Goal: Use online tool/utility: Utilize a website feature to perform a specific function

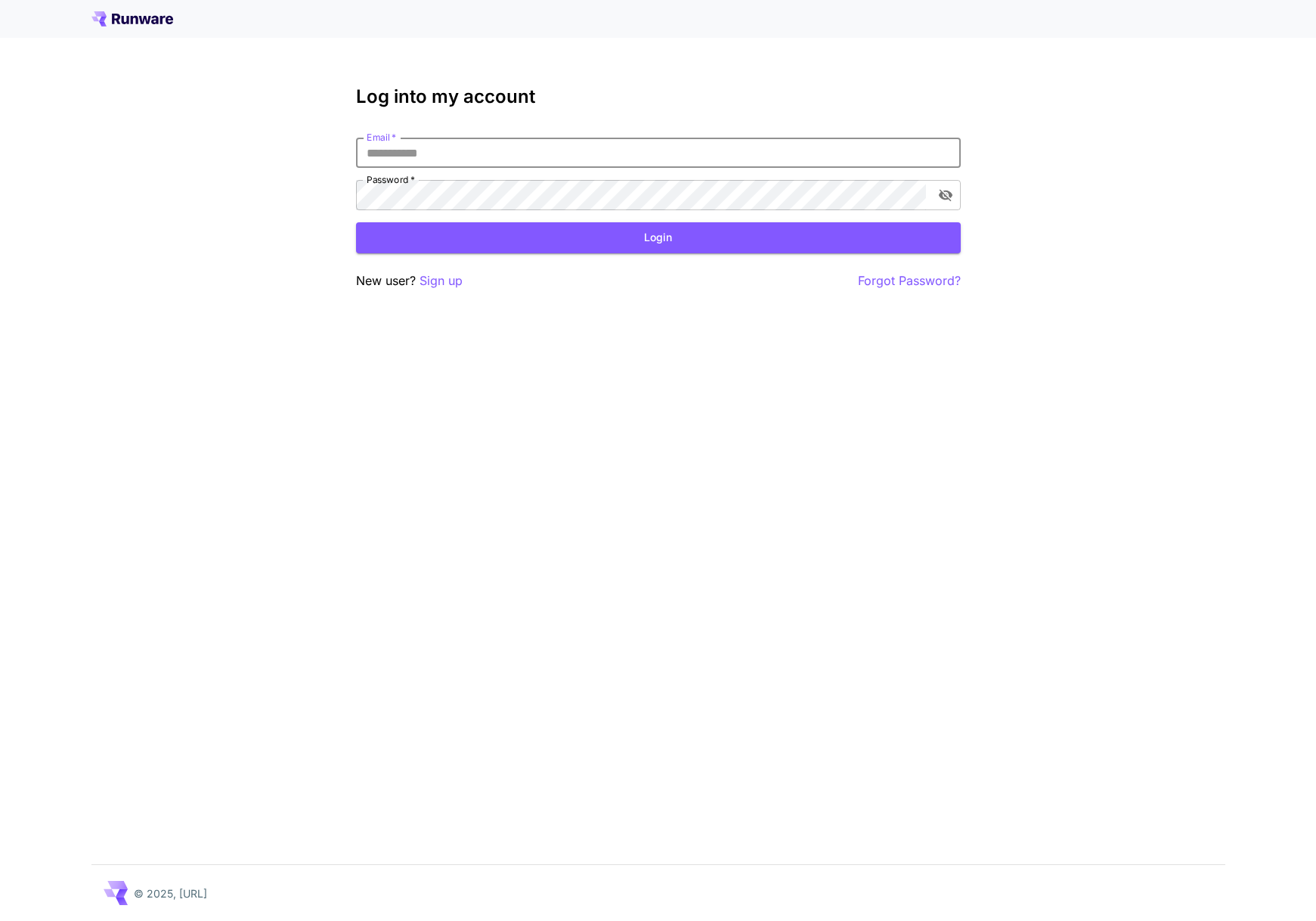
type input "**********"
click at [696, 247] on button "Login" at bounding box center [658, 238] width 604 height 31
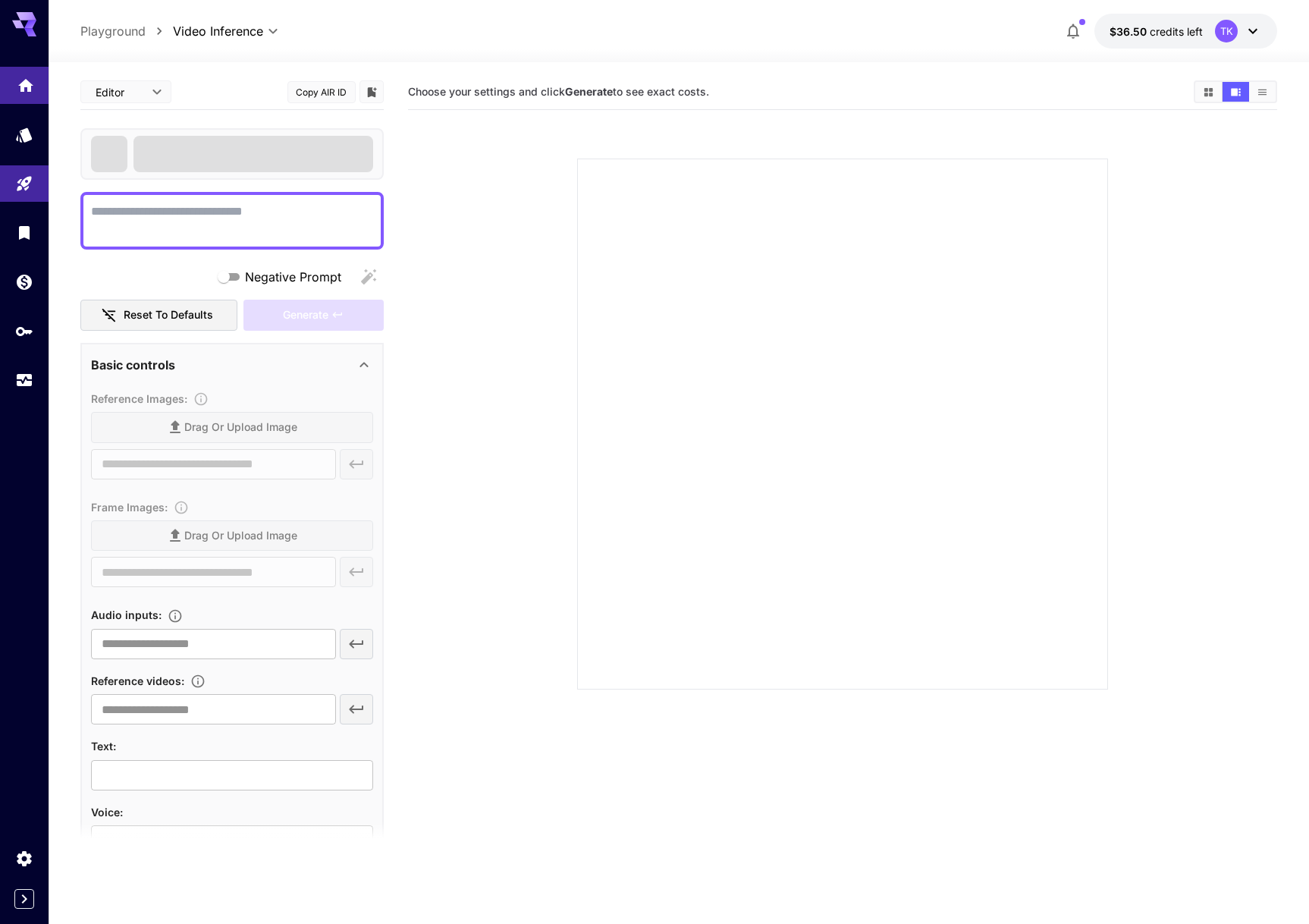
click at [38, 79] on link at bounding box center [24, 85] width 49 height 37
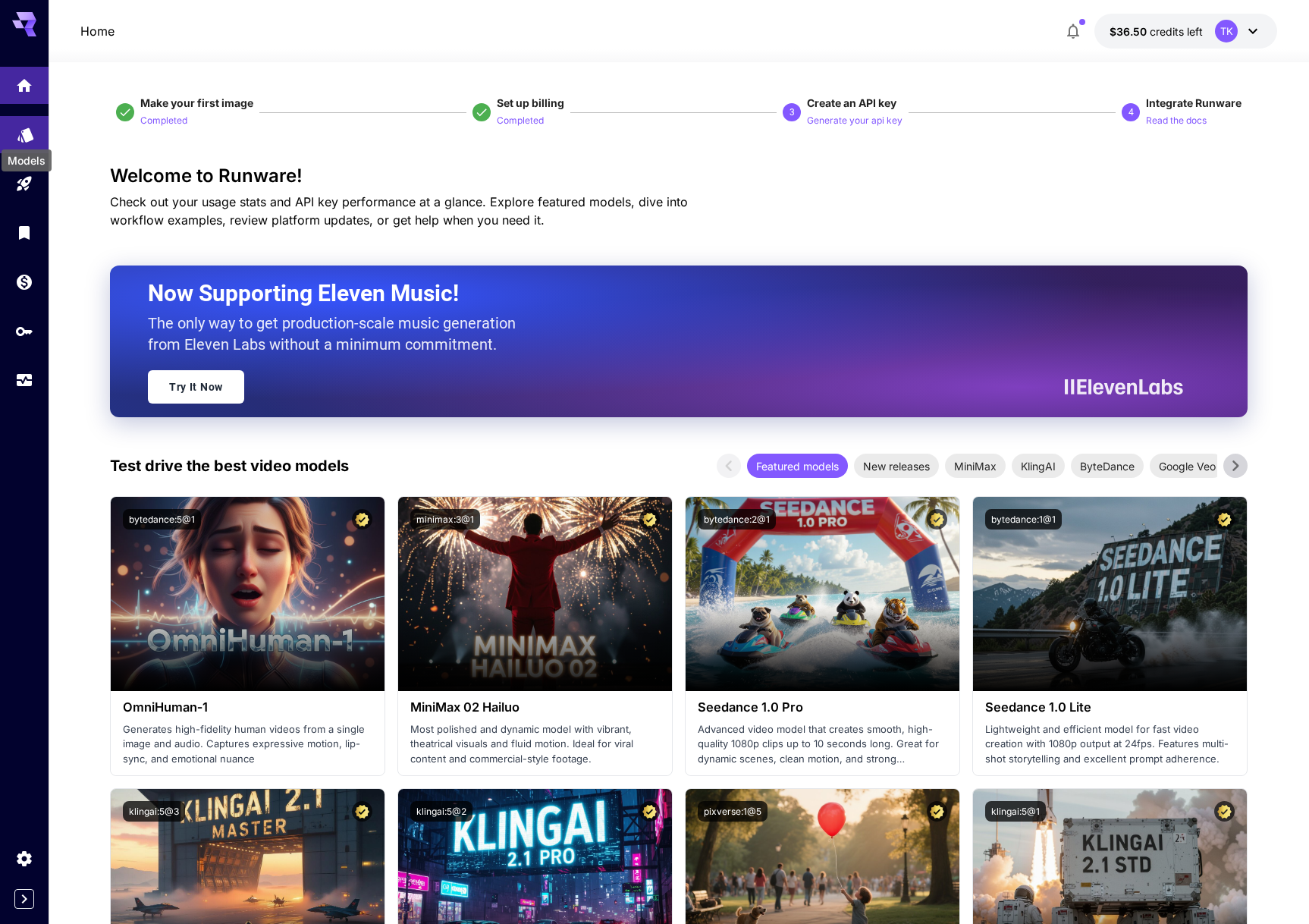
click at [20, 128] on icon "Models" at bounding box center [25, 134] width 18 height 18
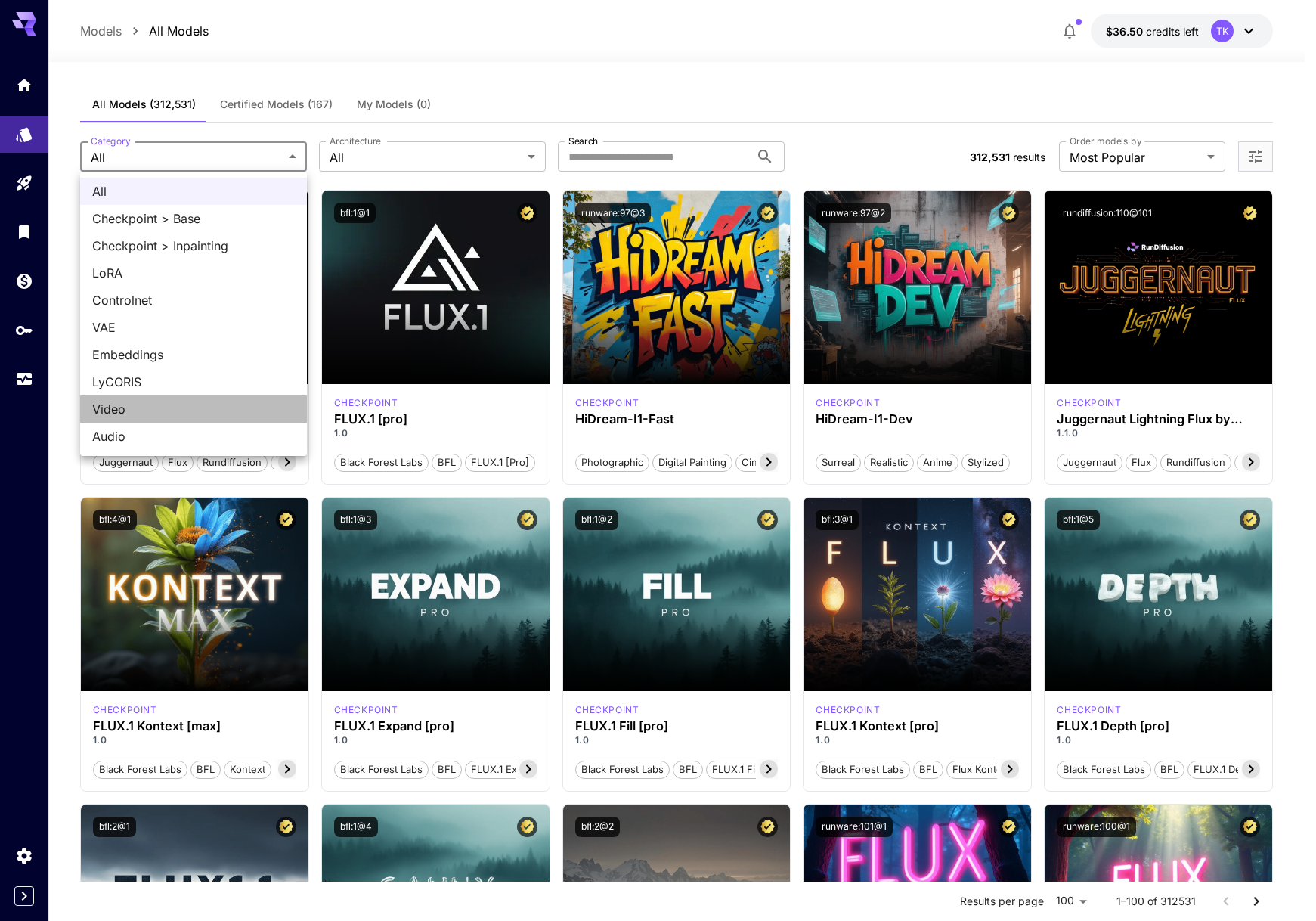
click at [130, 408] on span "Video" at bounding box center [194, 409] width 203 height 18
type input "*****"
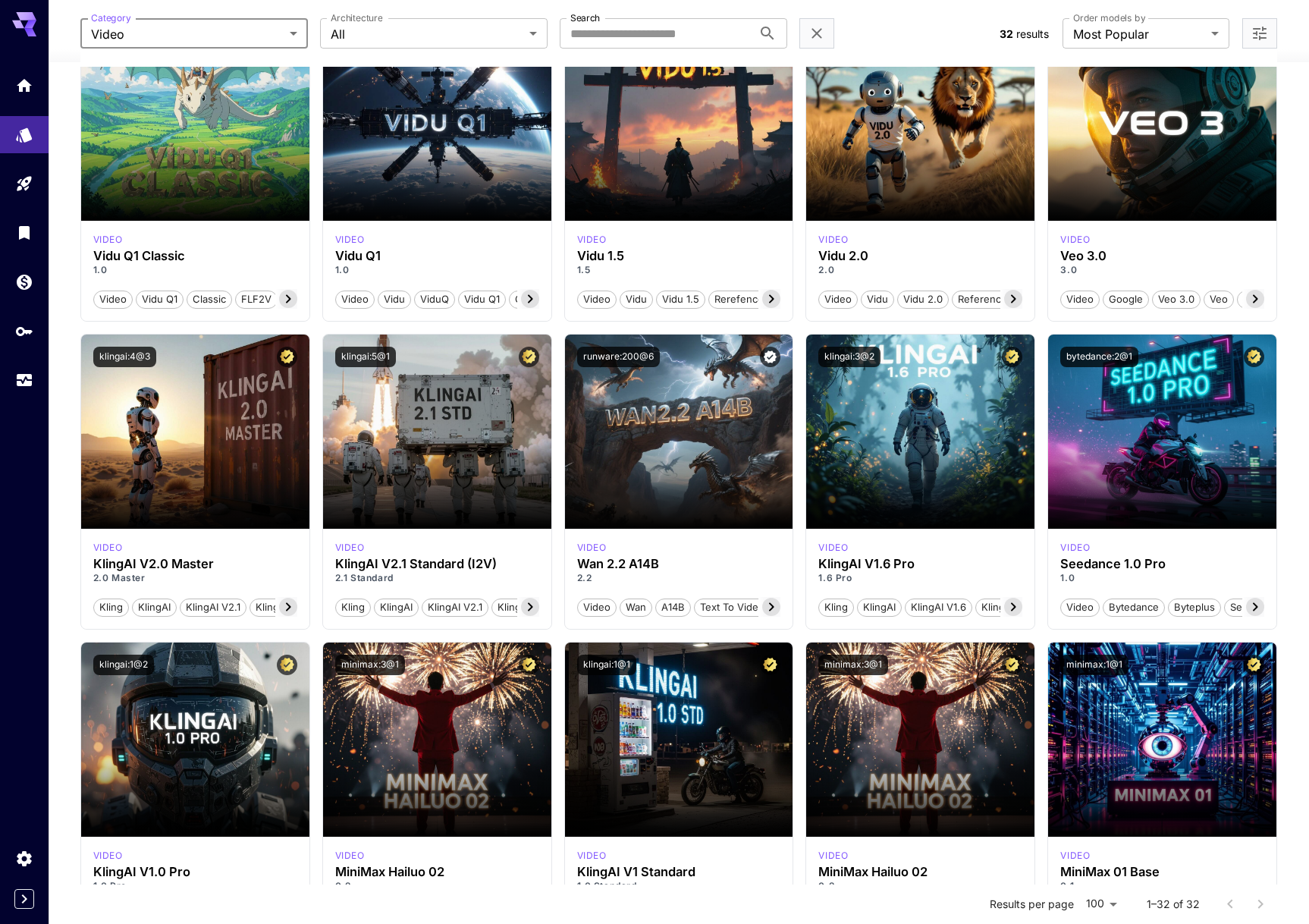
scroll to position [168, 0]
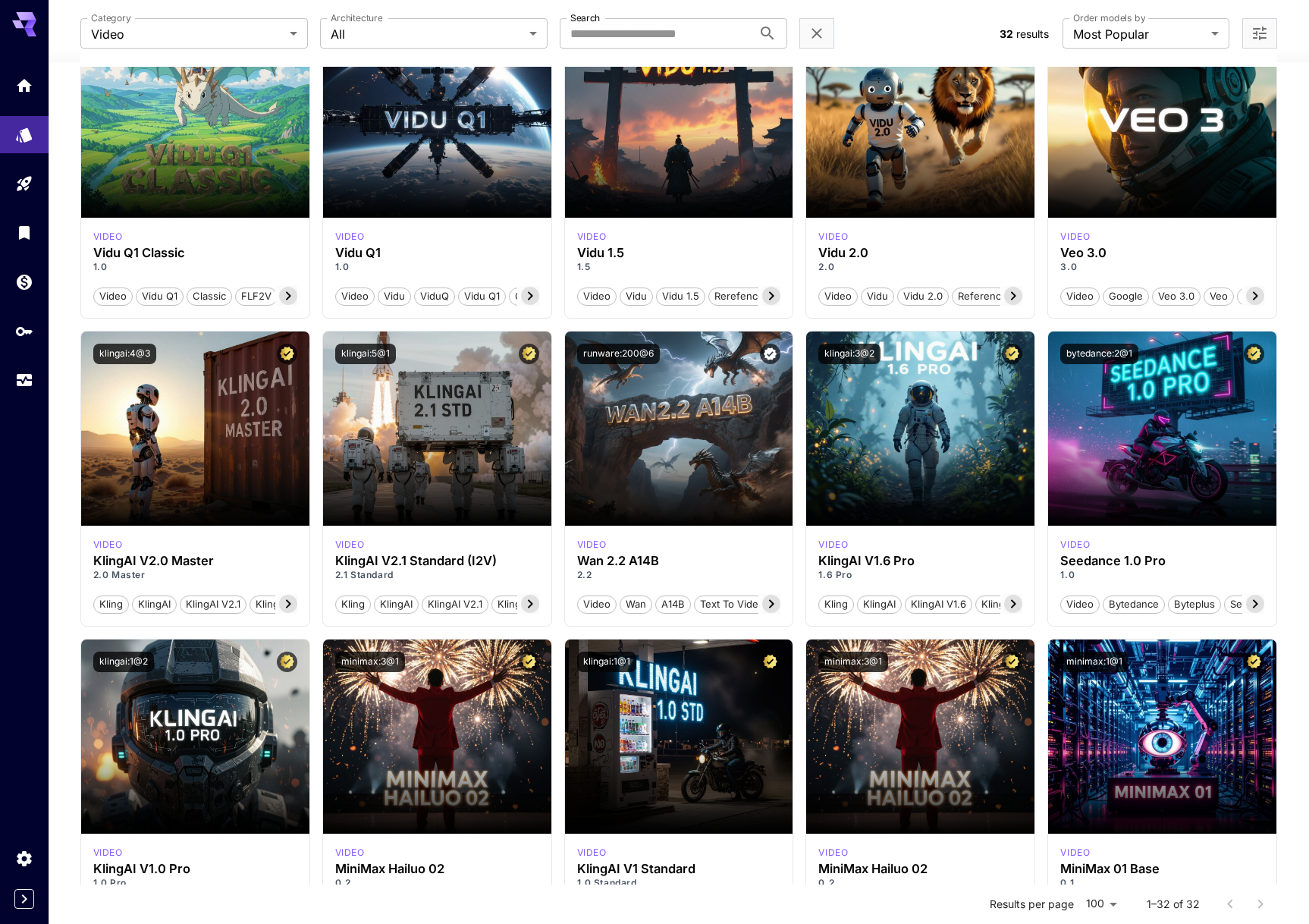
click at [1271, 39] on div at bounding box center [1259, 33] width 35 height 30
click at [1263, 38] on icon "Open more filters" at bounding box center [1259, 33] width 14 height 14
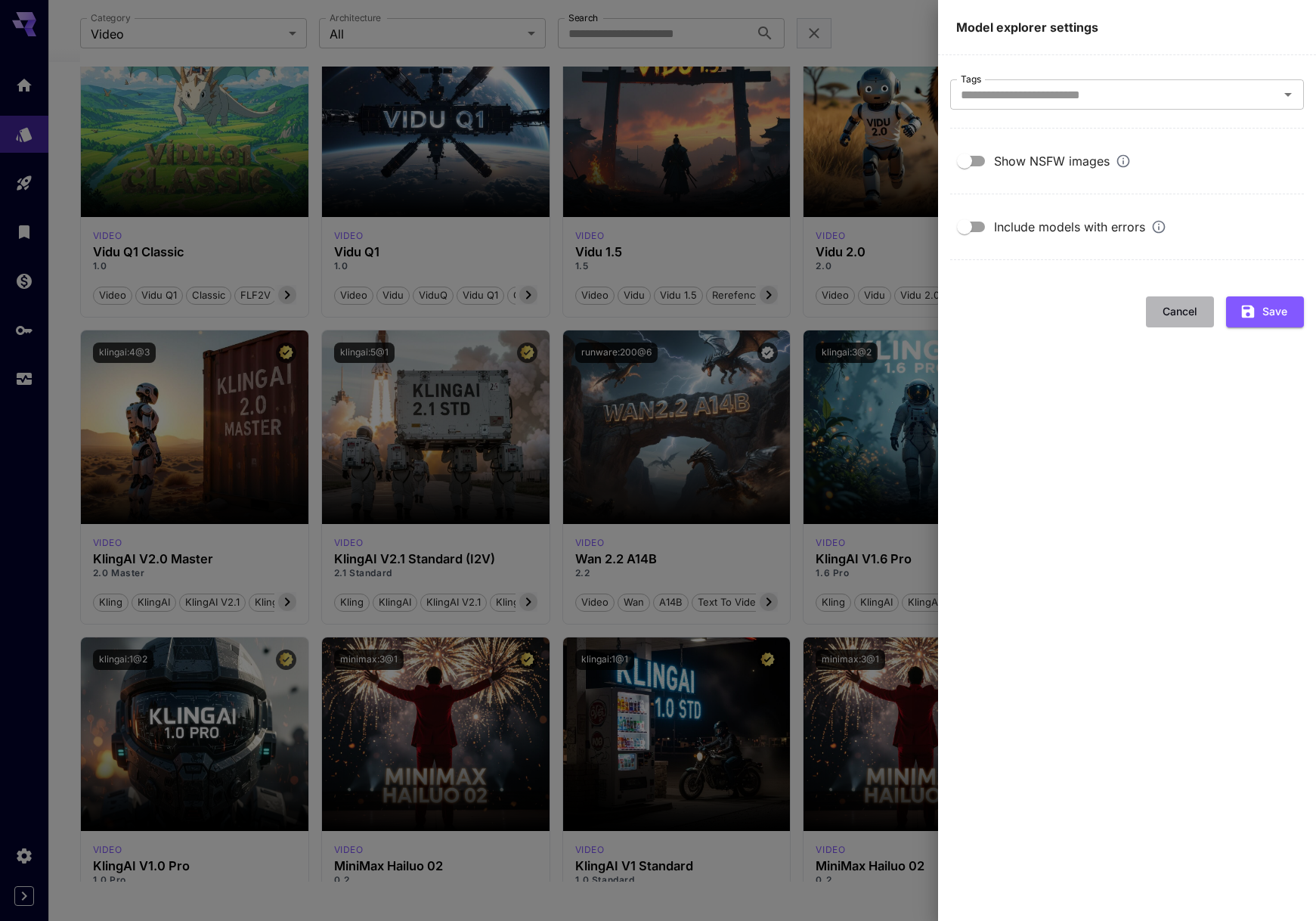
click at [1181, 311] on button "Cancel" at bounding box center [1181, 312] width 68 height 31
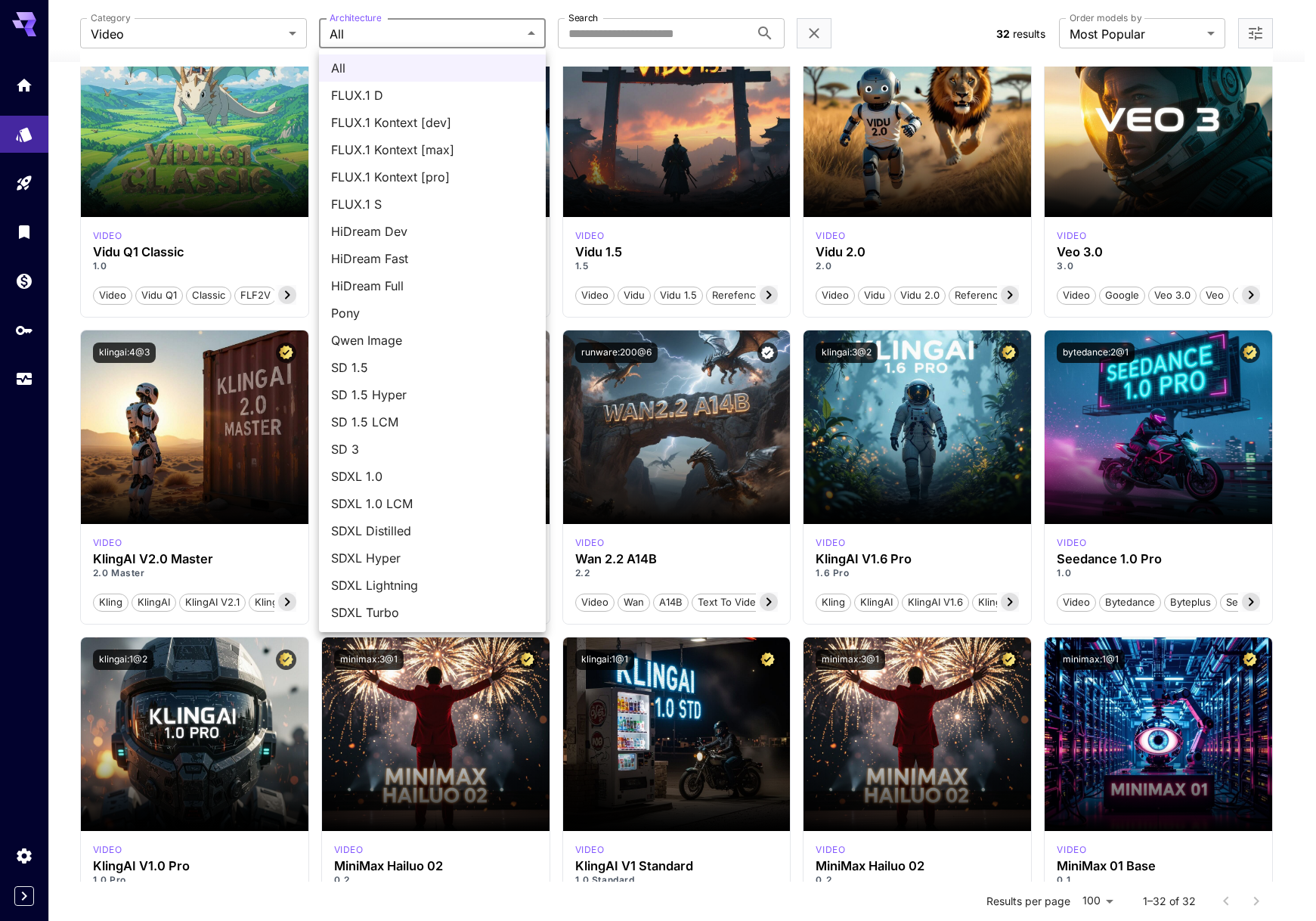
click at [532, 33] on div at bounding box center [658, 460] width 1316 height 921
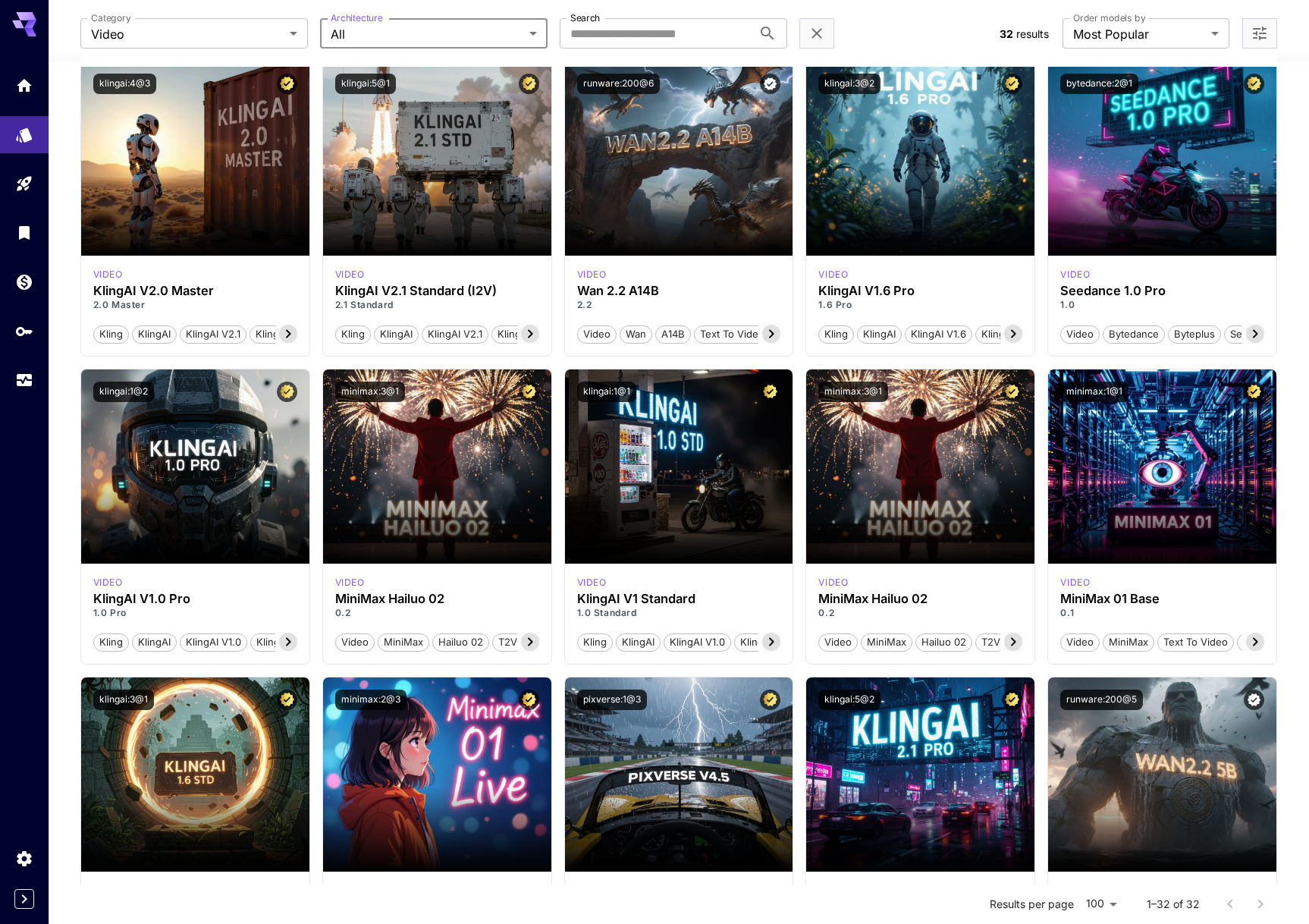
scroll to position [0, 0]
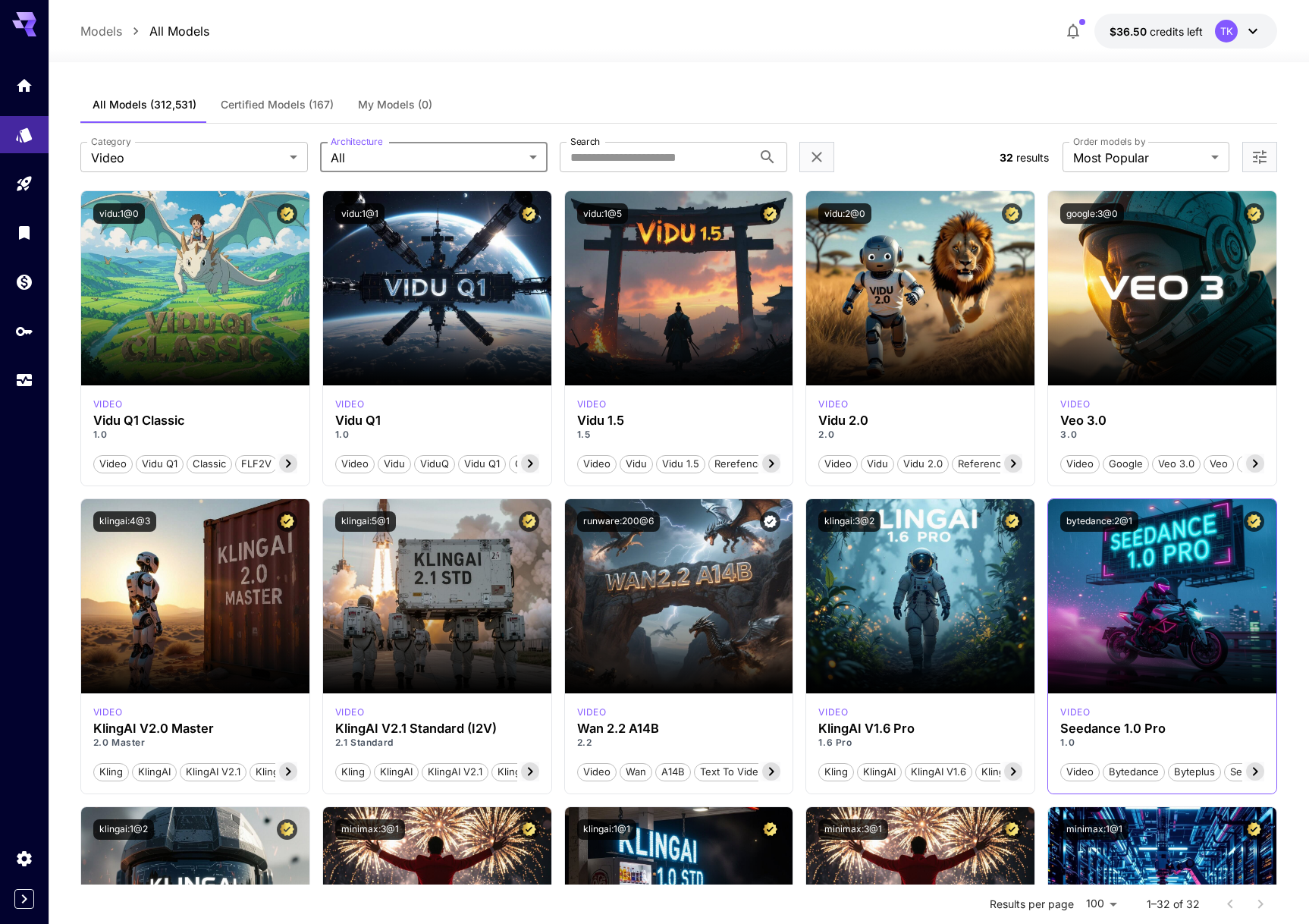
click at [1259, 773] on icon at bounding box center [1255, 771] width 18 height 18
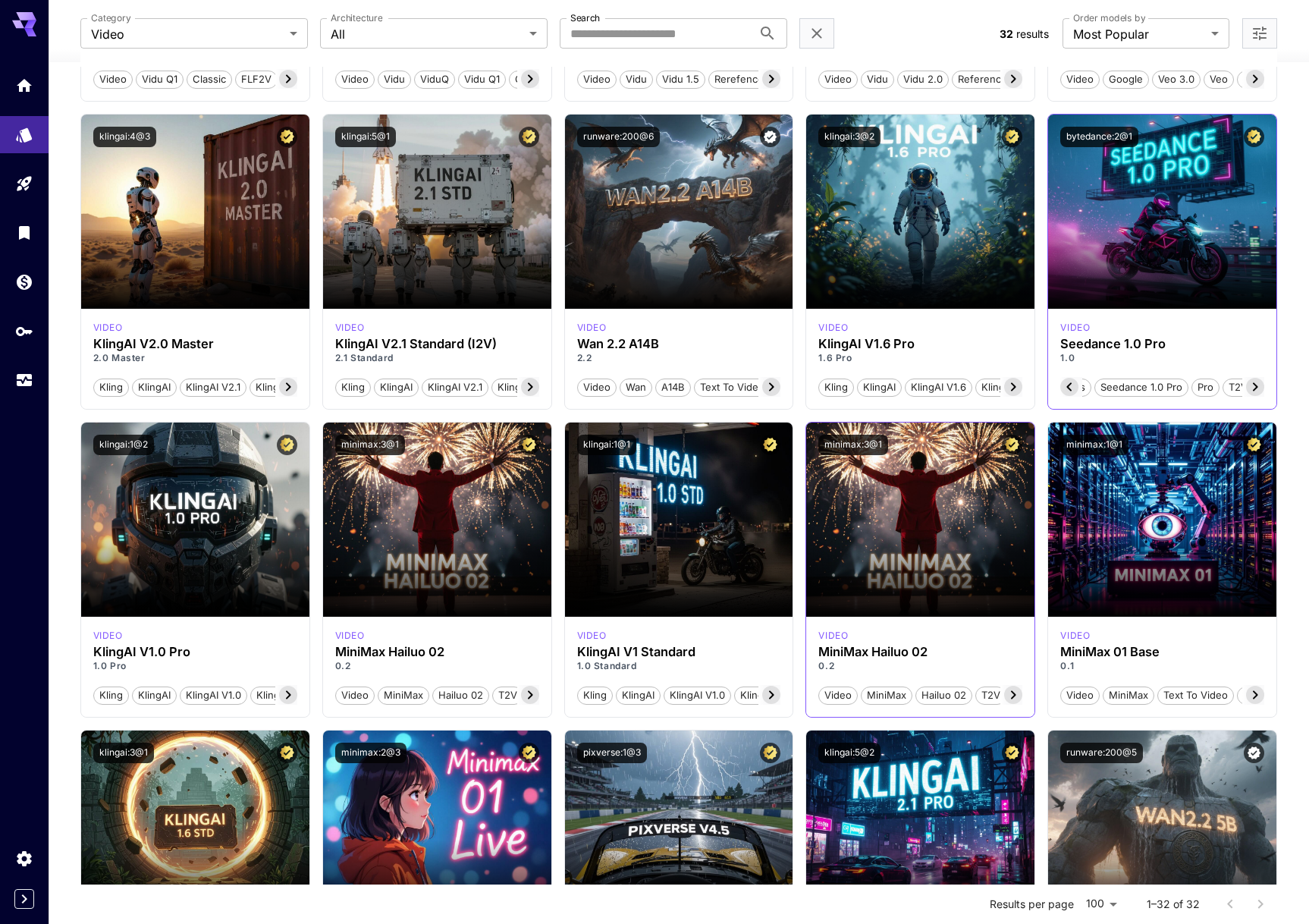
scroll to position [120, 0]
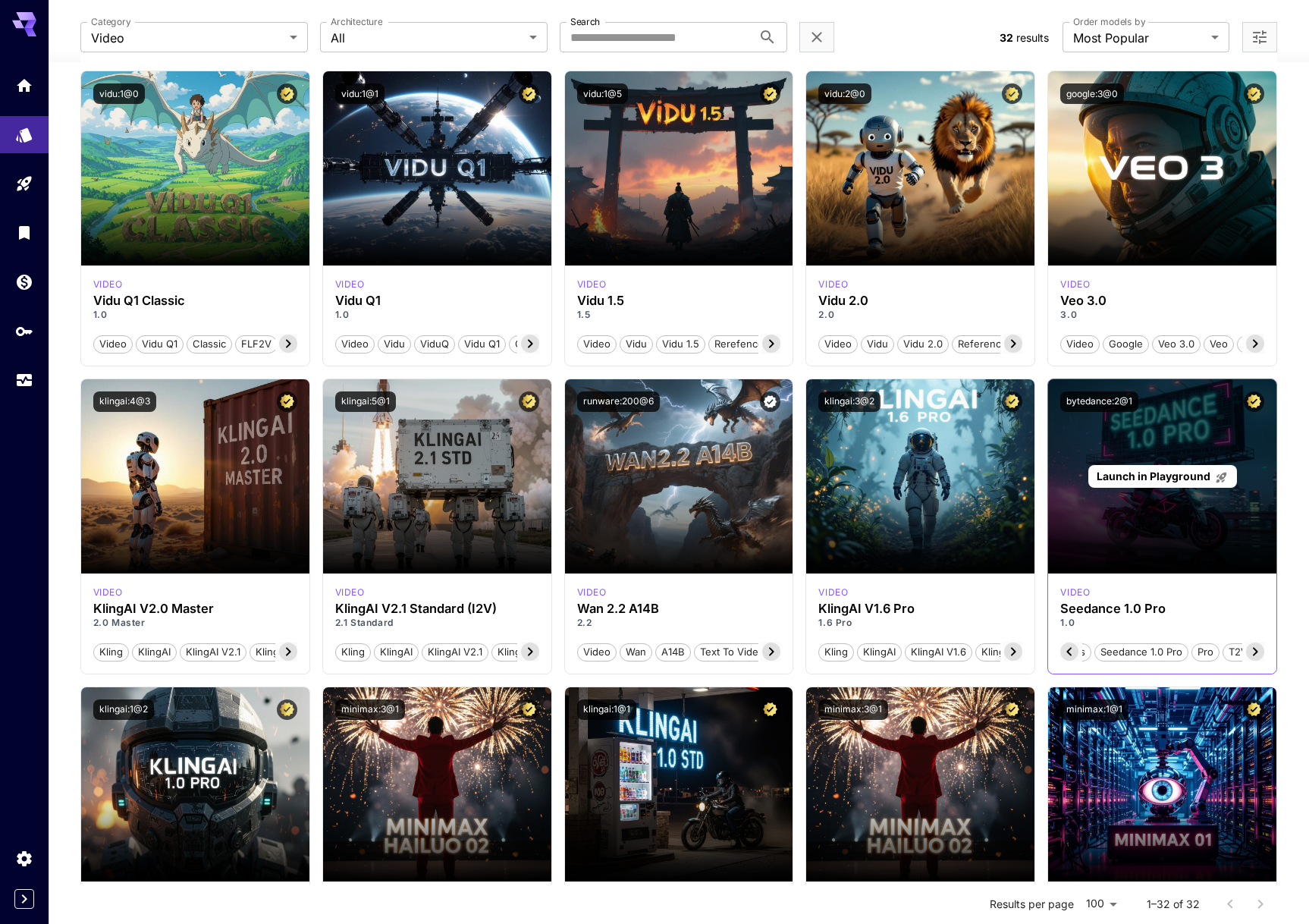
click at [1153, 480] on span "Launch in Playground" at bounding box center [1154, 476] width 114 height 13
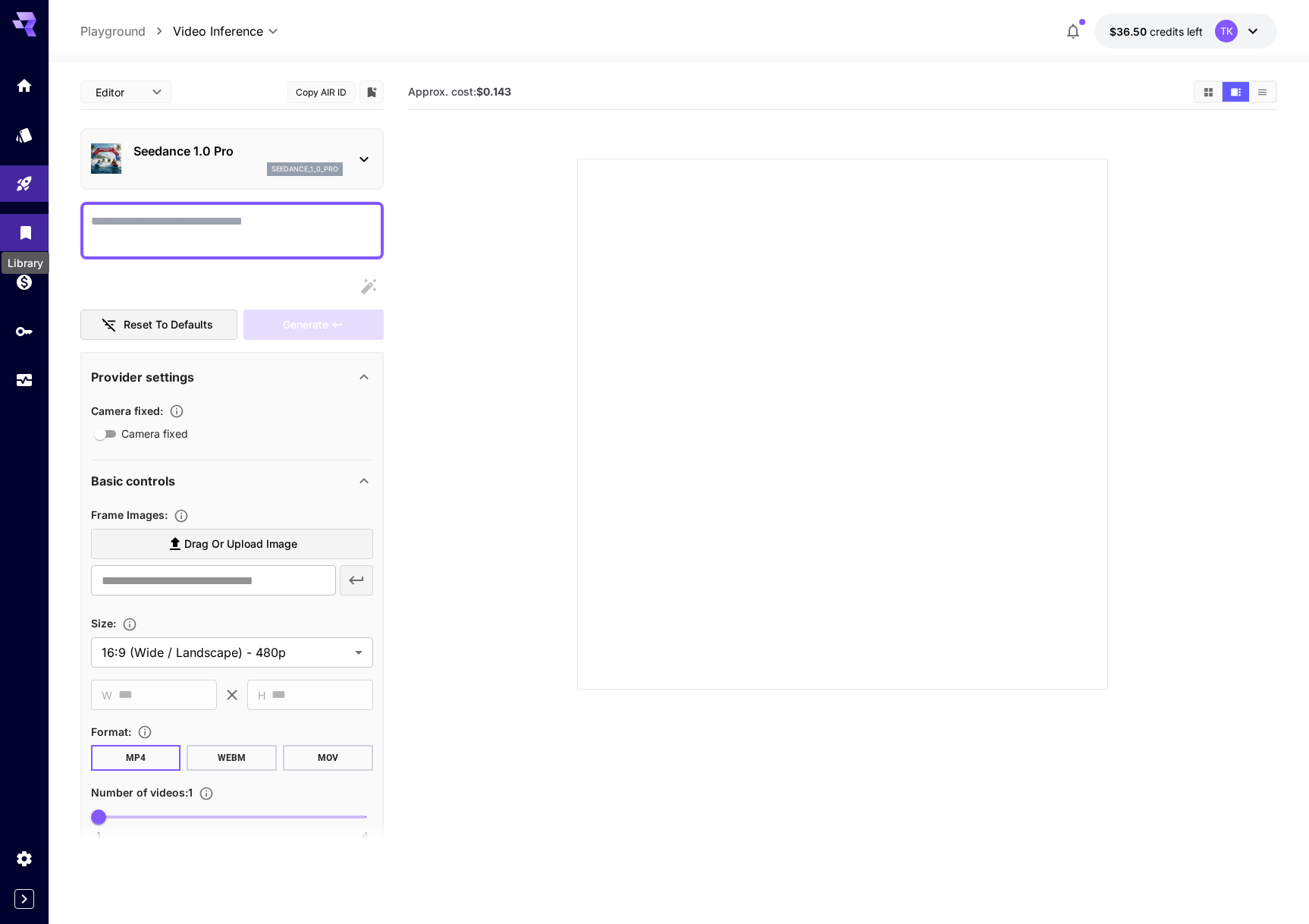
click at [20, 226] on icon "Library" at bounding box center [25, 228] width 18 height 18
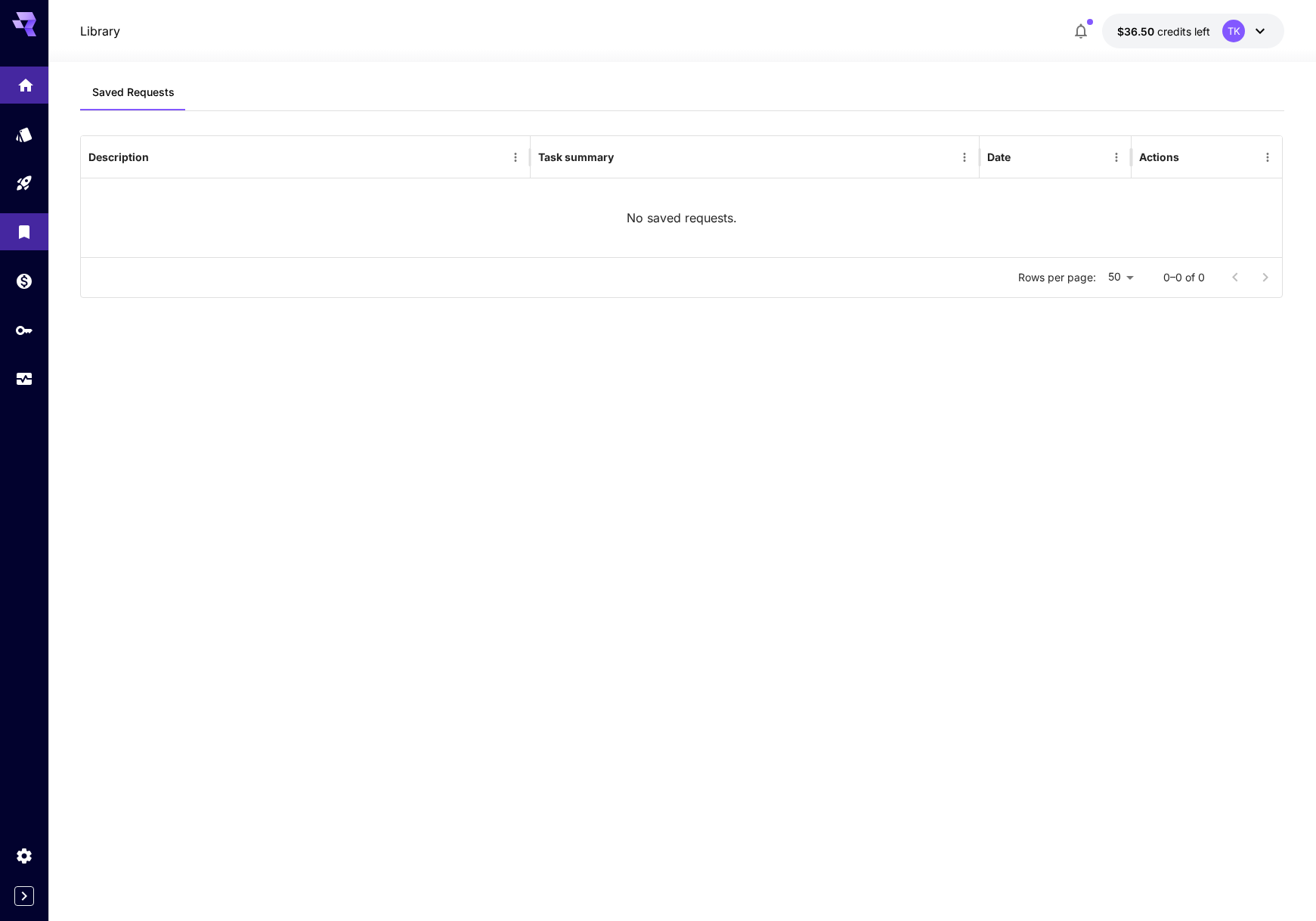
click at [16, 84] on icon "Home" at bounding box center [25, 81] width 18 height 18
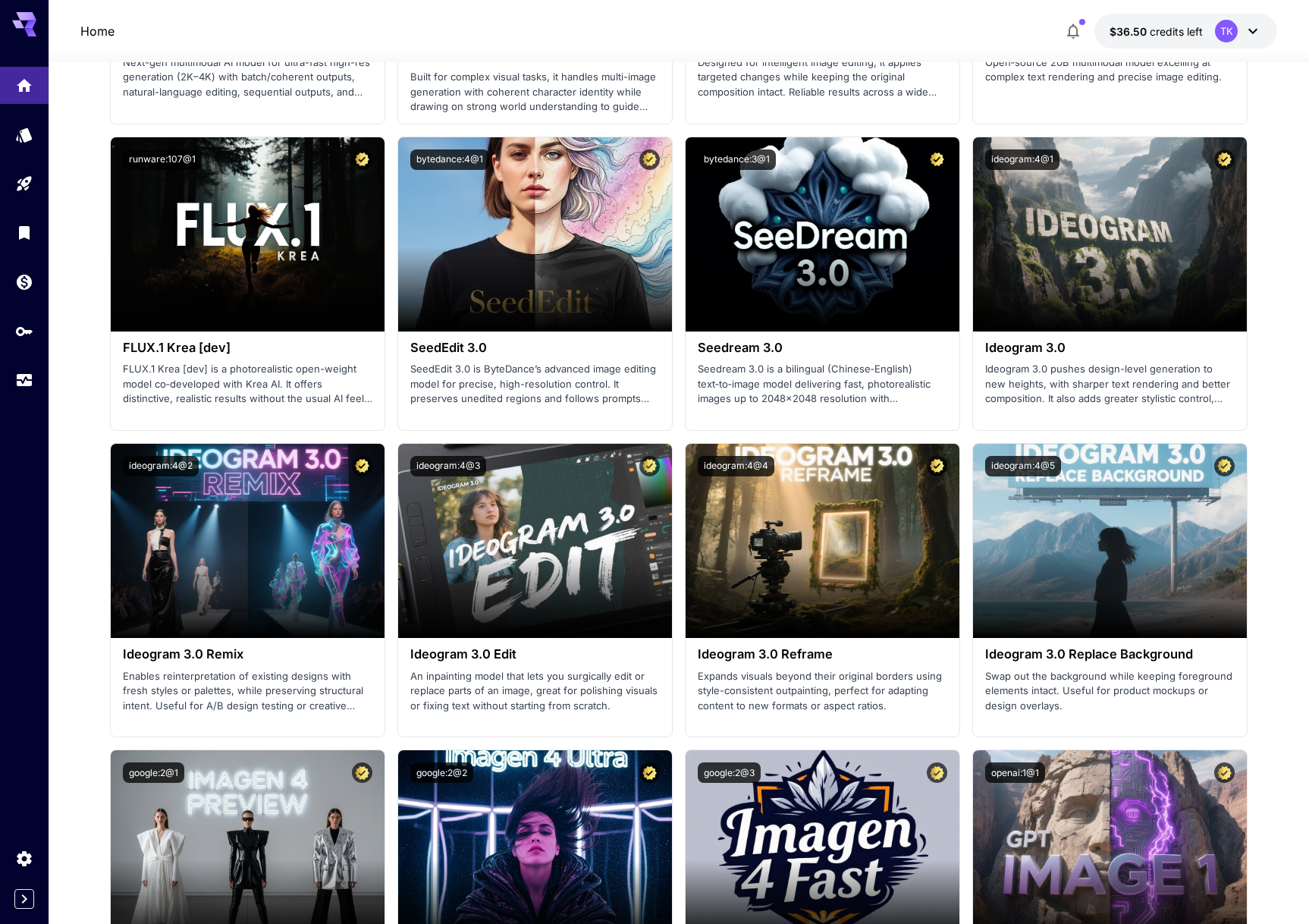
scroll to position [4200, 0]
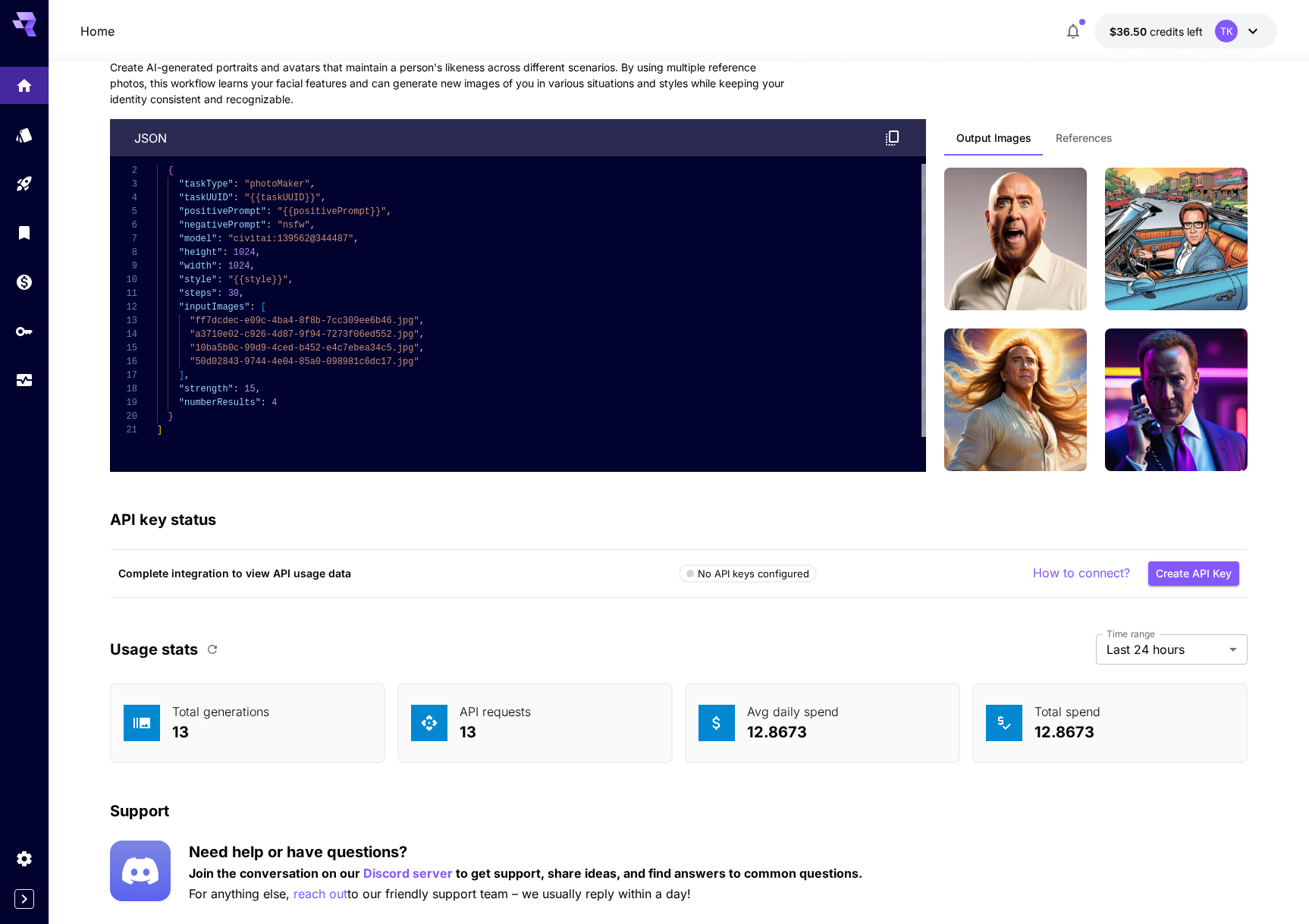
click at [211, 715] on p "Total generations" at bounding box center [221, 712] width 97 height 18
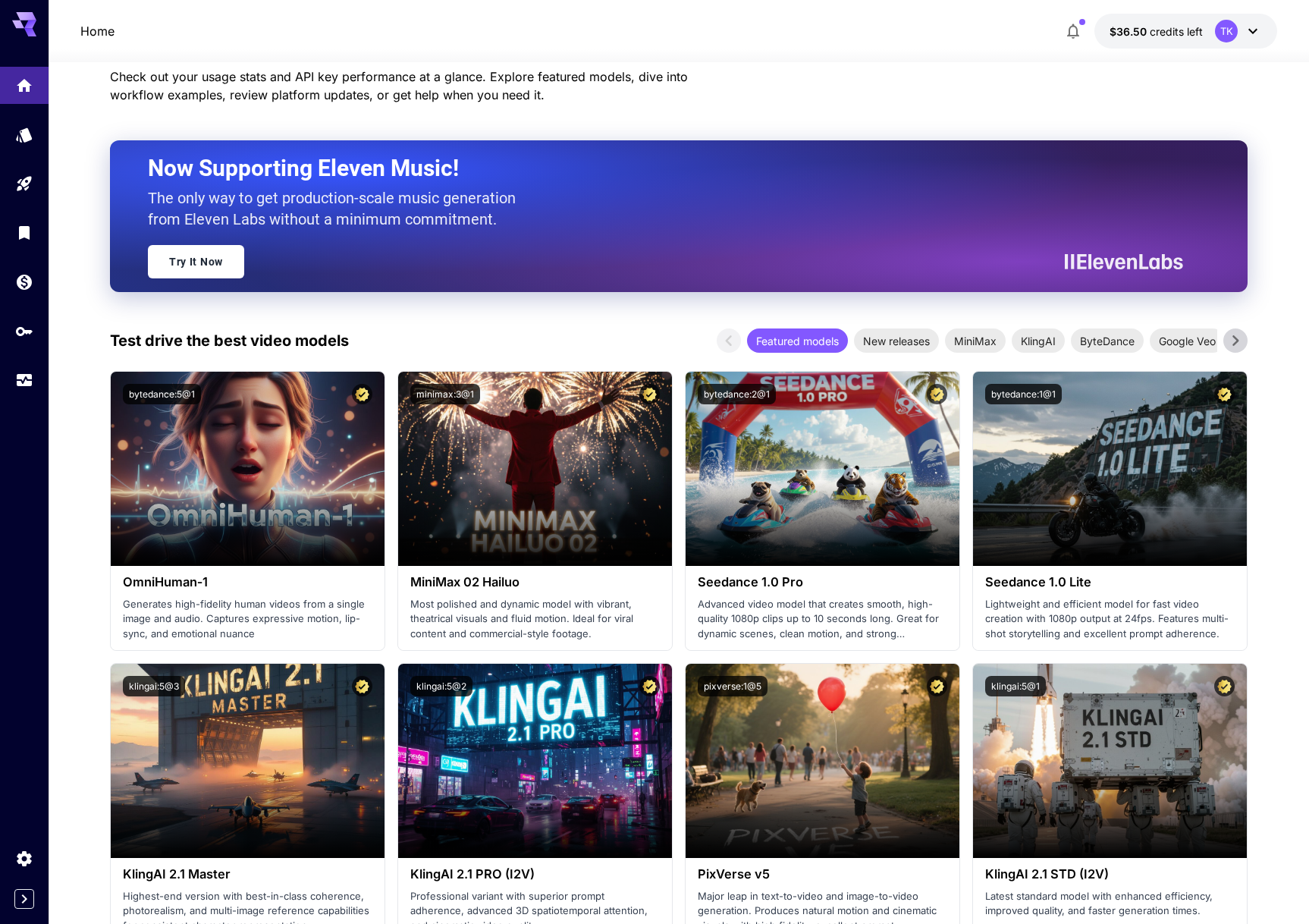
scroll to position [0, 0]
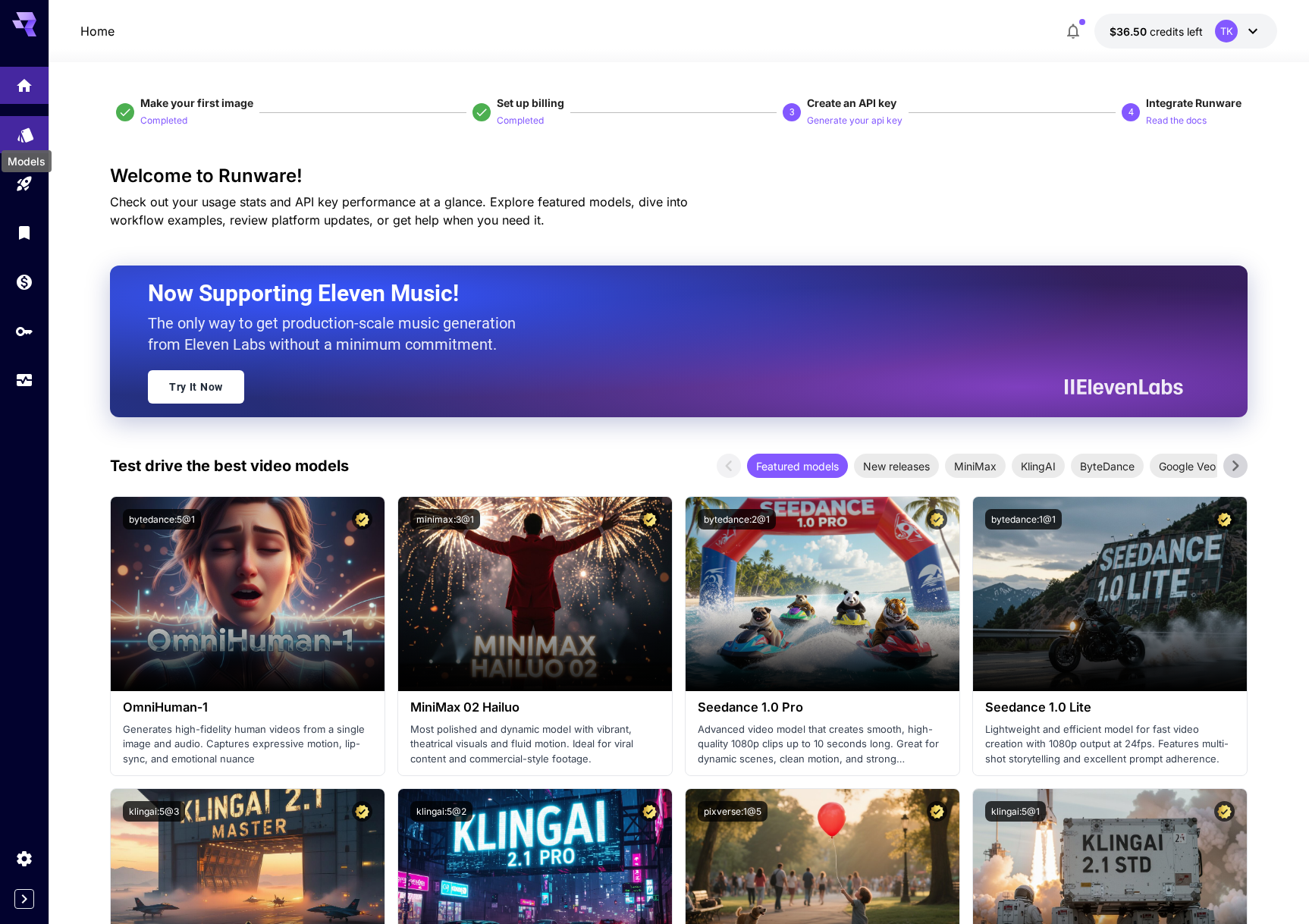
click at [30, 137] on icon "Models" at bounding box center [25, 131] width 18 height 18
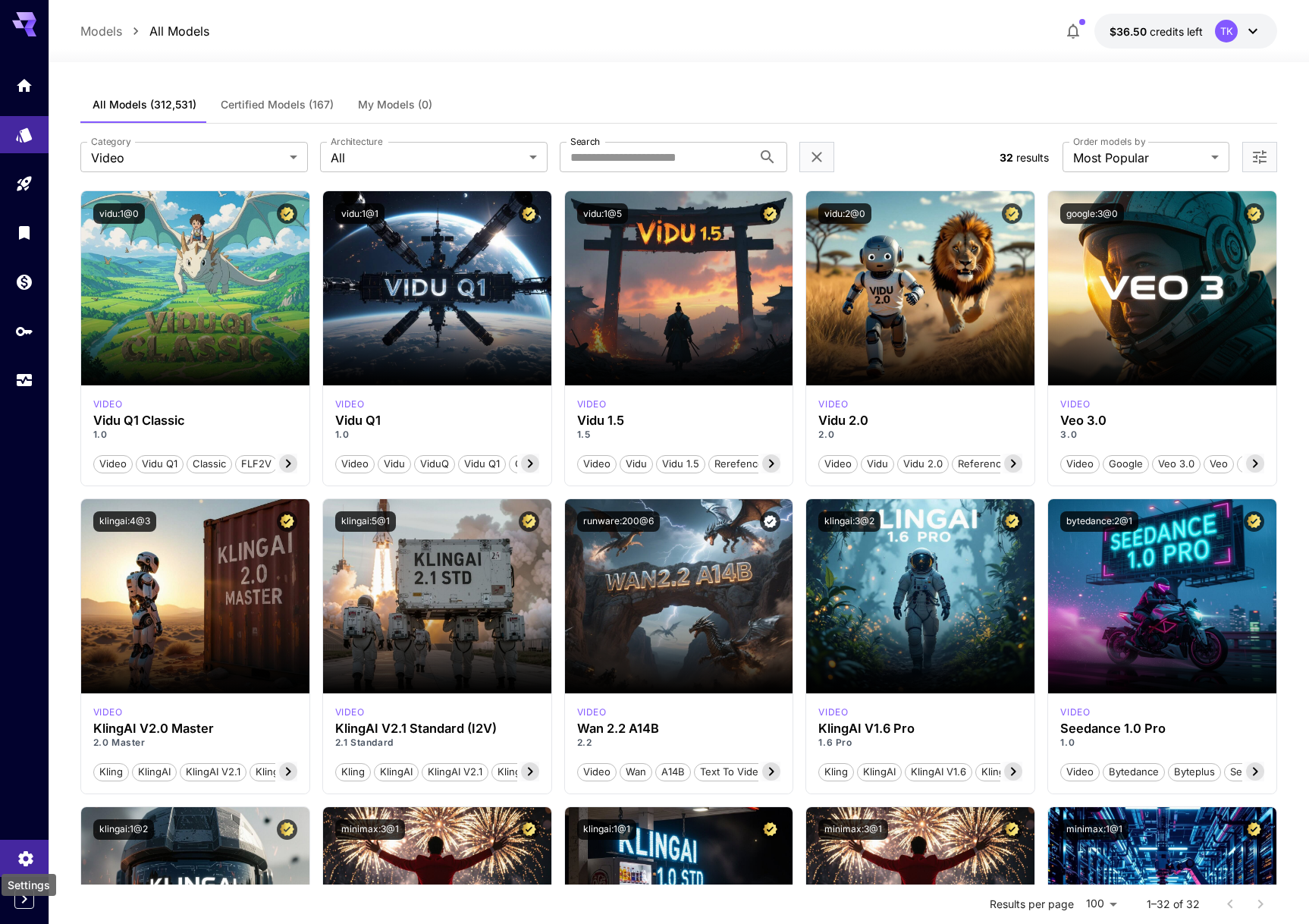
click at [28, 858] on icon "Settings" at bounding box center [25, 856] width 15 height 15
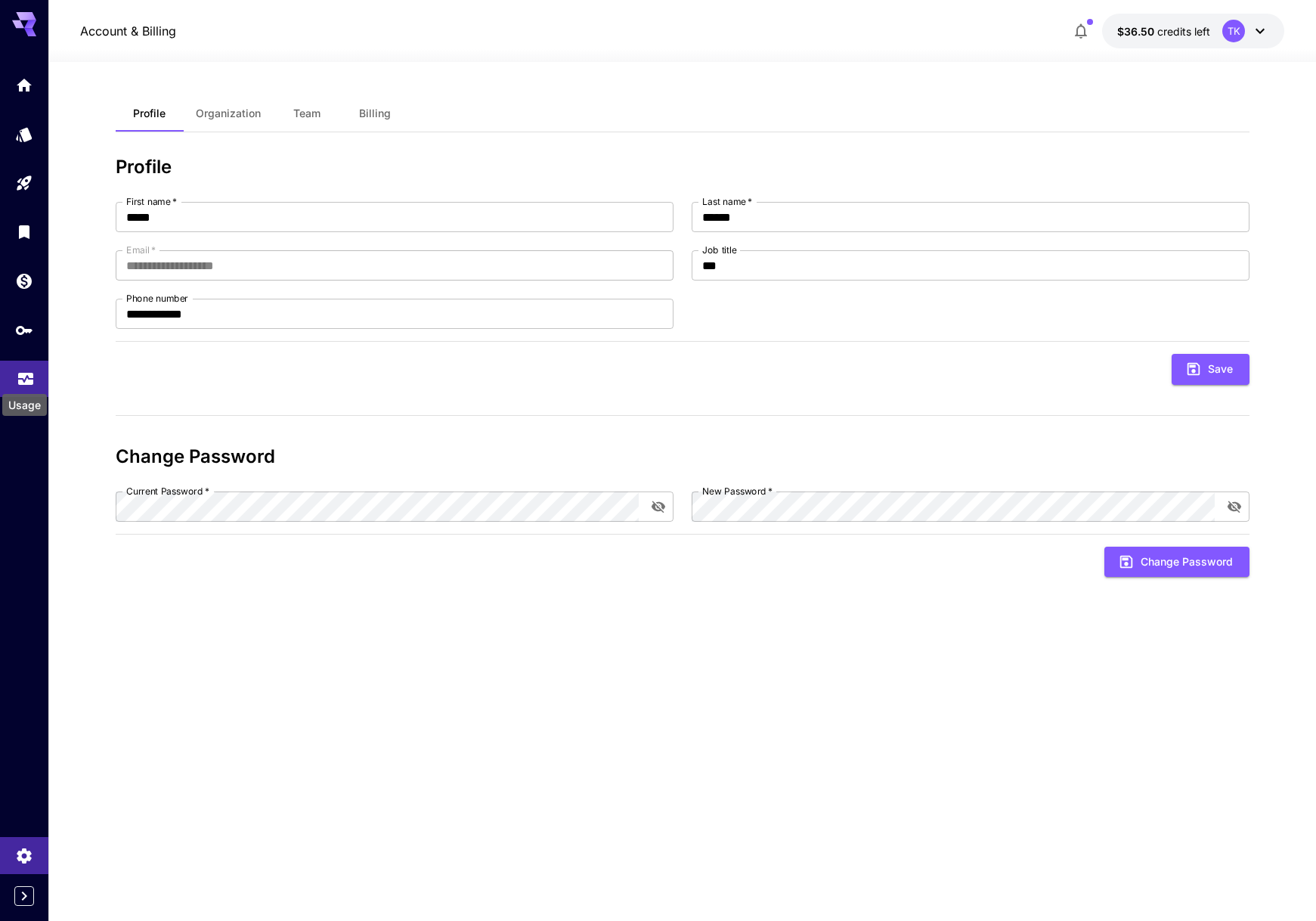
click at [24, 378] on icon "Usage" at bounding box center [25, 374] width 18 height 18
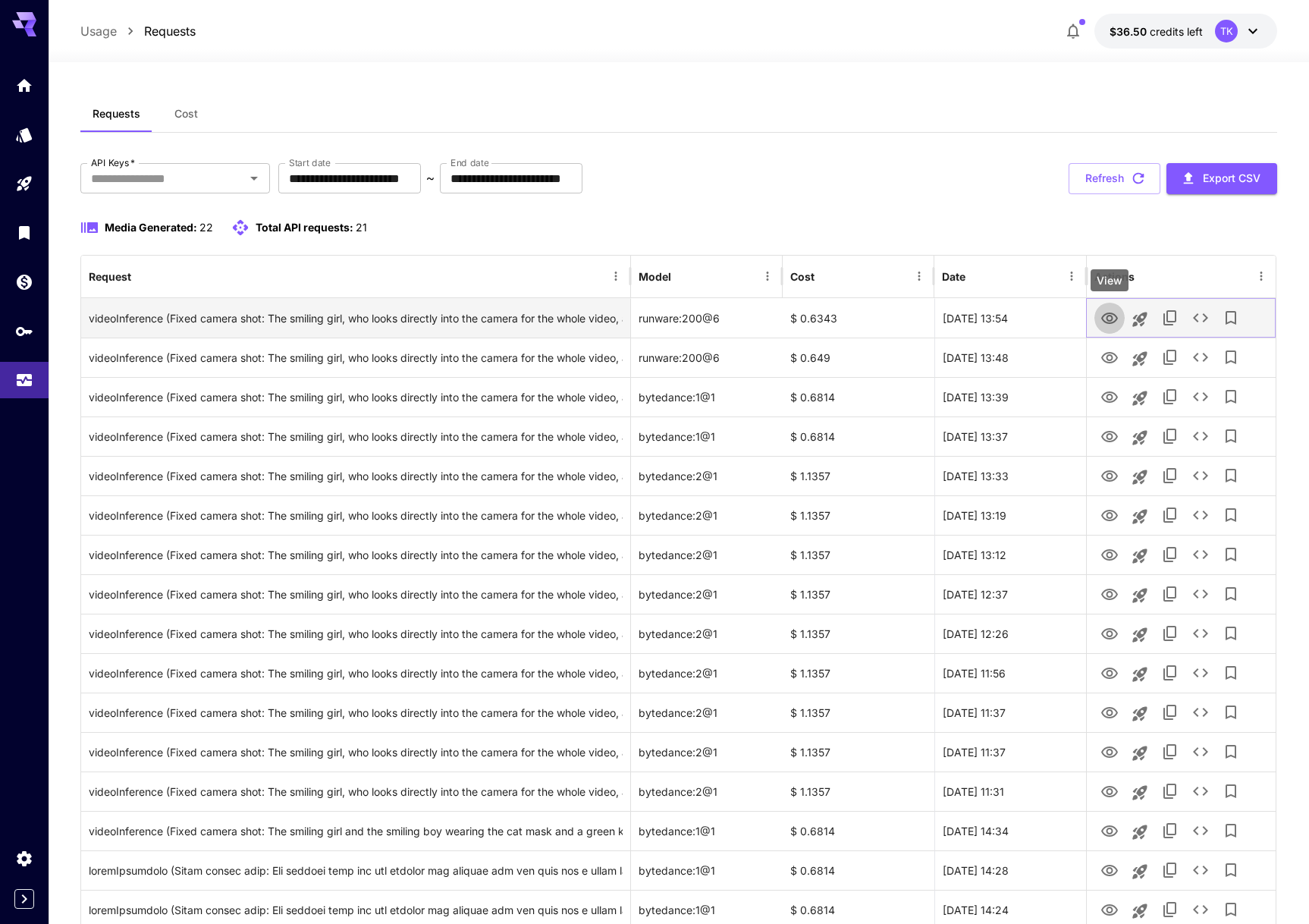
click at [1109, 322] on icon "View" at bounding box center [1110, 318] width 16 height 11
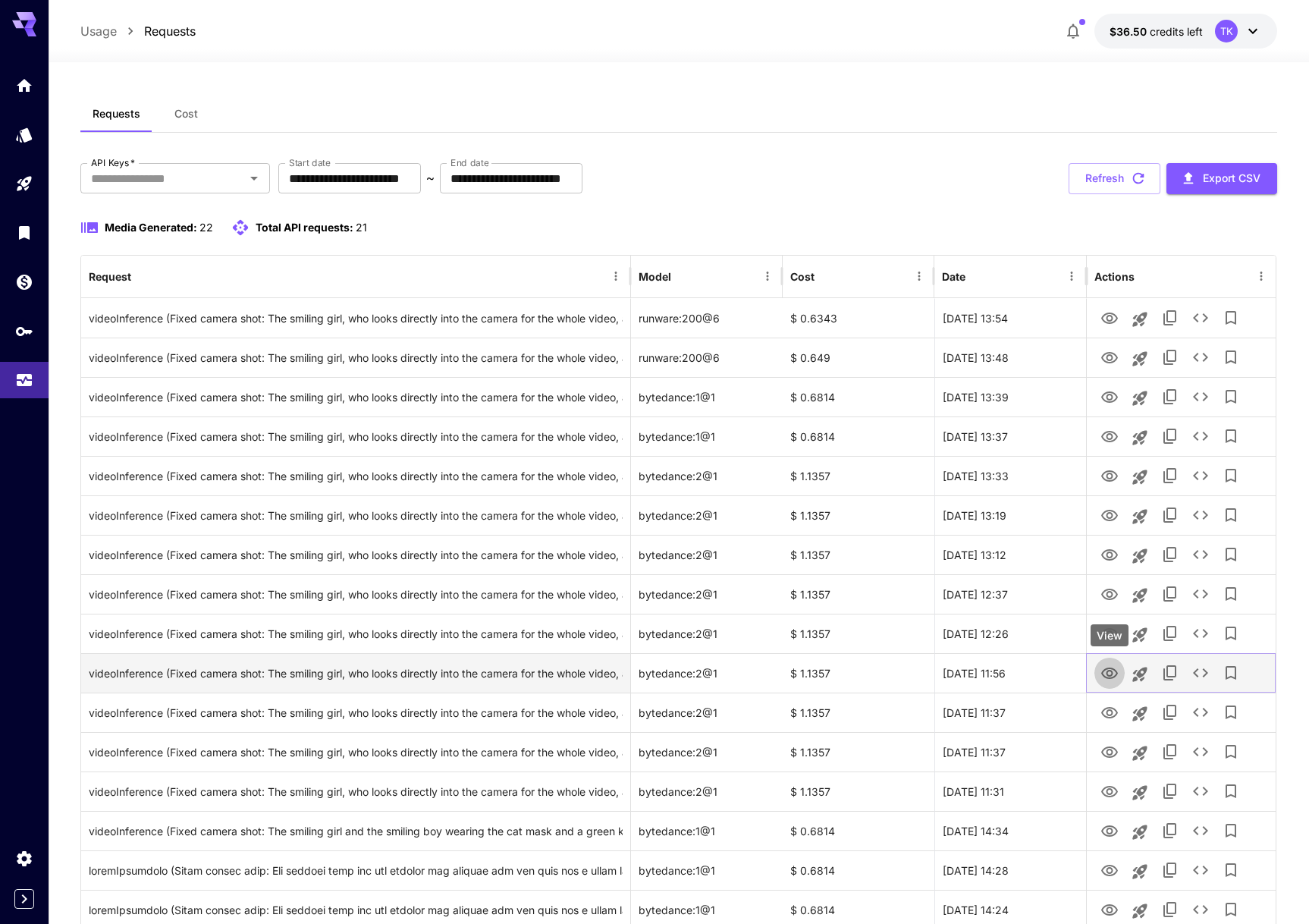
click at [1104, 672] on icon "View" at bounding box center [1110, 673] width 18 height 18
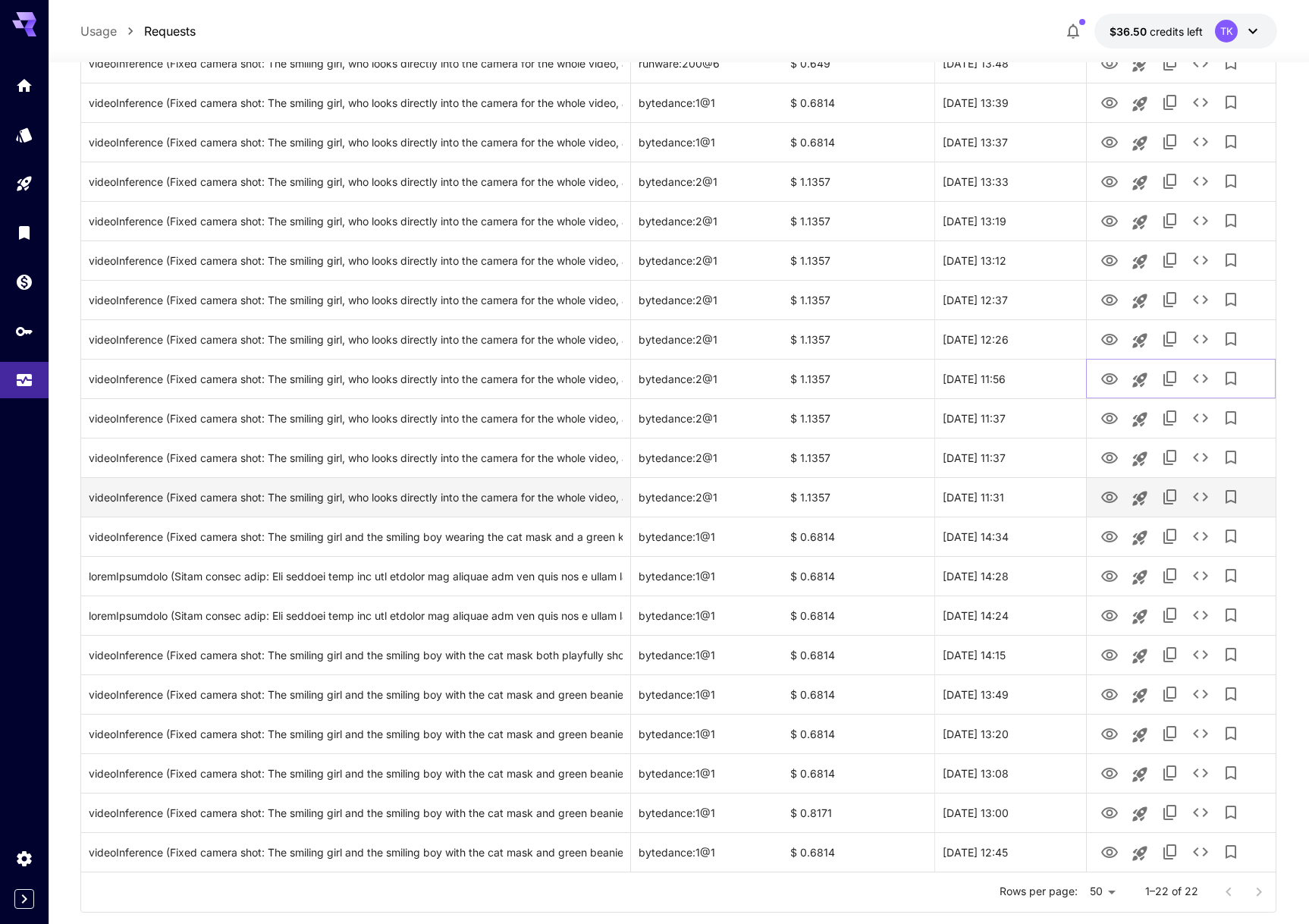
scroll to position [328, 0]
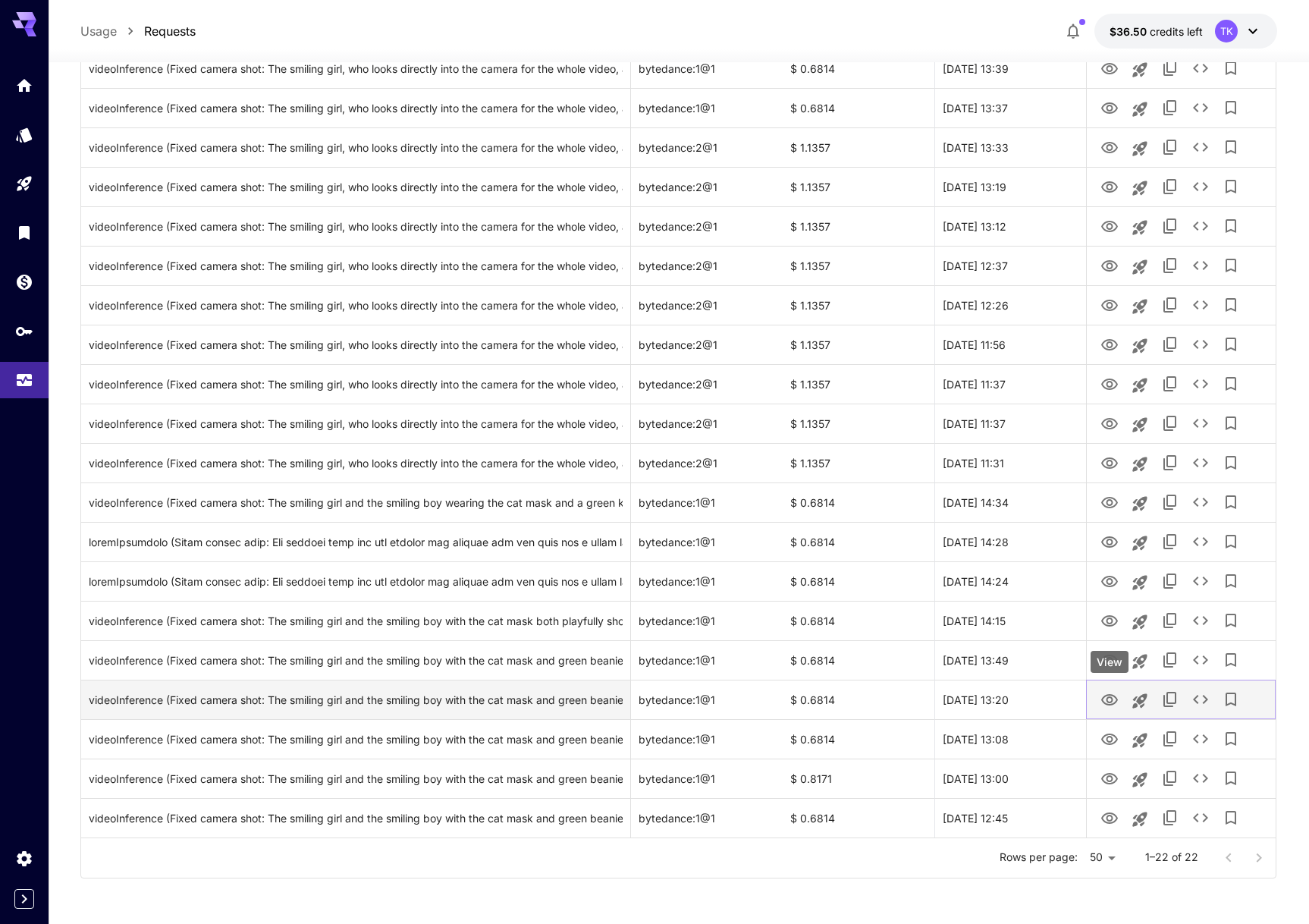
click at [1108, 703] on icon "View" at bounding box center [1110, 700] width 16 height 11
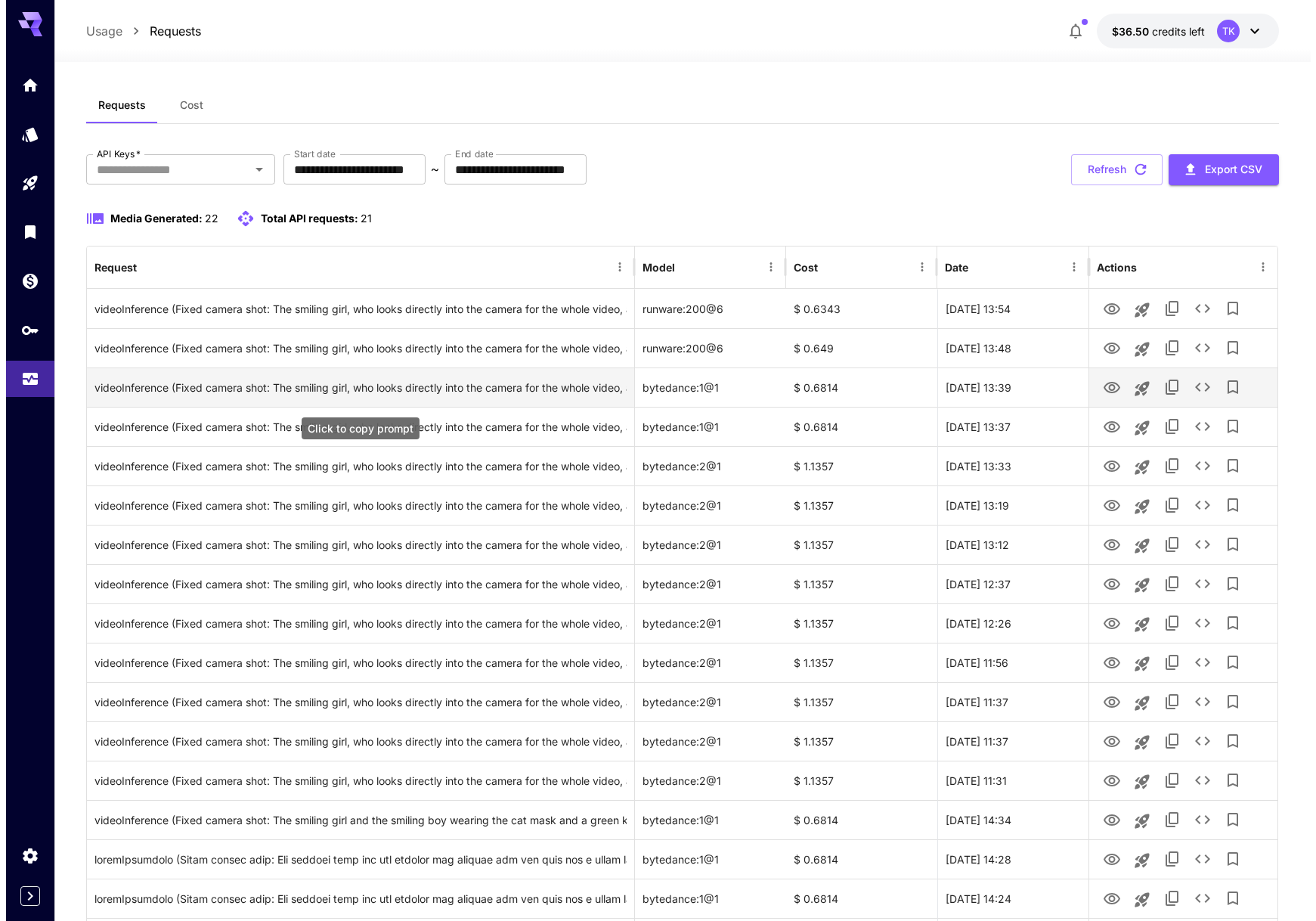
scroll to position [0, 0]
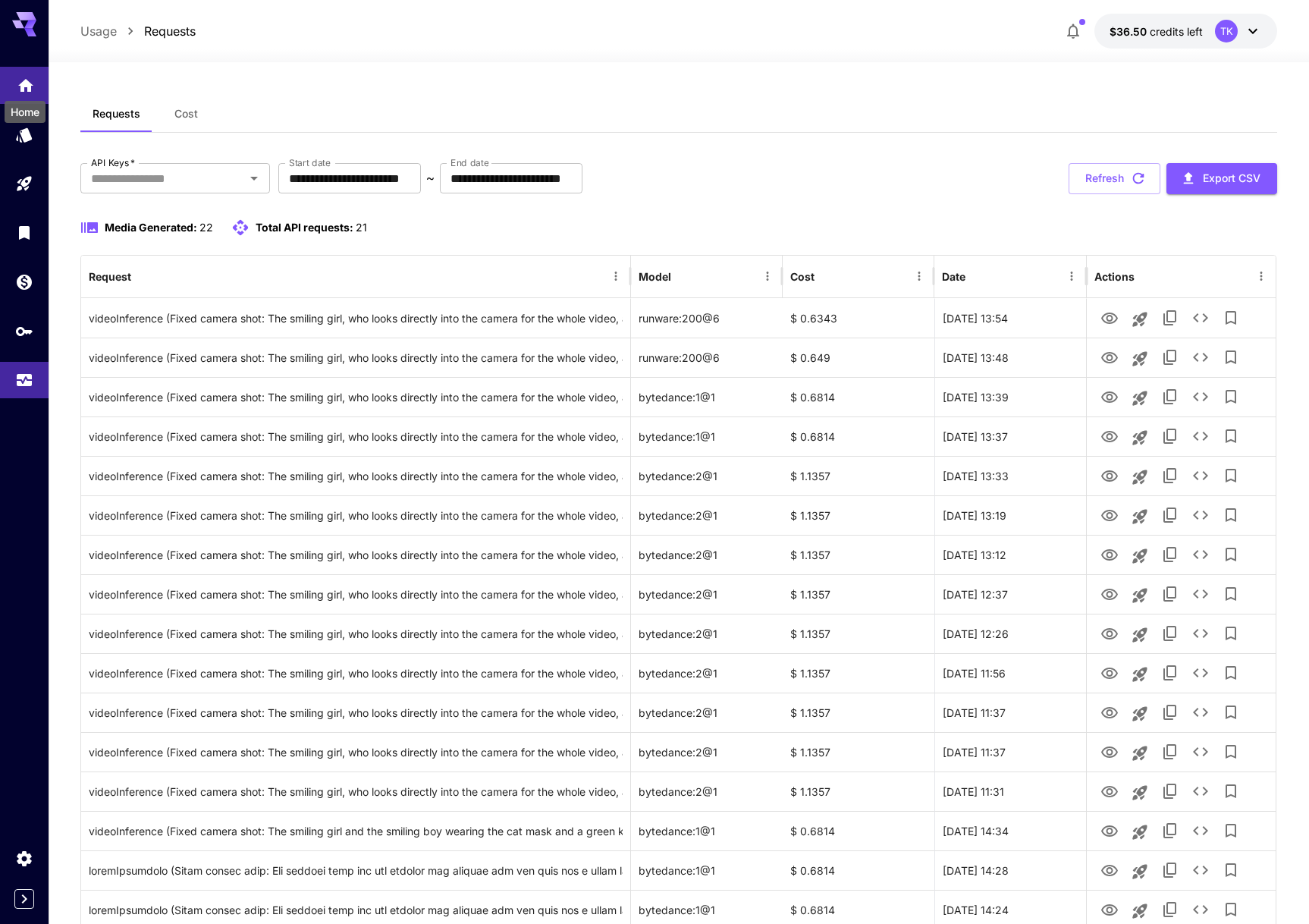
click at [28, 89] on icon "Home" at bounding box center [25, 81] width 18 height 18
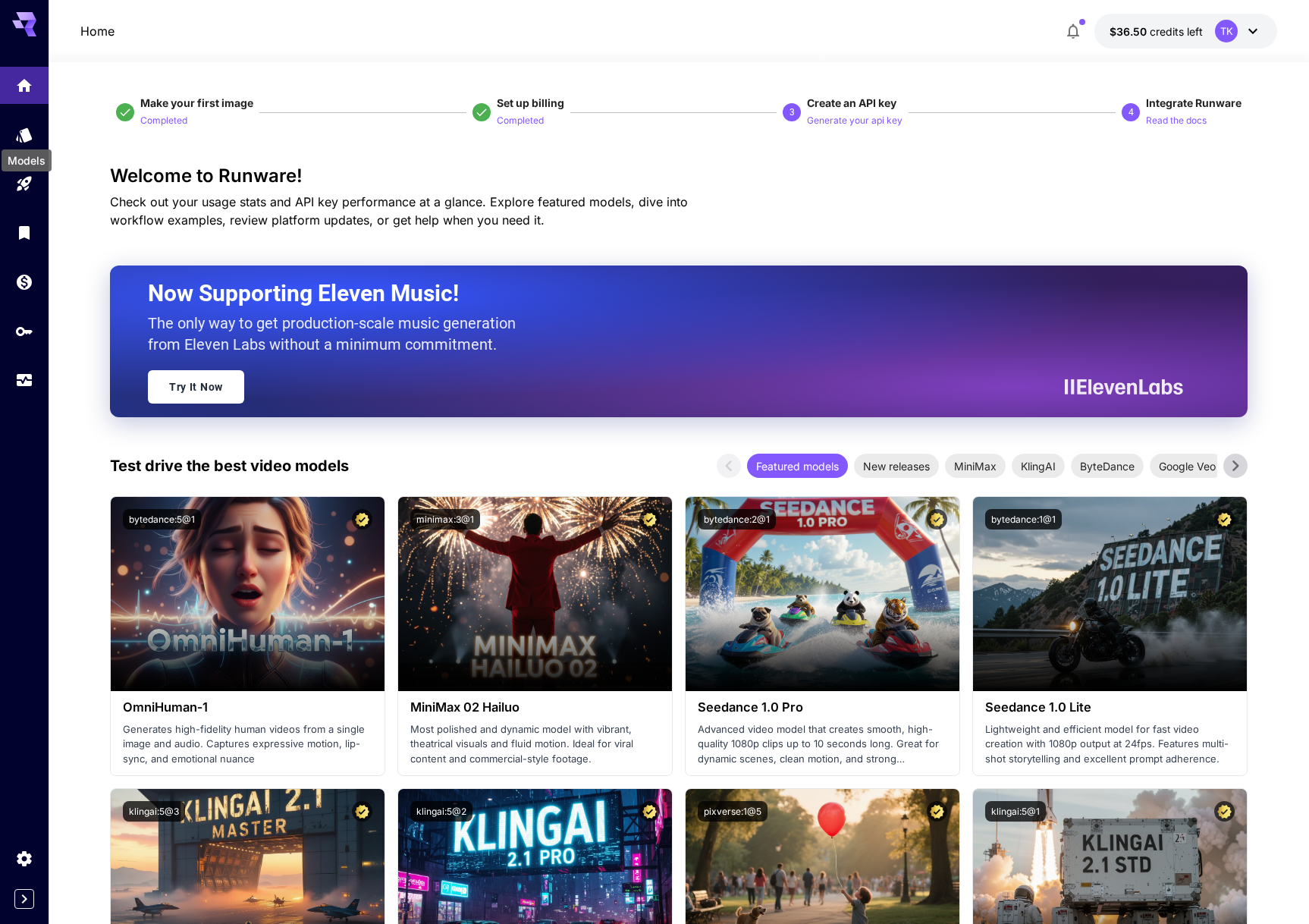
click at [28, 139] on div "Models" at bounding box center [26, 156] width 53 height 34
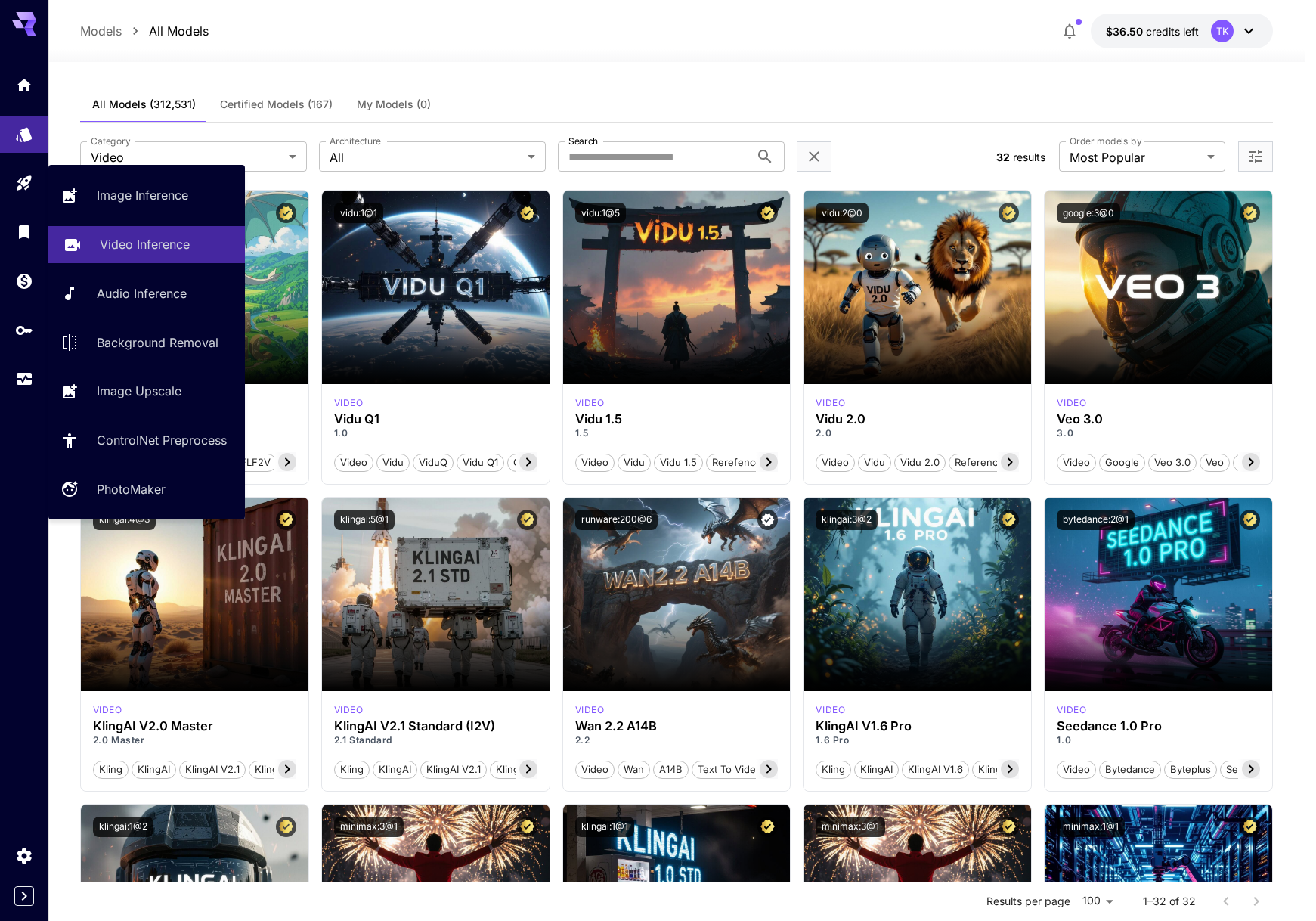
click at [157, 252] on p "Video Inference" at bounding box center [144, 244] width 90 height 18
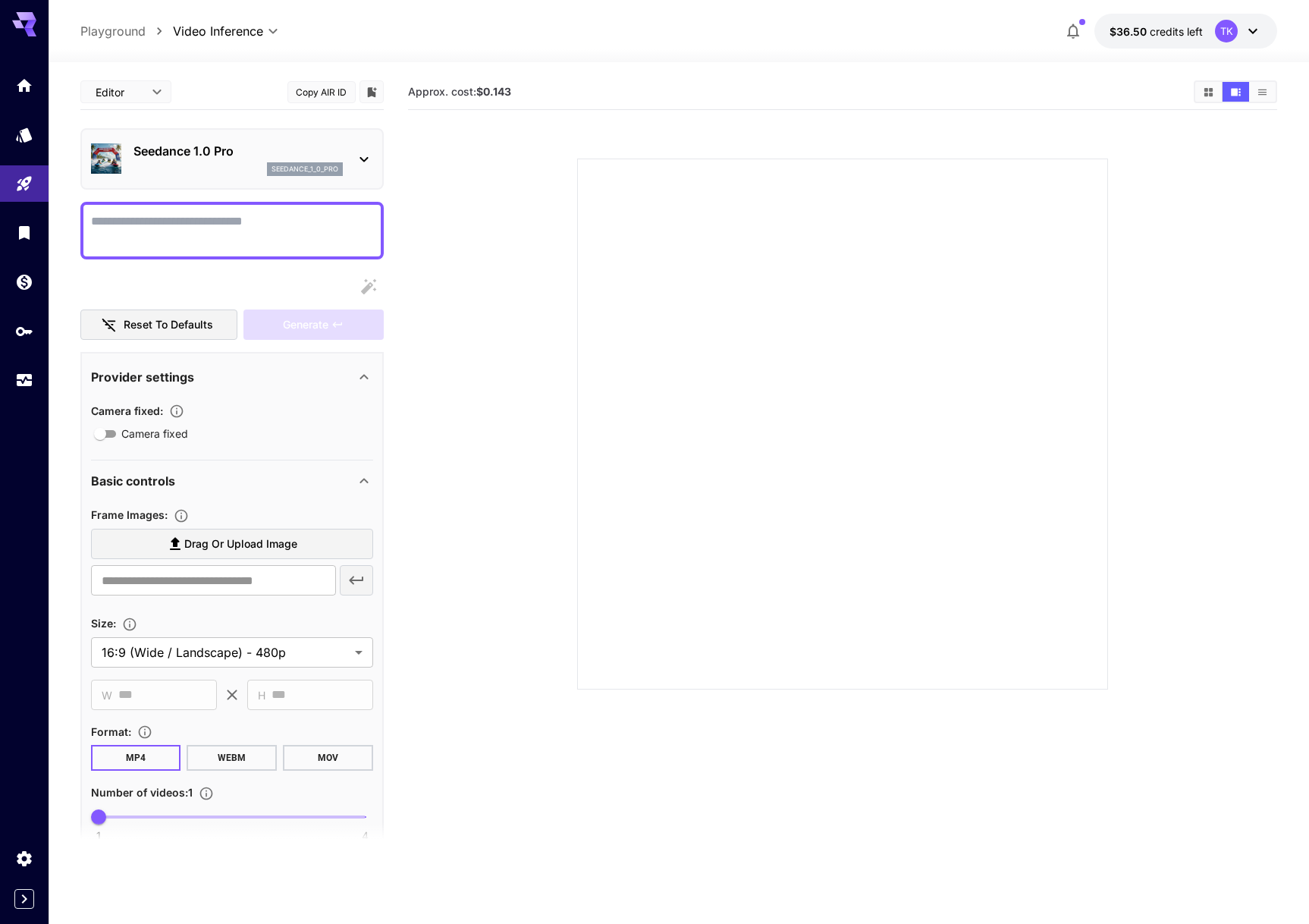
click at [1206, 90] on icon "Show media in grid view" at bounding box center [1209, 91] width 8 height 8
click at [653, 198] on div at bounding box center [669, 208] width 173 height 173
click at [1254, 91] on button "Show media in list view" at bounding box center [1263, 92] width 27 height 20
click at [1210, 94] on icon "Show media in grid view" at bounding box center [1209, 91] width 8 height 8
click at [1256, 32] on icon at bounding box center [1253, 31] width 18 height 18
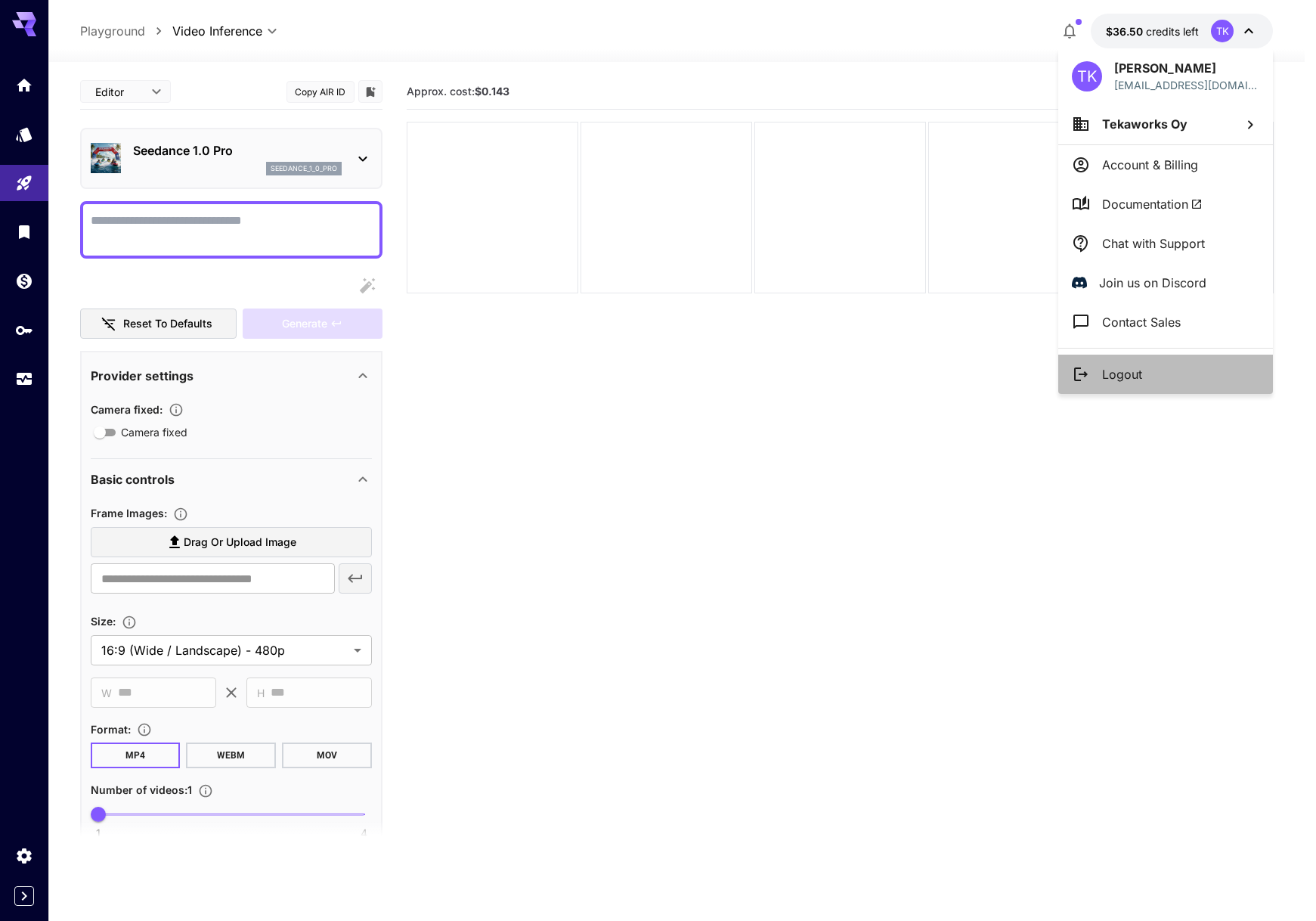
click at [1142, 370] on p "Logout" at bounding box center [1122, 374] width 40 height 18
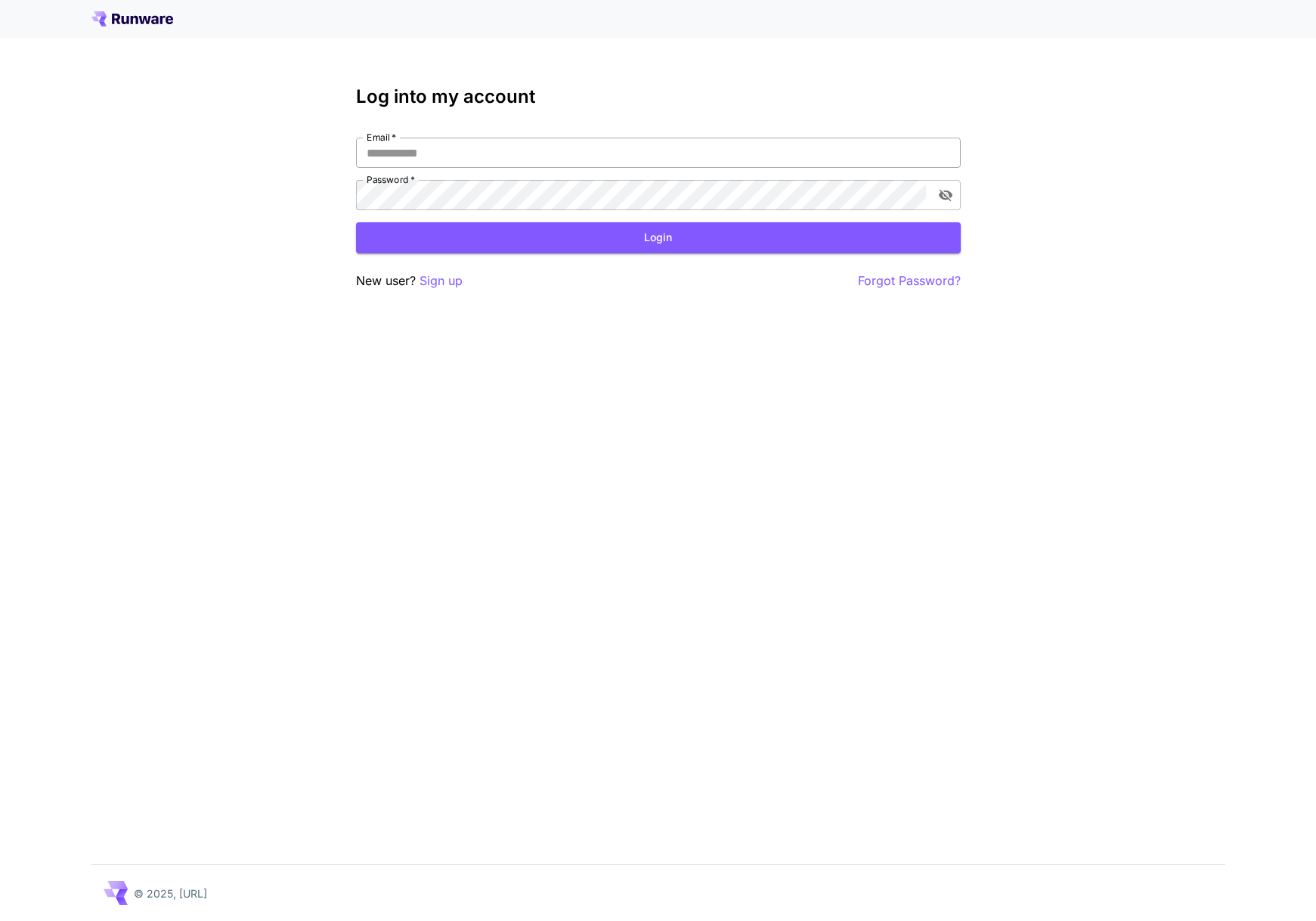
click at [525, 160] on input "Email   *" at bounding box center [658, 153] width 604 height 30
type input "**********"
click at [560, 243] on button "Login" at bounding box center [658, 238] width 604 height 31
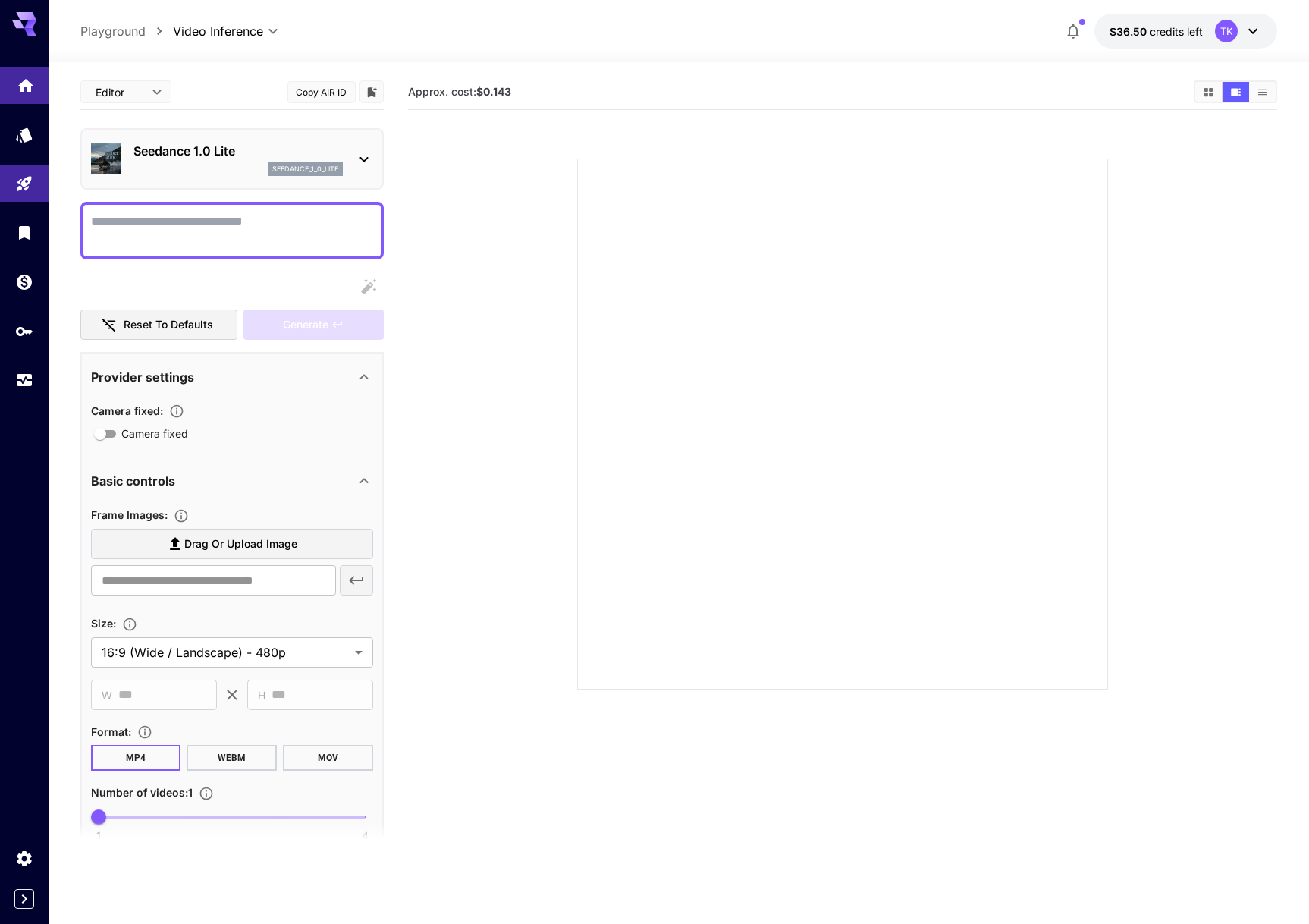
click at [37, 90] on link at bounding box center [24, 85] width 49 height 37
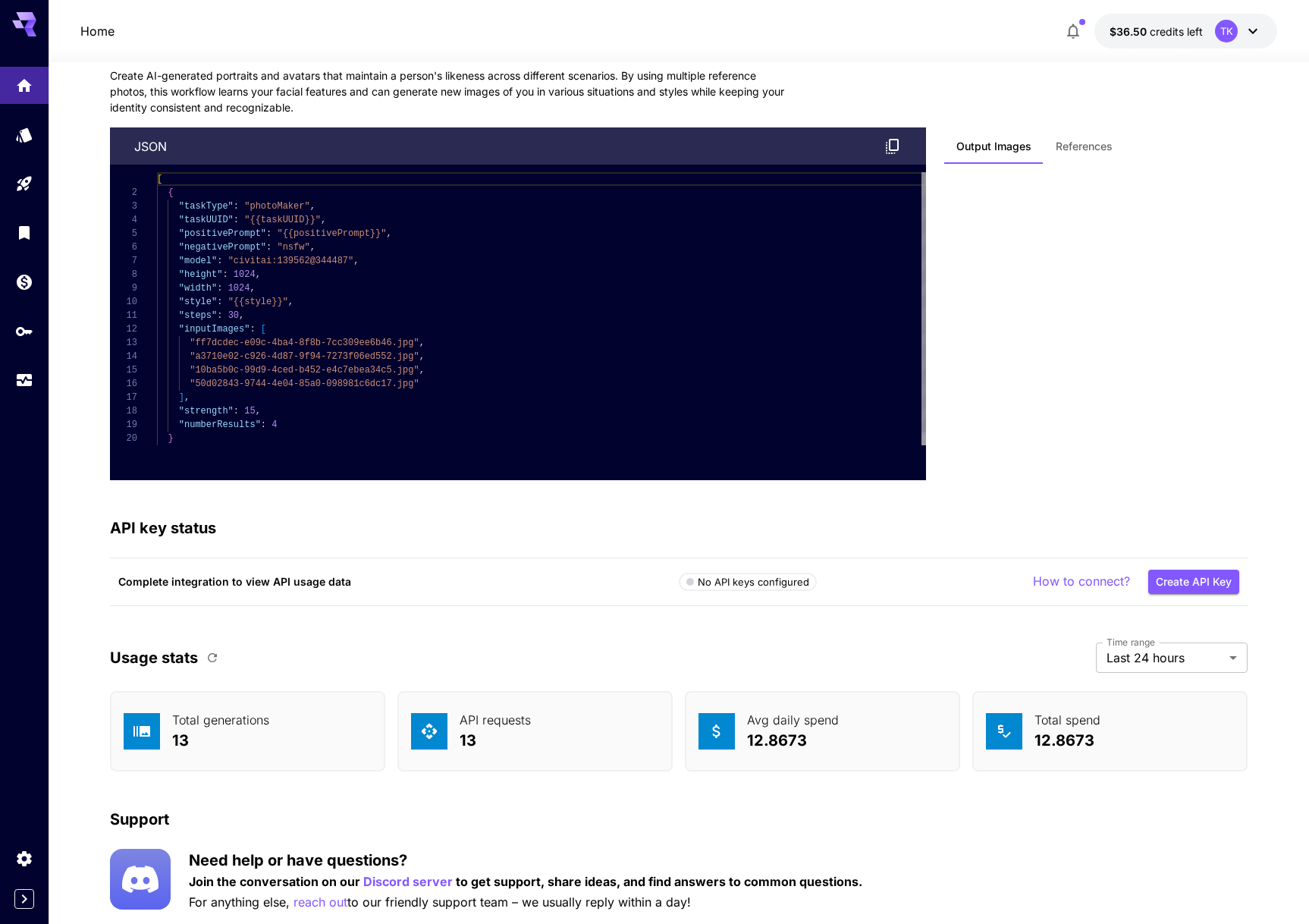
scroll to position [4237, 0]
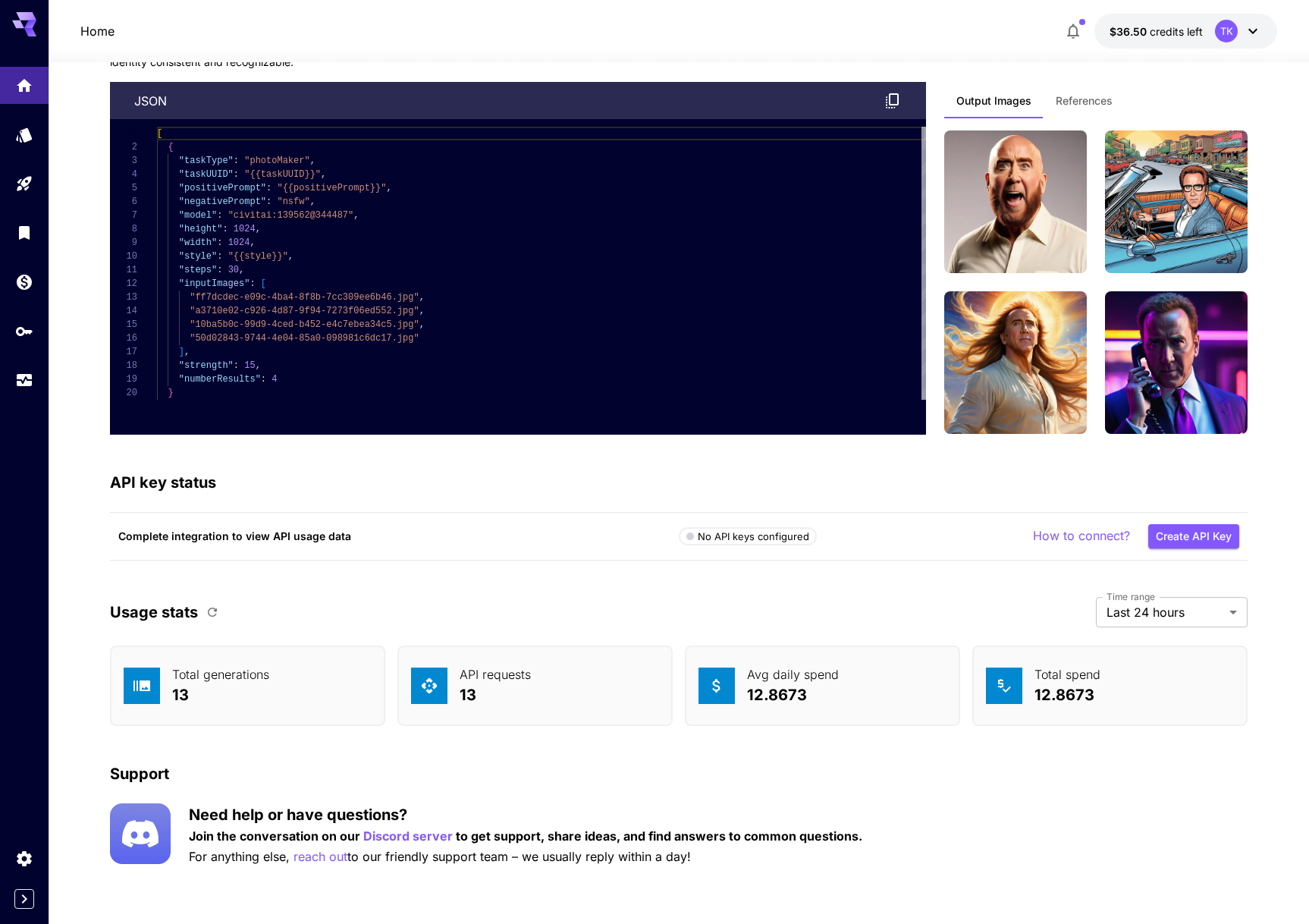
click at [155, 681] on div at bounding box center [142, 685] width 37 height 37
drag, startPoint x: 154, startPoint y: 681, endPoint x: 141, endPoint y: 686, distance: 13.9
click at [153, 681] on div at bounding box center [142, 685] width 37 height 37
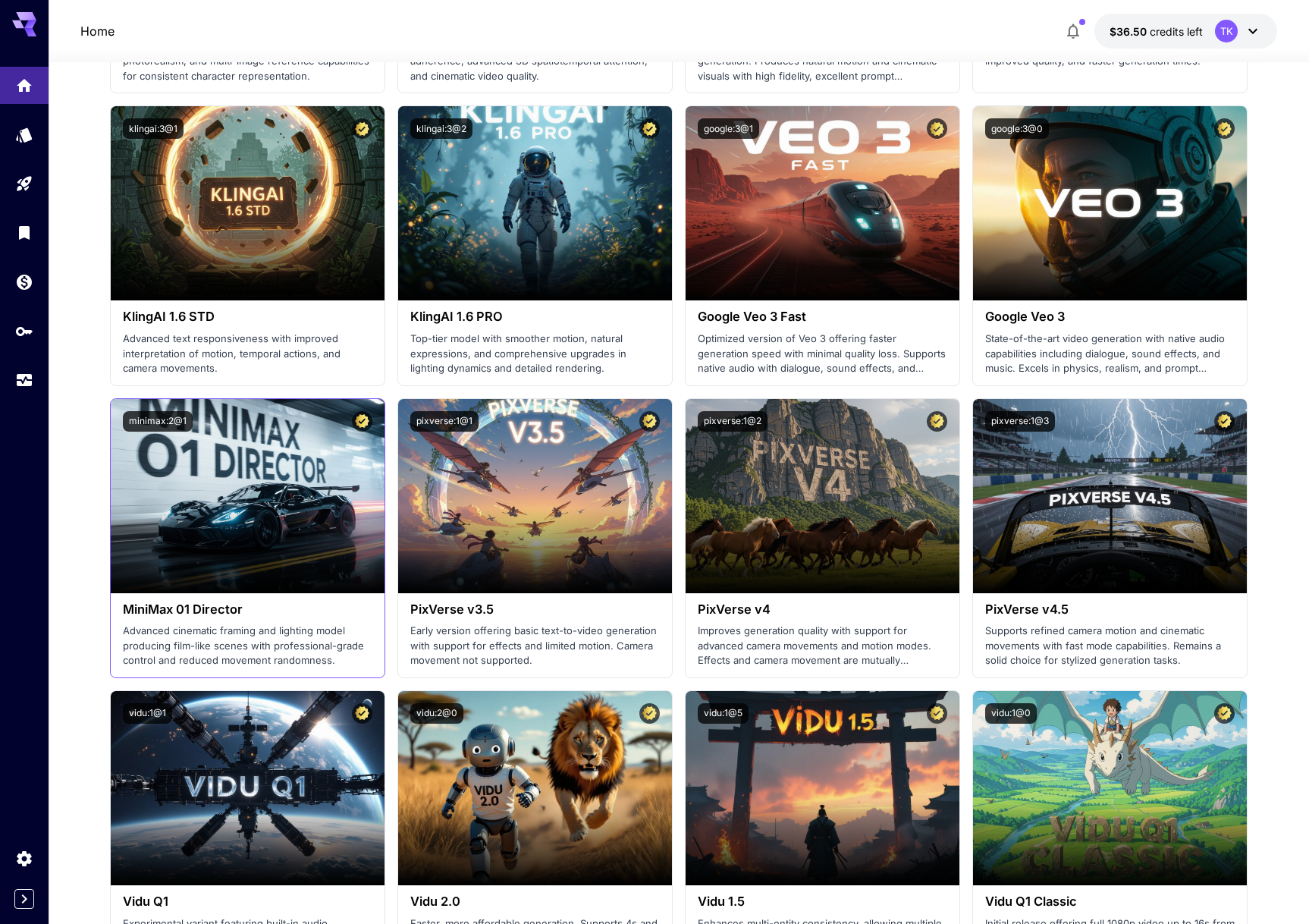
scroll to position [0, 0]
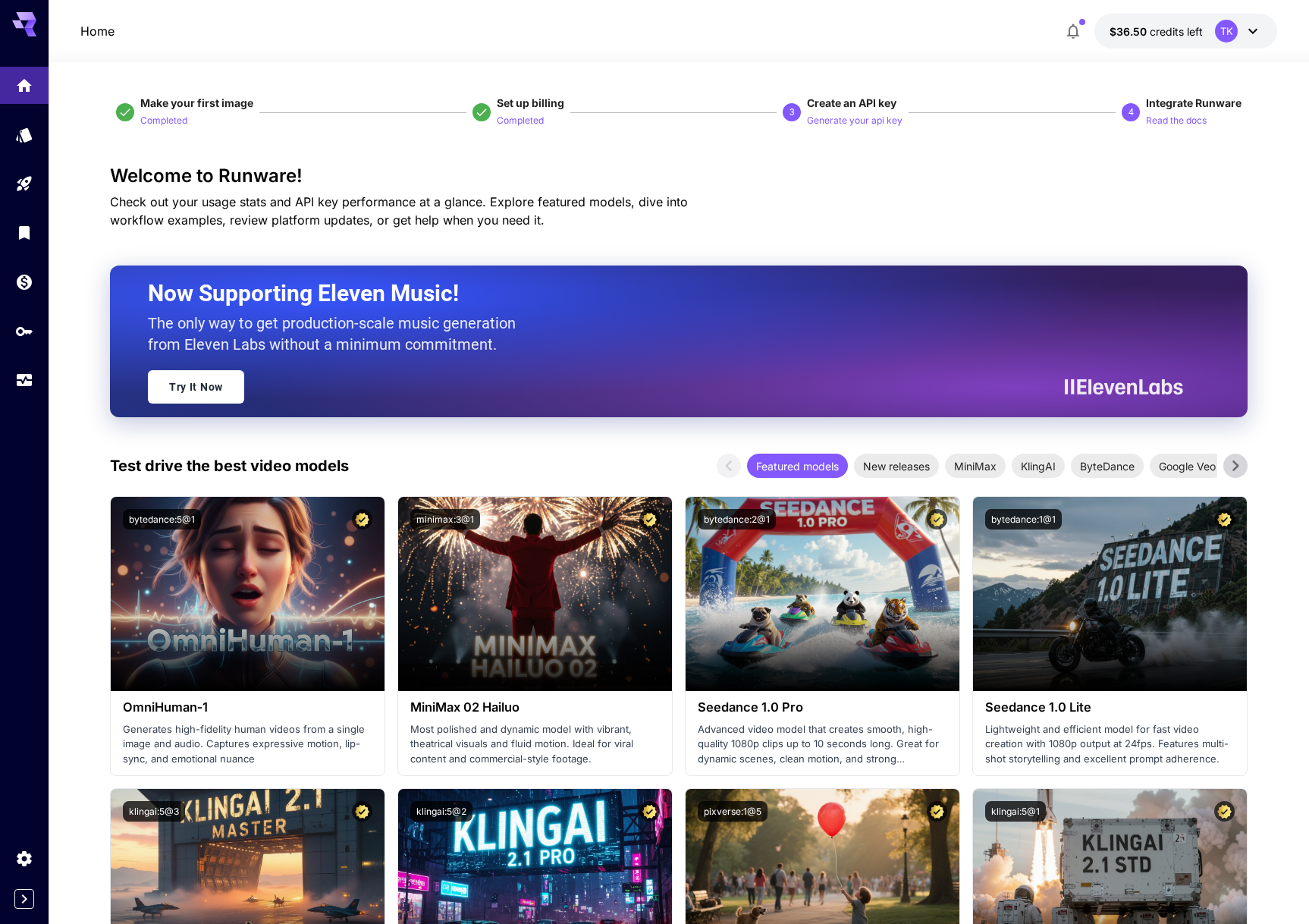
click at [20, 251] on div at bounding box center [24, 232] width 49 height 331
click at [17, 236] on icon "Library" at bounding box center [25, 231] width 18 height 18
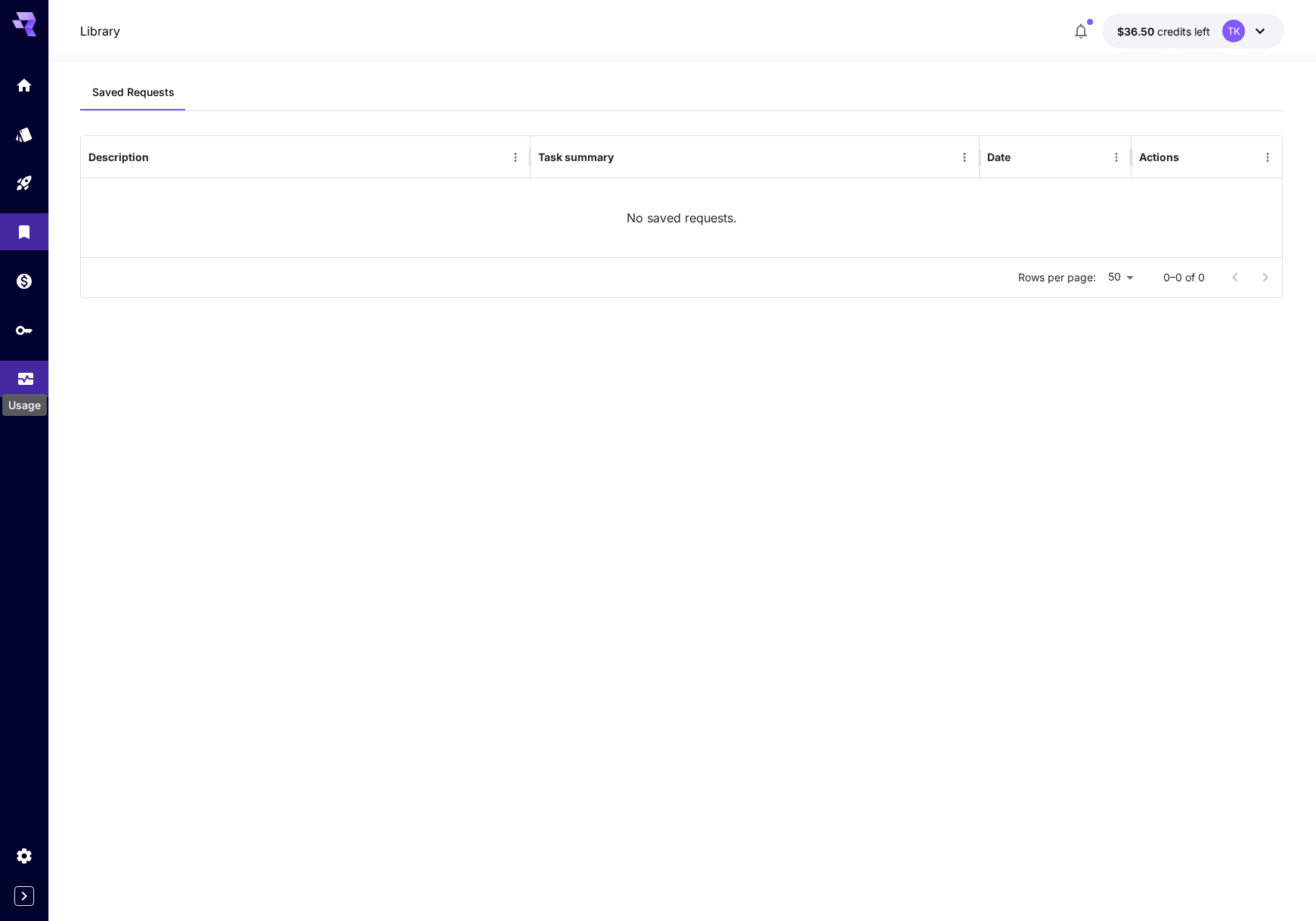
click at [19, 381] on icon "Usage" at bounding box center [25, 377] width 15 height 7
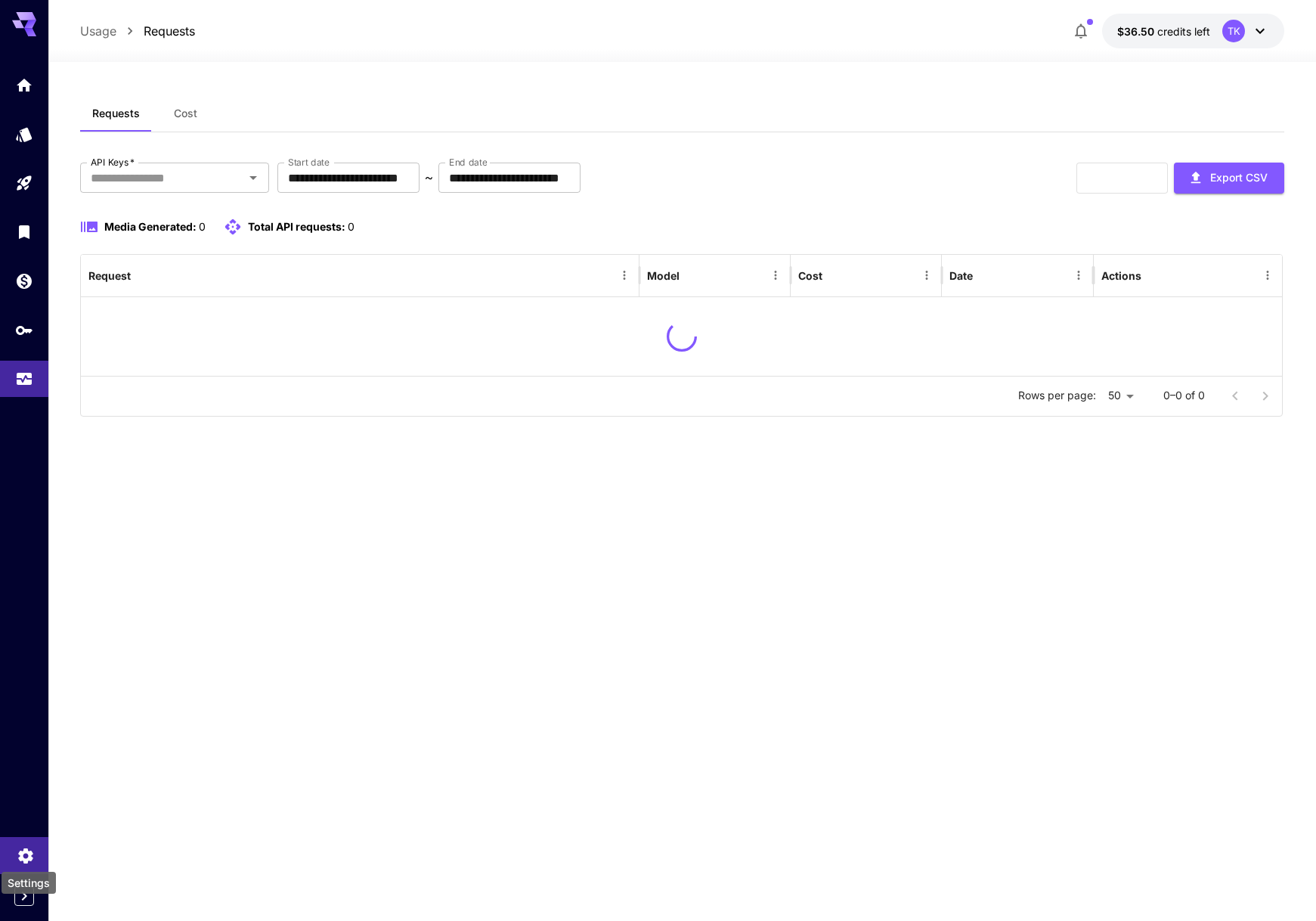
click at [17, 854] on icon "Settings" at bounding box center [25, 851] width 18 height 18
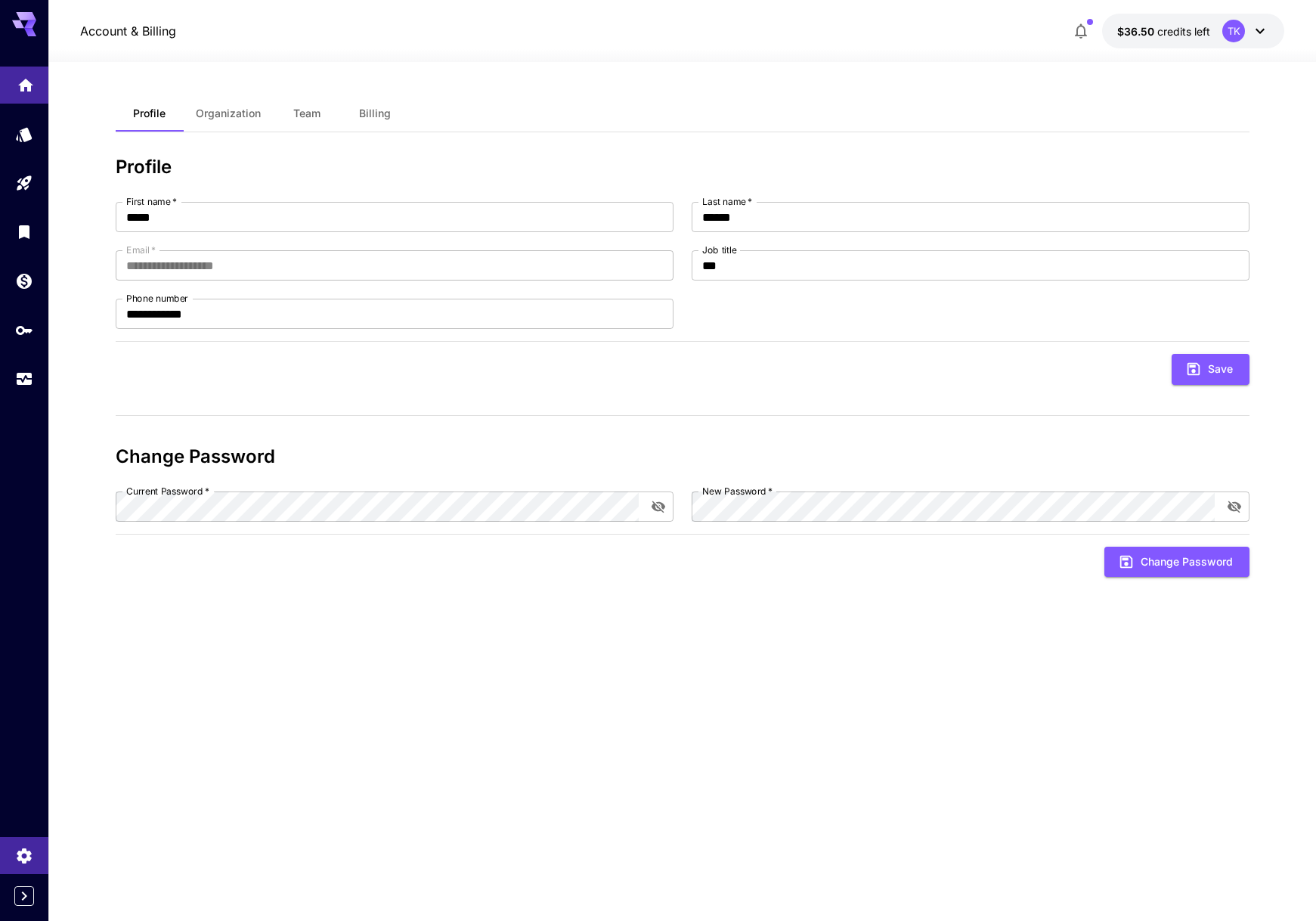
click at [16, 94] on link at bounding box center [24, 85] width 49 height 37
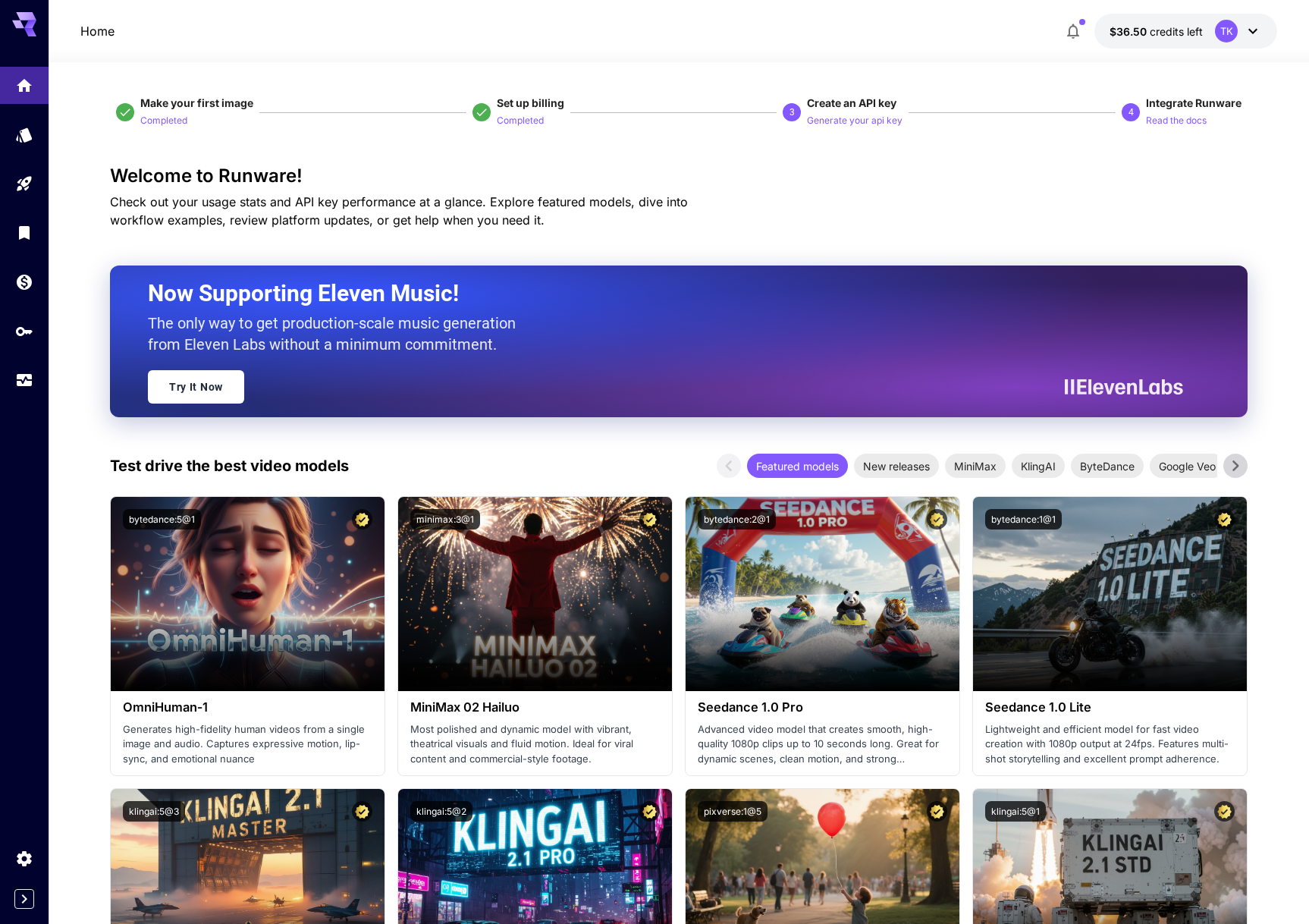
click at [1246, 33] on icon at bounding box center [1253, 31] width 18 height 18
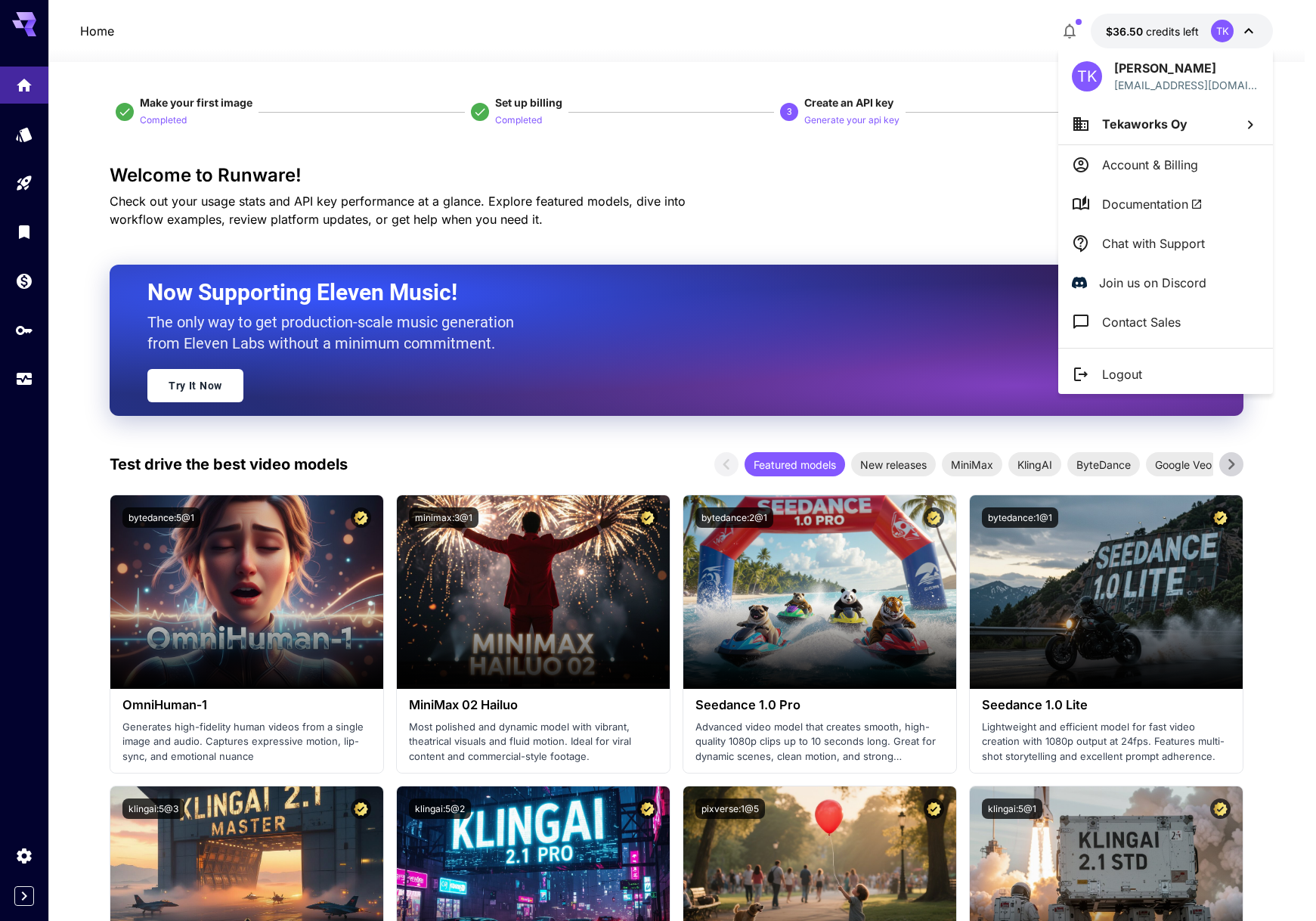
click at [1139, 247] on p "Chat with Support" at bounding box center [1154, 243] width 103 height 18
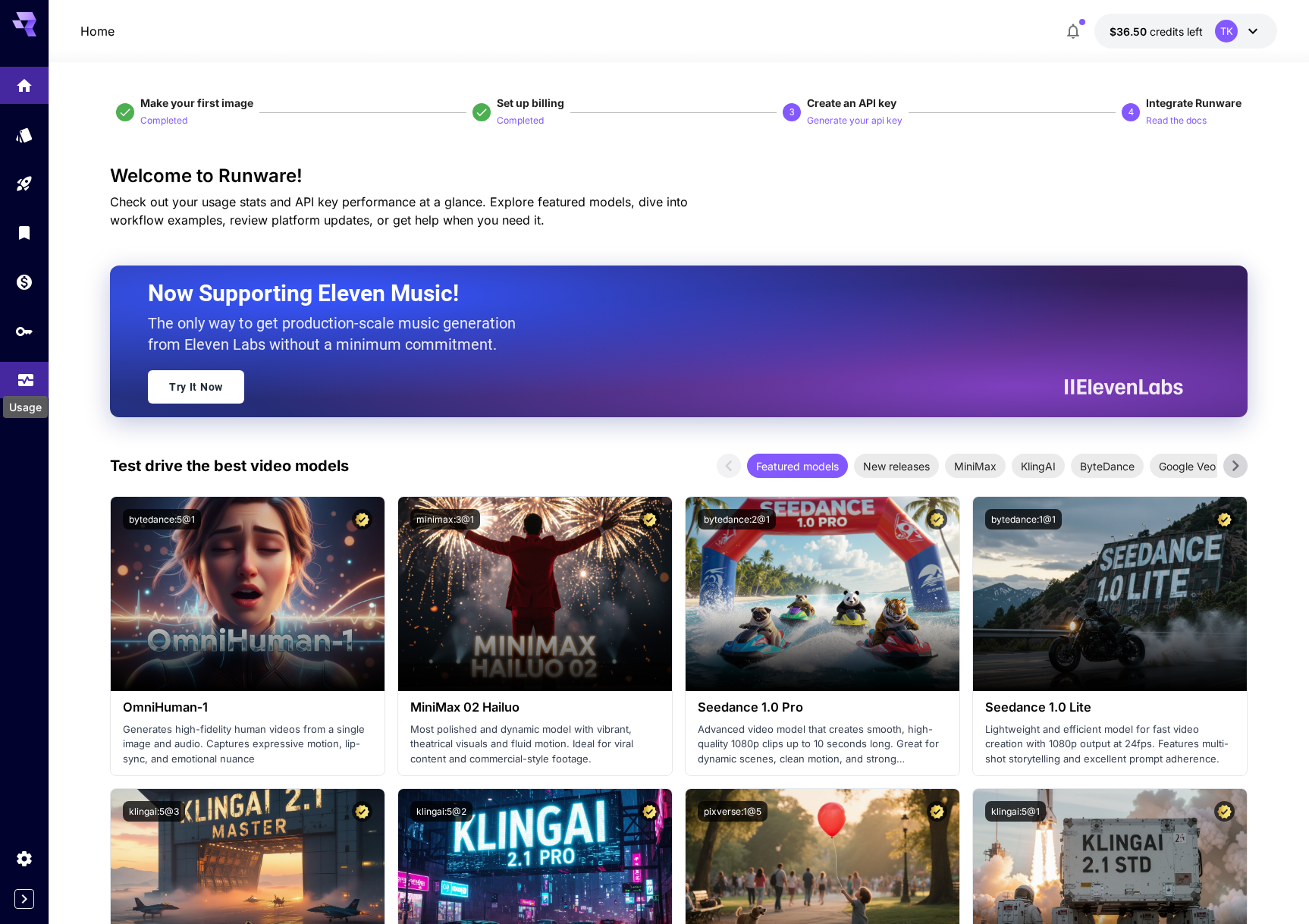
click at [27, 373] on icon "Usage" at bounding box center [25, 377] width 18 height 18
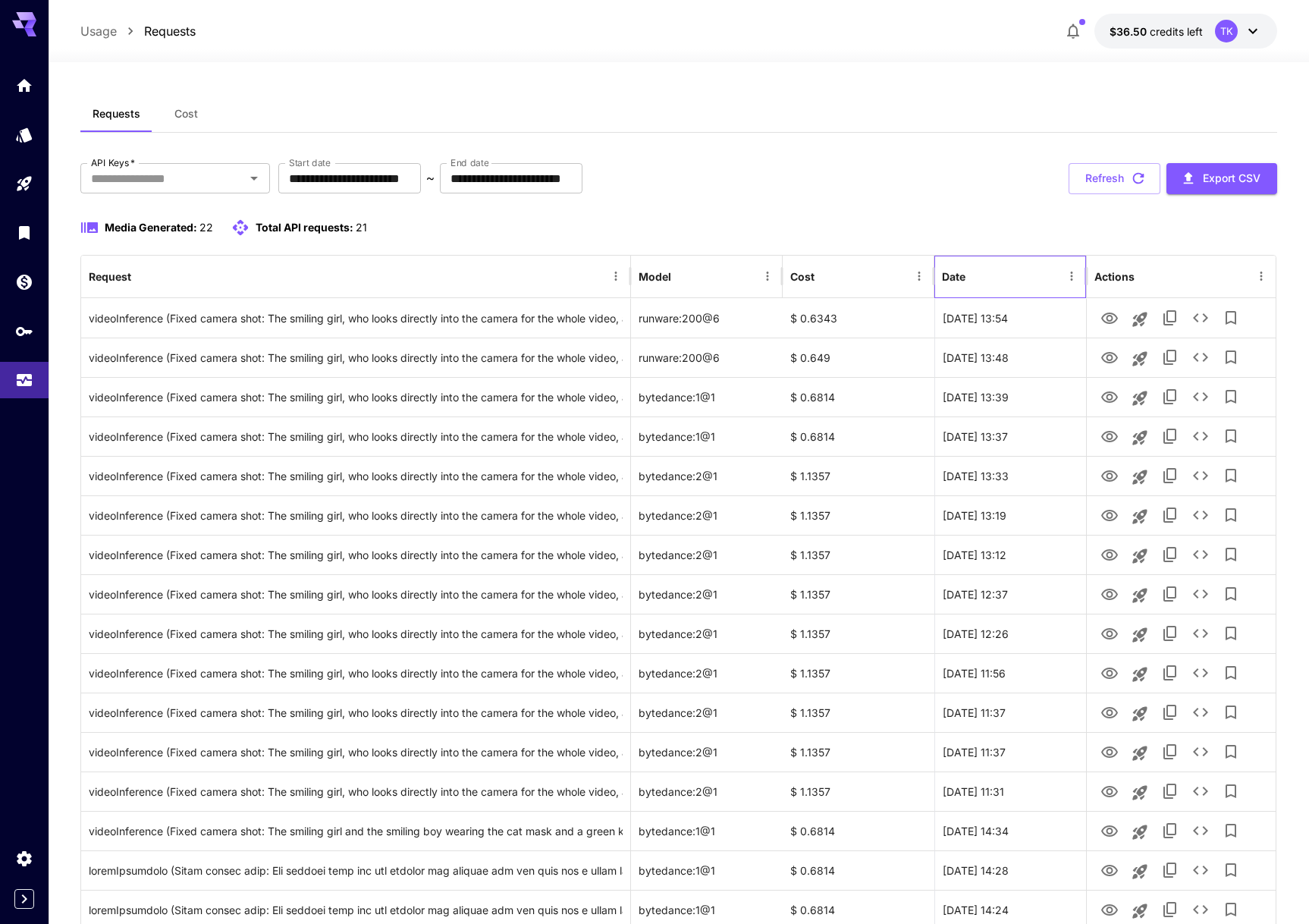
click at [955, 271] on div "Date" at bounding box center [953, 277] width 24 height 13
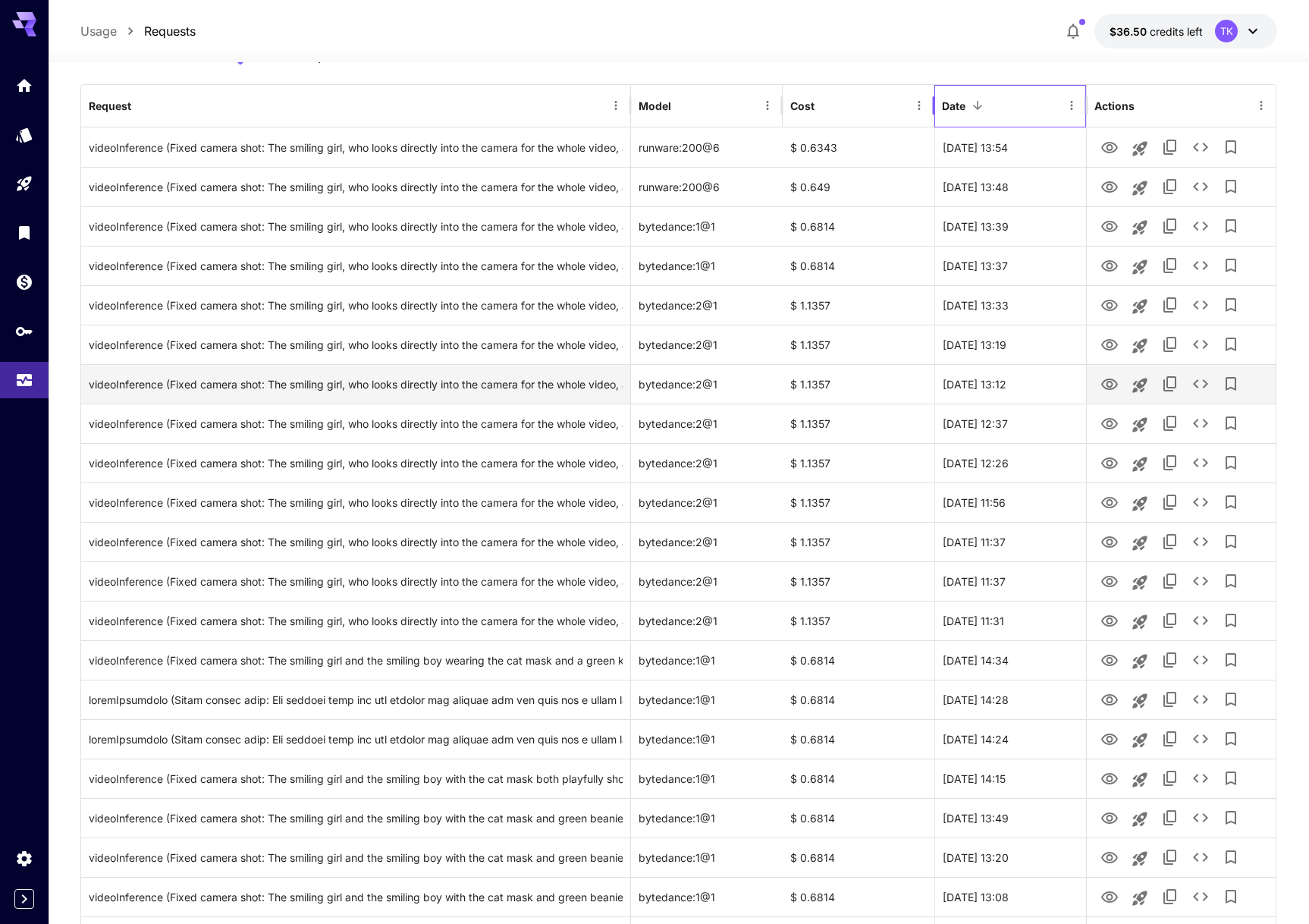
scroll to position [200, 0]
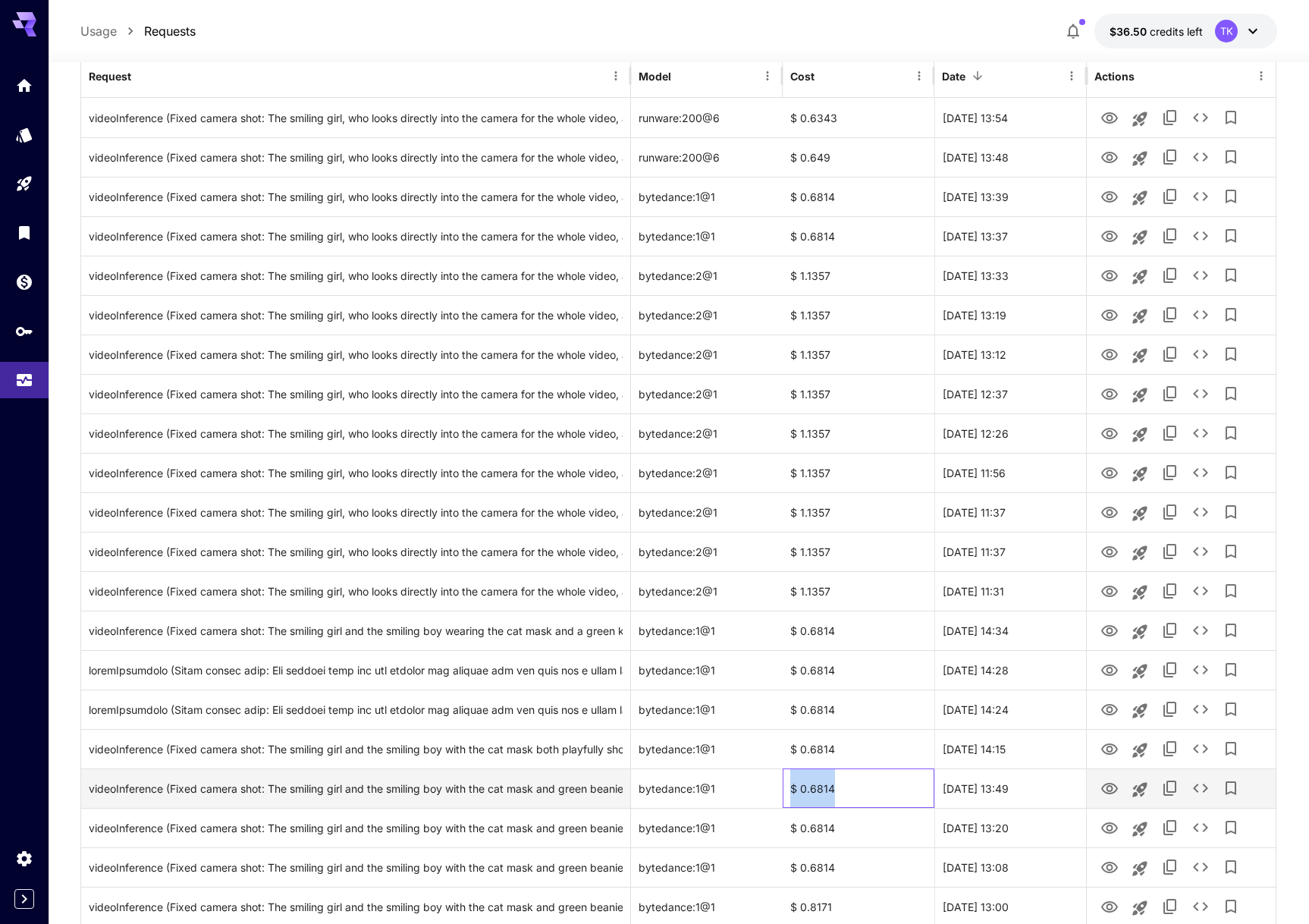
drag, startPoint x: 830, startPoint y: 788, endPoint x: 789, endPoint y: 789, distance: 41.0
click at [789, 789] on div "$ 0.6814" at bounding box center [859, 788] width 151 height 39
copy div "$ 0.6814"
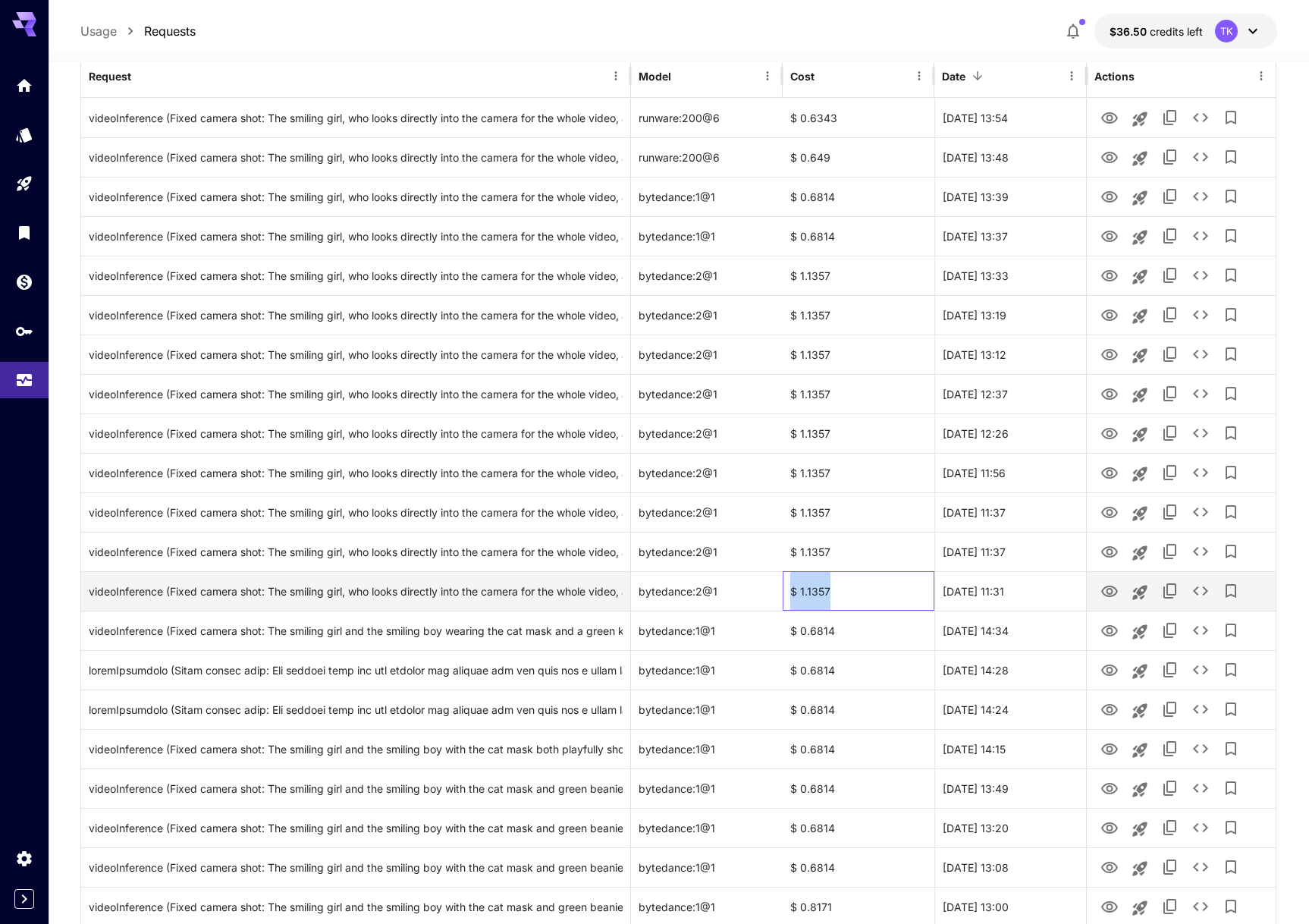
drag, startPoint x: 840, startPoint y: 595, endPoint x: 788, endPoint y: 595, distance: 52.0
click at [788, 595] on div "$ 1.1357" at bounding box center [859, 591] width 151 height 39
copy div "$ 1.1357"
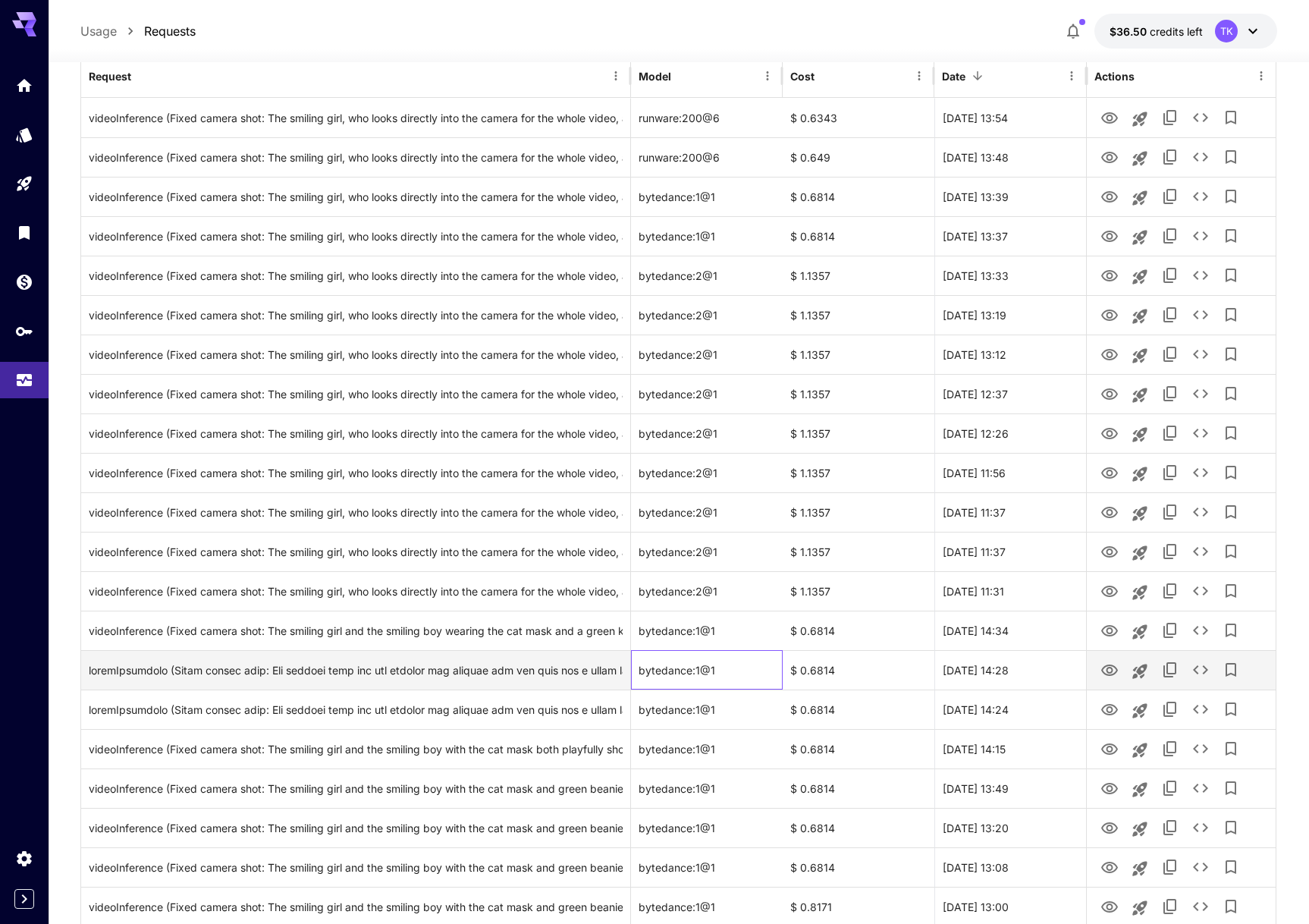
click at [752, 650] on div "bytedance:1@1" at bounding box center [707, 670] width 151 height 39
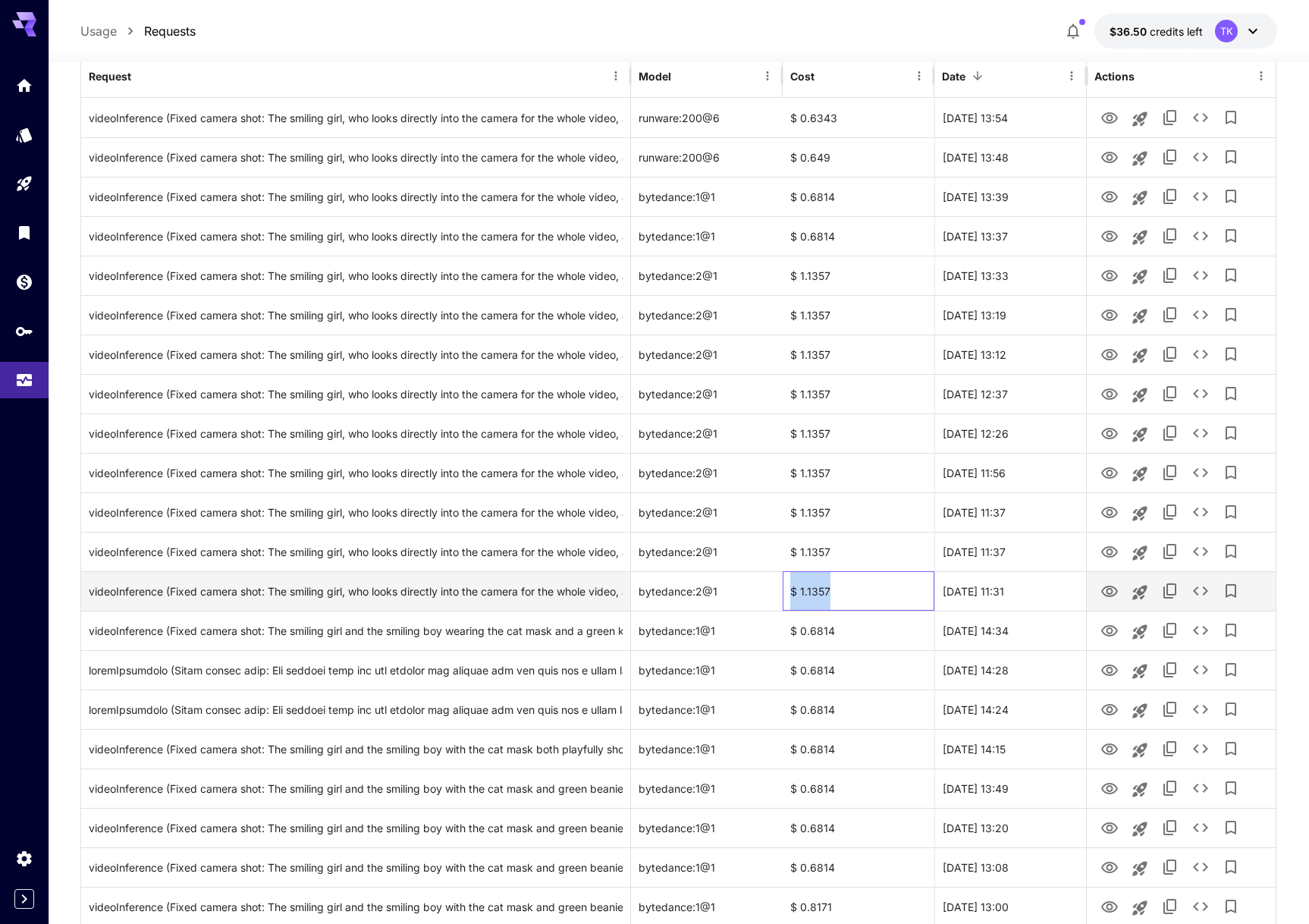
drag, startPoint x: 835, startPoint y: 584, endPoint x: 788, endPoint y: 588, distance: 47.2
click at [788, 588] on div "$ 1.1357" at bounding box center [859, 591] width 151 height 39
copy div "$ 1.1357"
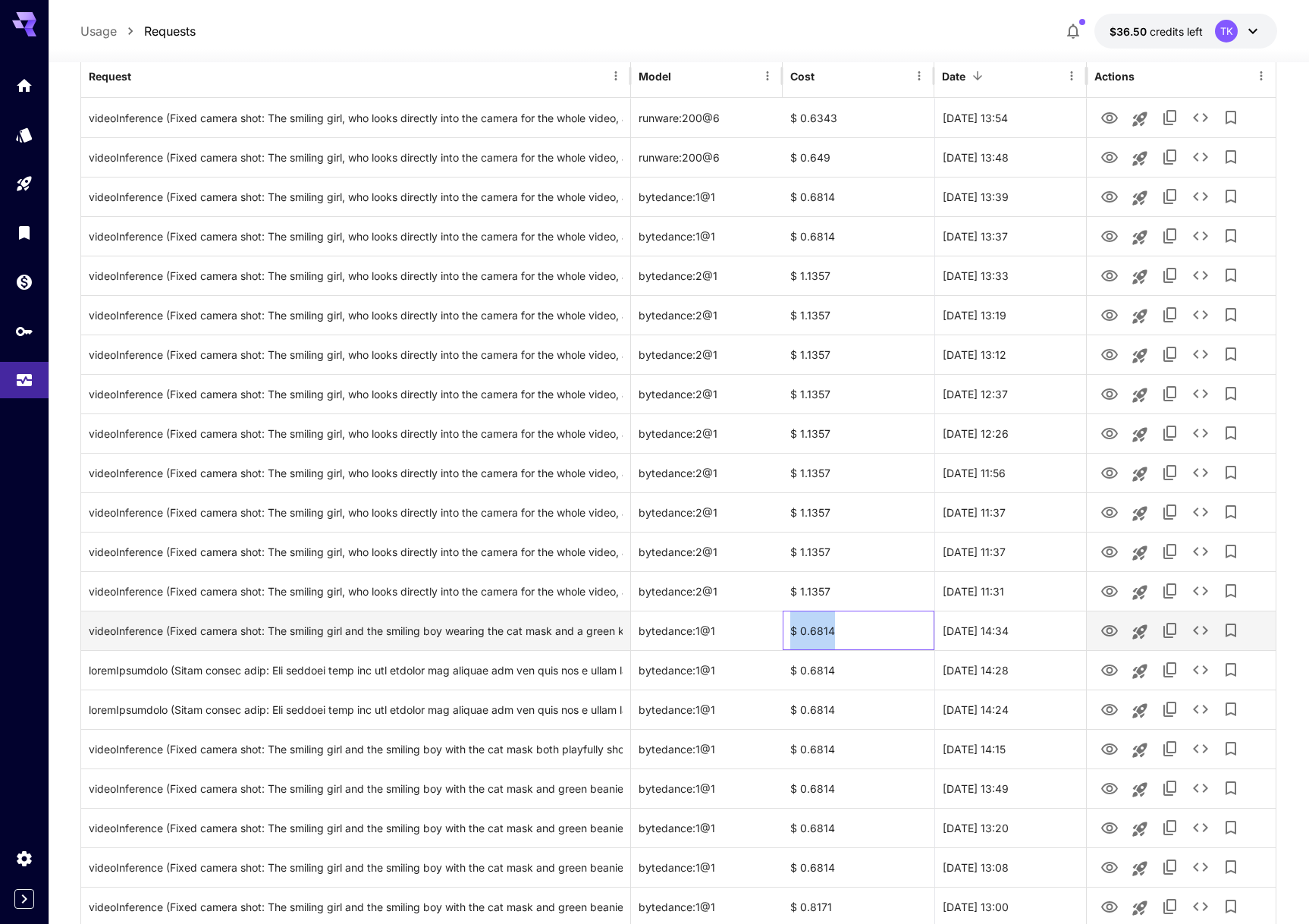
drag, startPoint x: 792, startPoint y: 628, endPoint x: 843, endPoint y: 629, distance: 51.0
click at [843, 629] on div "$ 0.6814" at bounding box center [859, 630] width 151 height 39
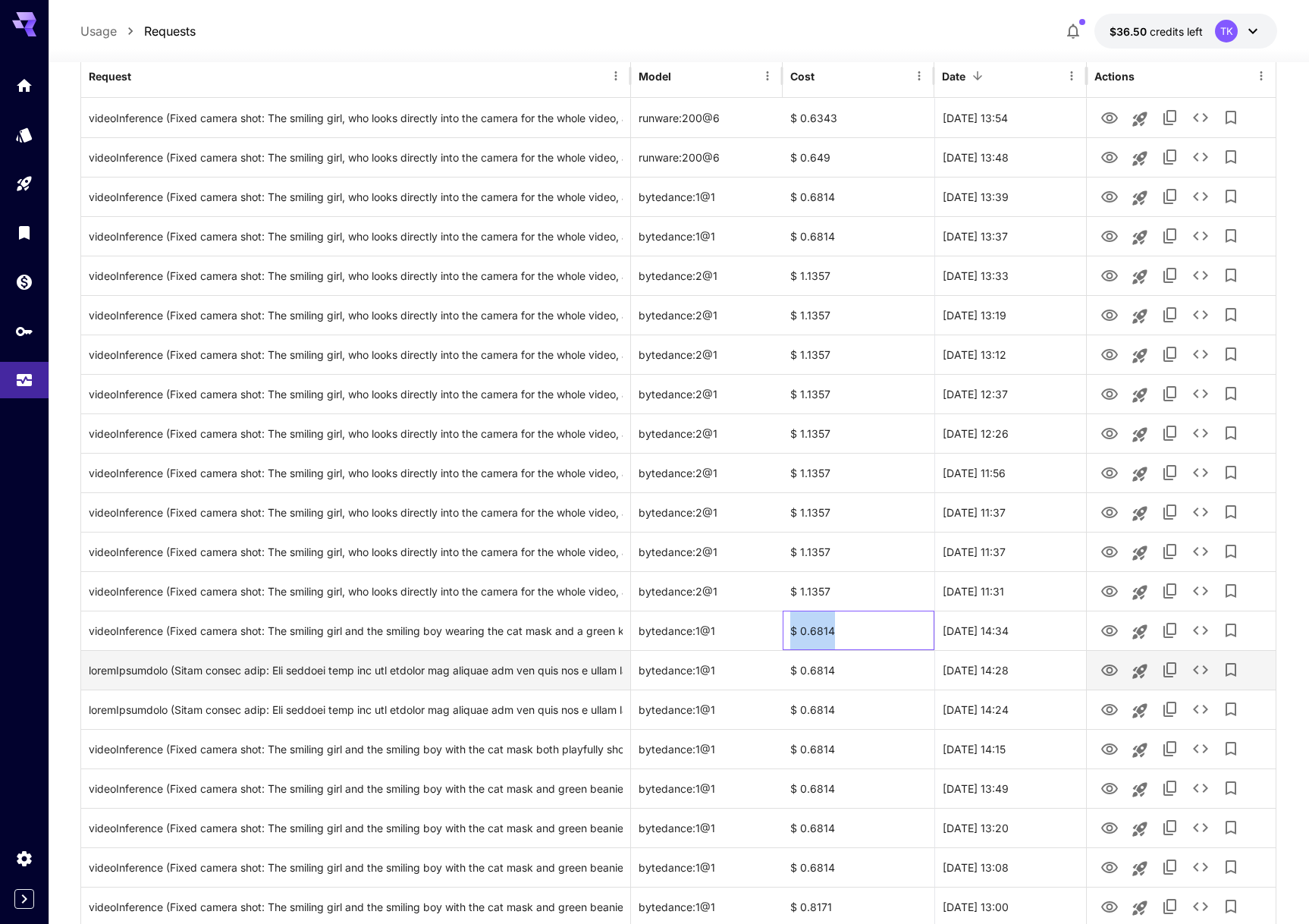
copy div "$ 0.6814"
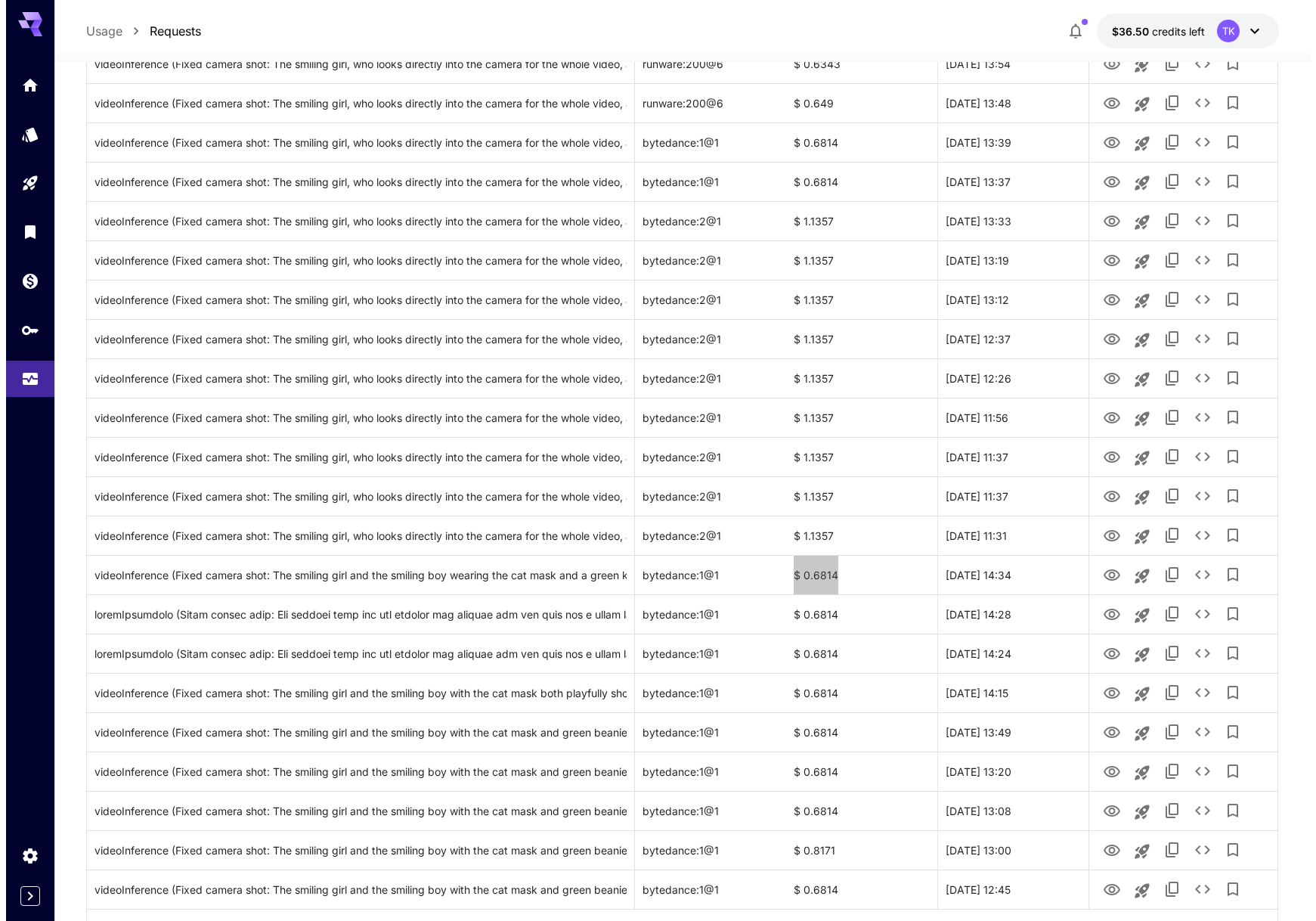
scroll to position [216, 0]
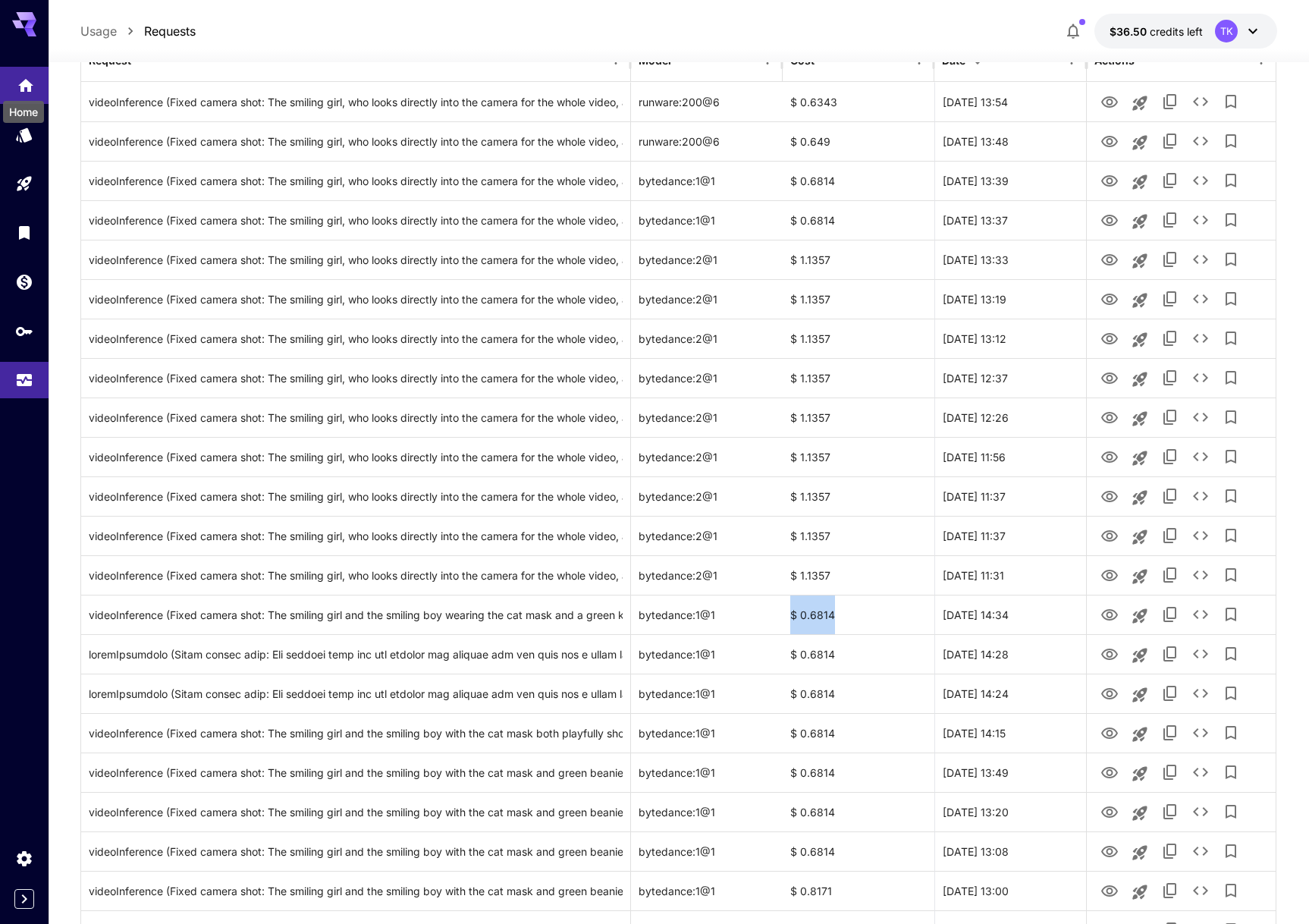
click at [20, 85] on icon "Home" at bounding box center [25, 81] width 15 height 13
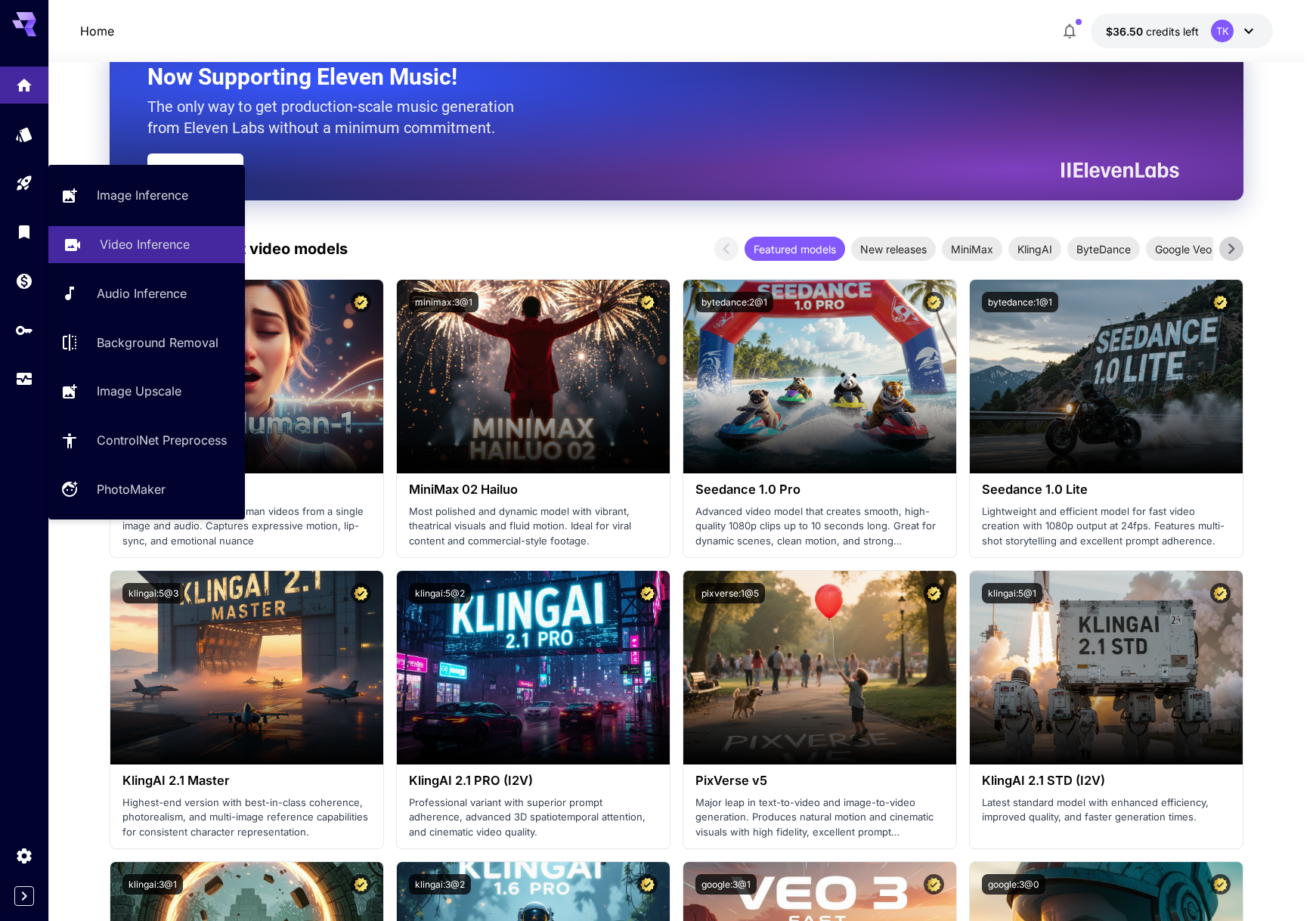
click at [154, 243] on p "Video Inference" at bounding box center [144, 244] width 90 height 18
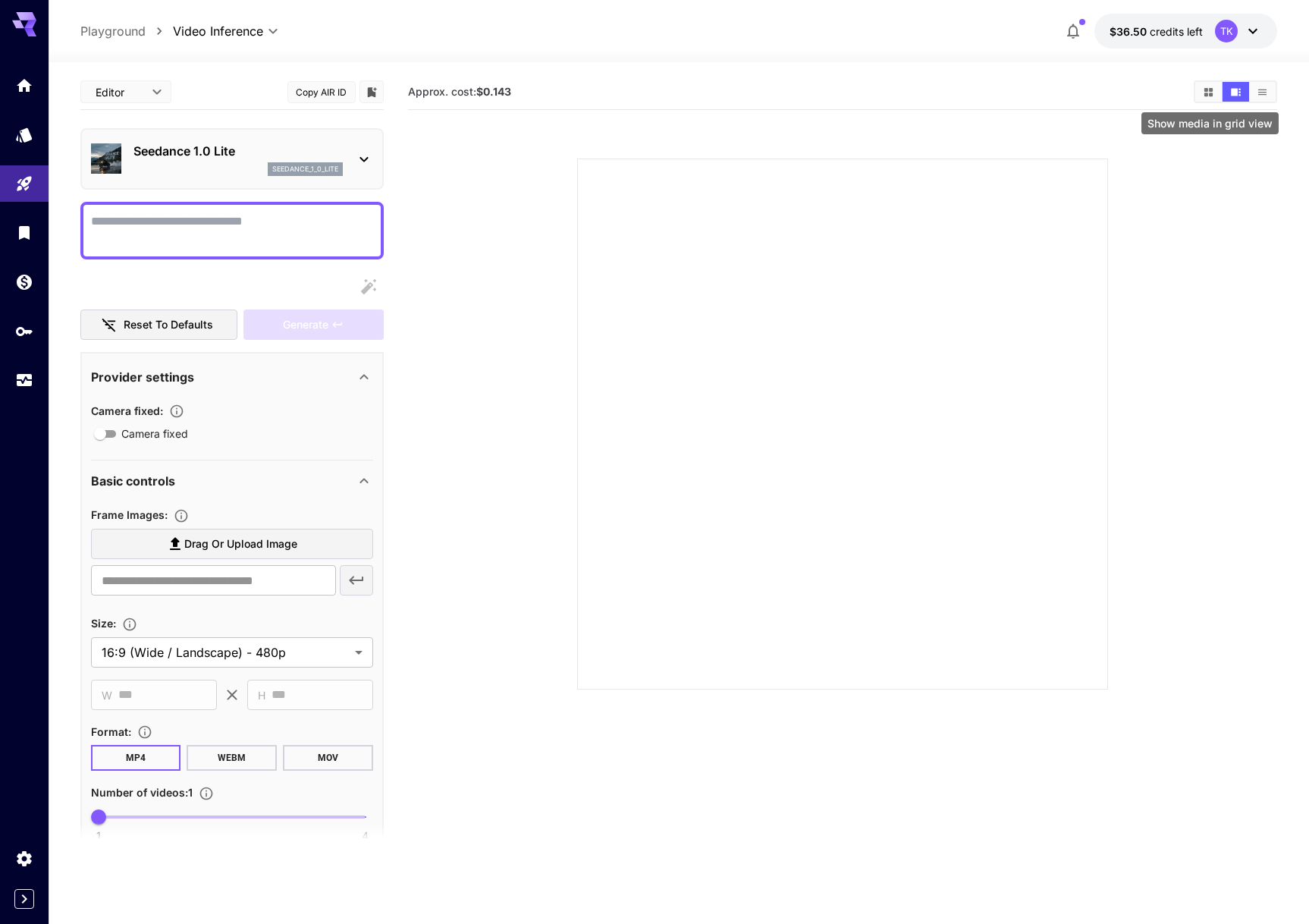
click at [1203, 94] on icon "Show media in grid view" at bounding box center [1209, 92] width 11 height 11
click at [668, 197] on div at bounding box center [669, 208] width 173 height 173
click at [502, 211] on div at bounding box center [494, 208] width 173 height 173
click at [1129, 212] on div at bounding box center [1193, 208] width 173 height 173
click at [1065, 209] on div at bounding box center [1018, 208] width 173 height 173
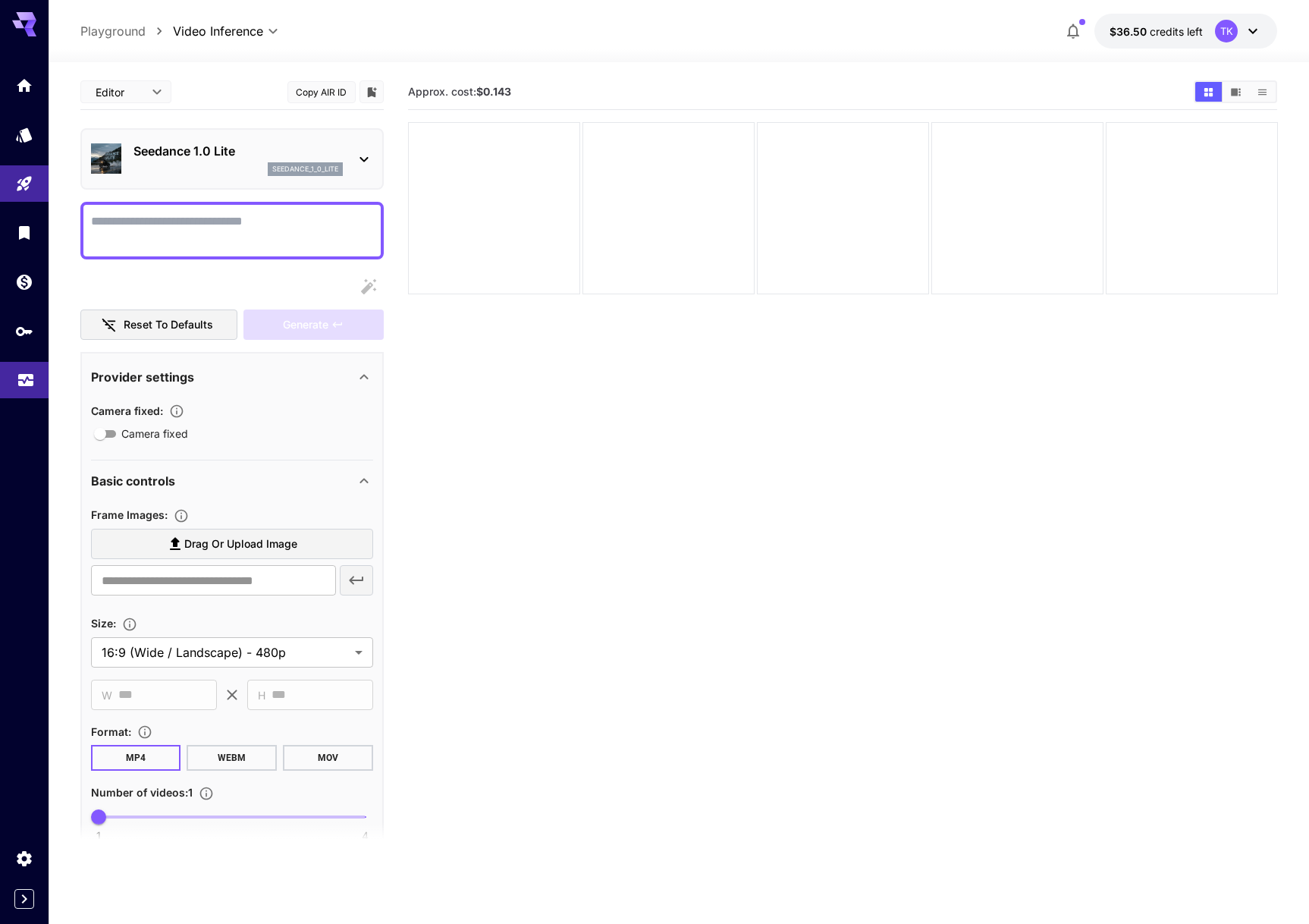
click at [25, 381] on icon "Usage" at bounding box center [25, 378] width 15 height 7
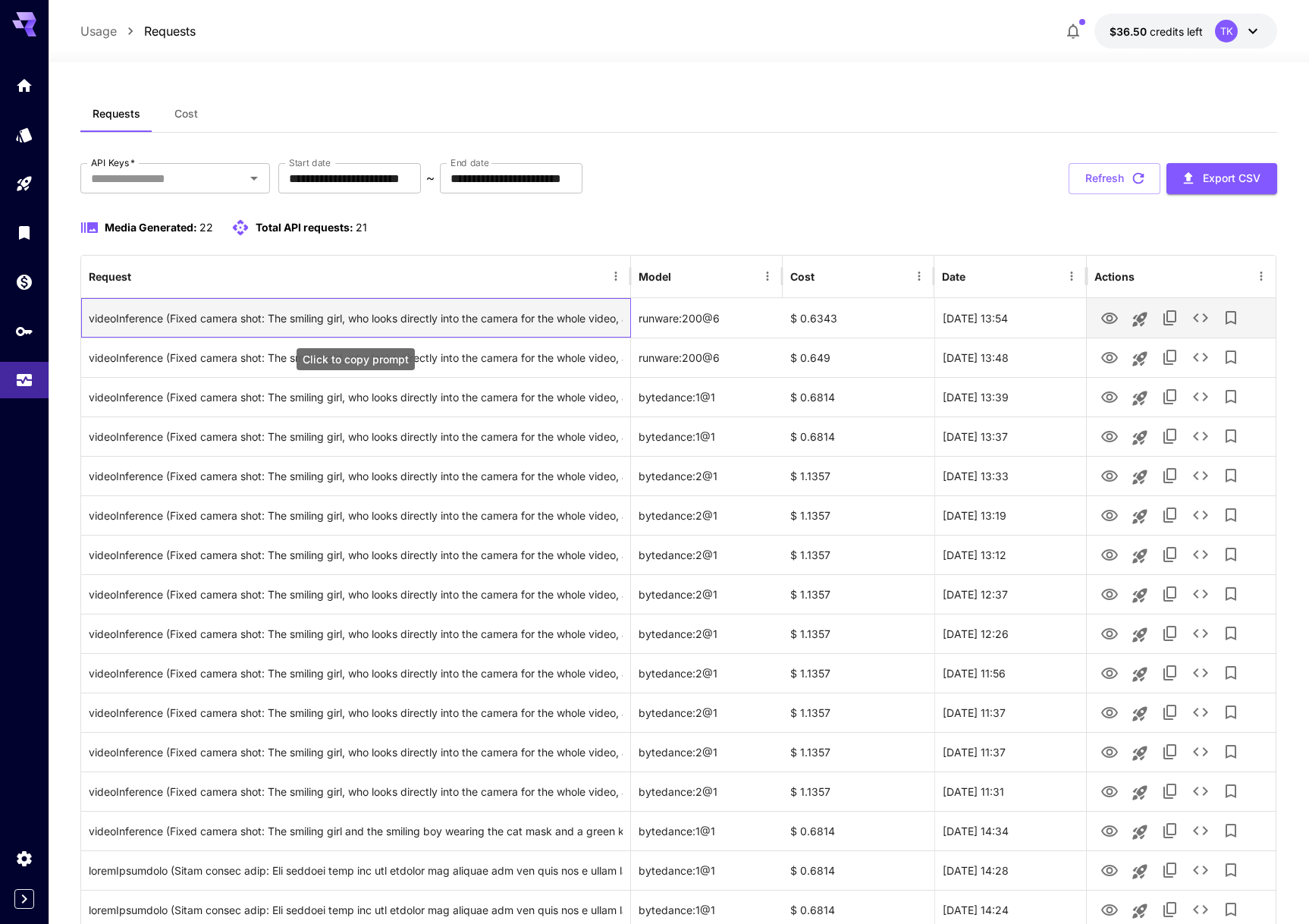
click at [415, 317] on div "videoInference (Fixed camera shot: The smiling girl, who looks directly into th…" at bounding box center [356, 318] width 534 height 39
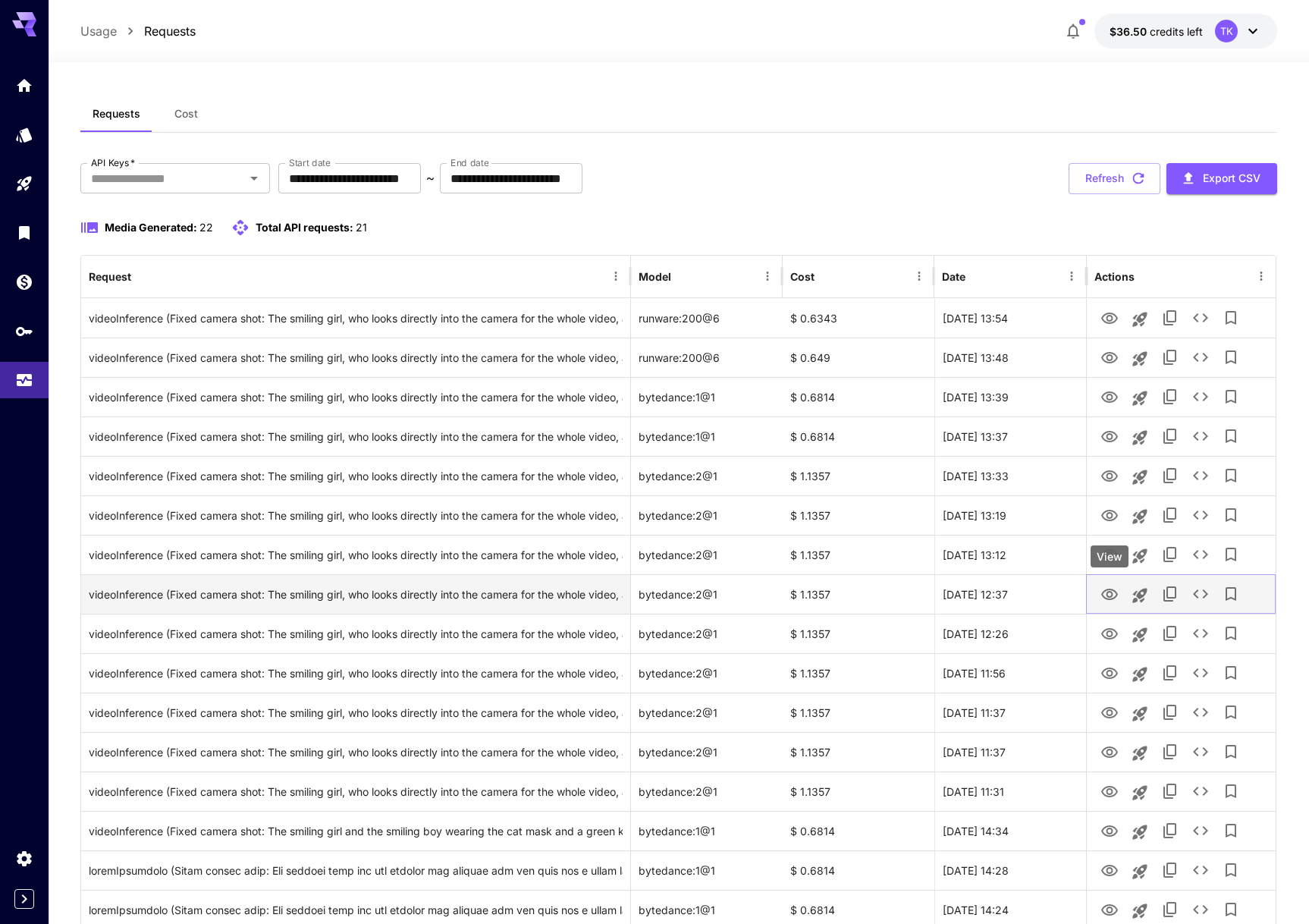
click at [1114, 594] on icon "View" at bounding box center [1110, 594] width 18 height 18
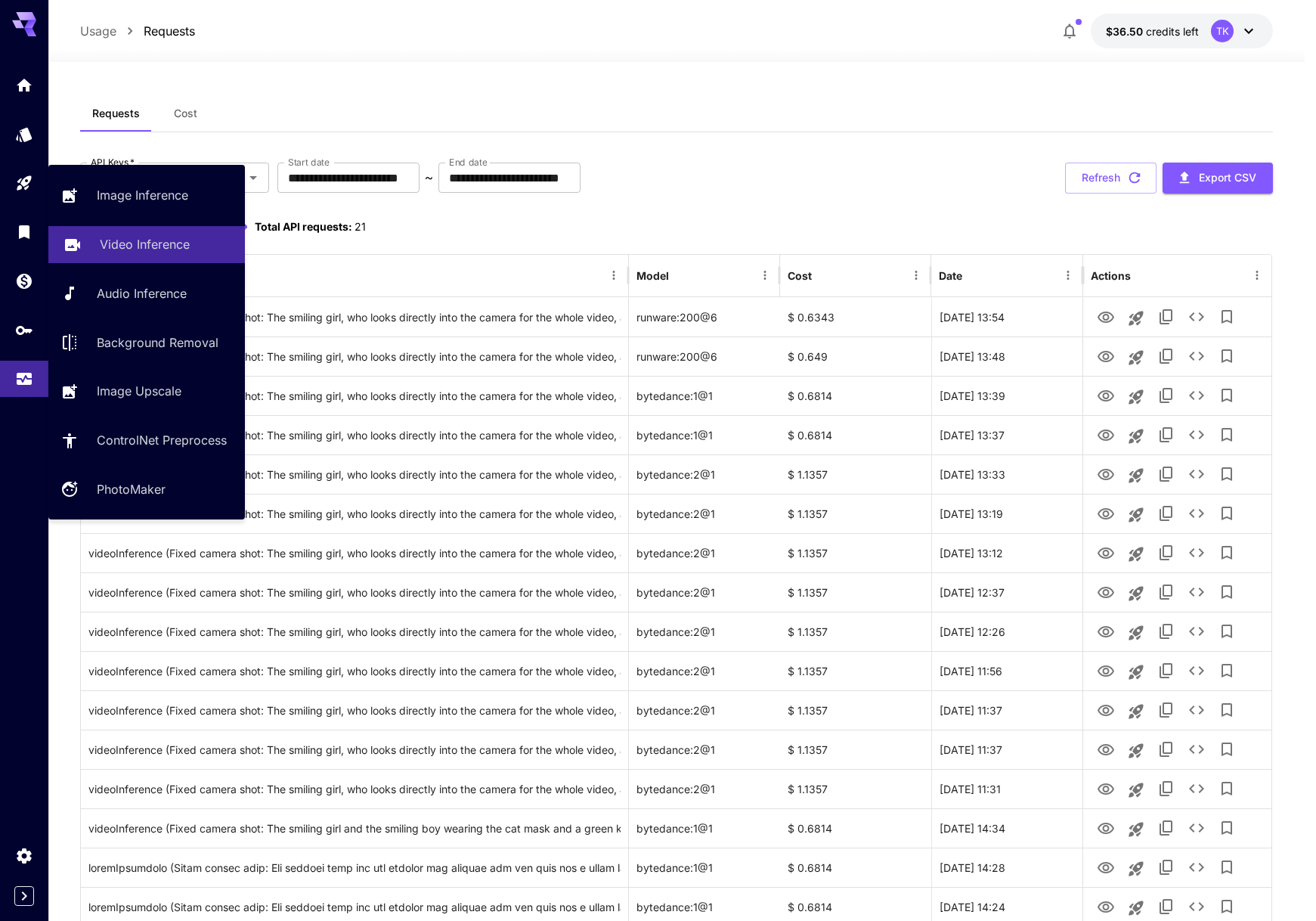
click at [134, 236] on p "Video Inference" at bounding box center [144, 244] width 90 height 18
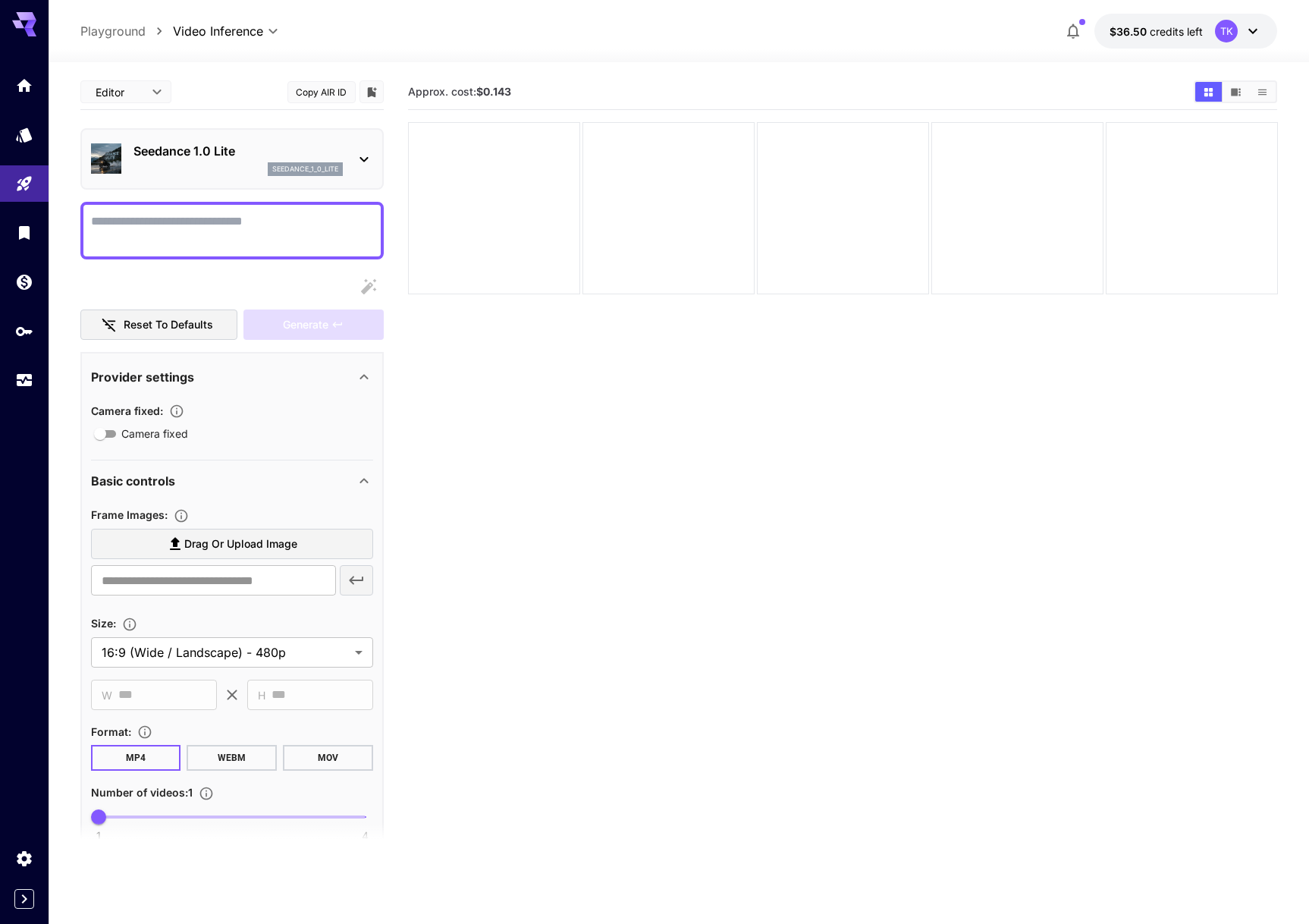
click at [355, 150] on div at bounding box center [364, 159] width 18 height 19
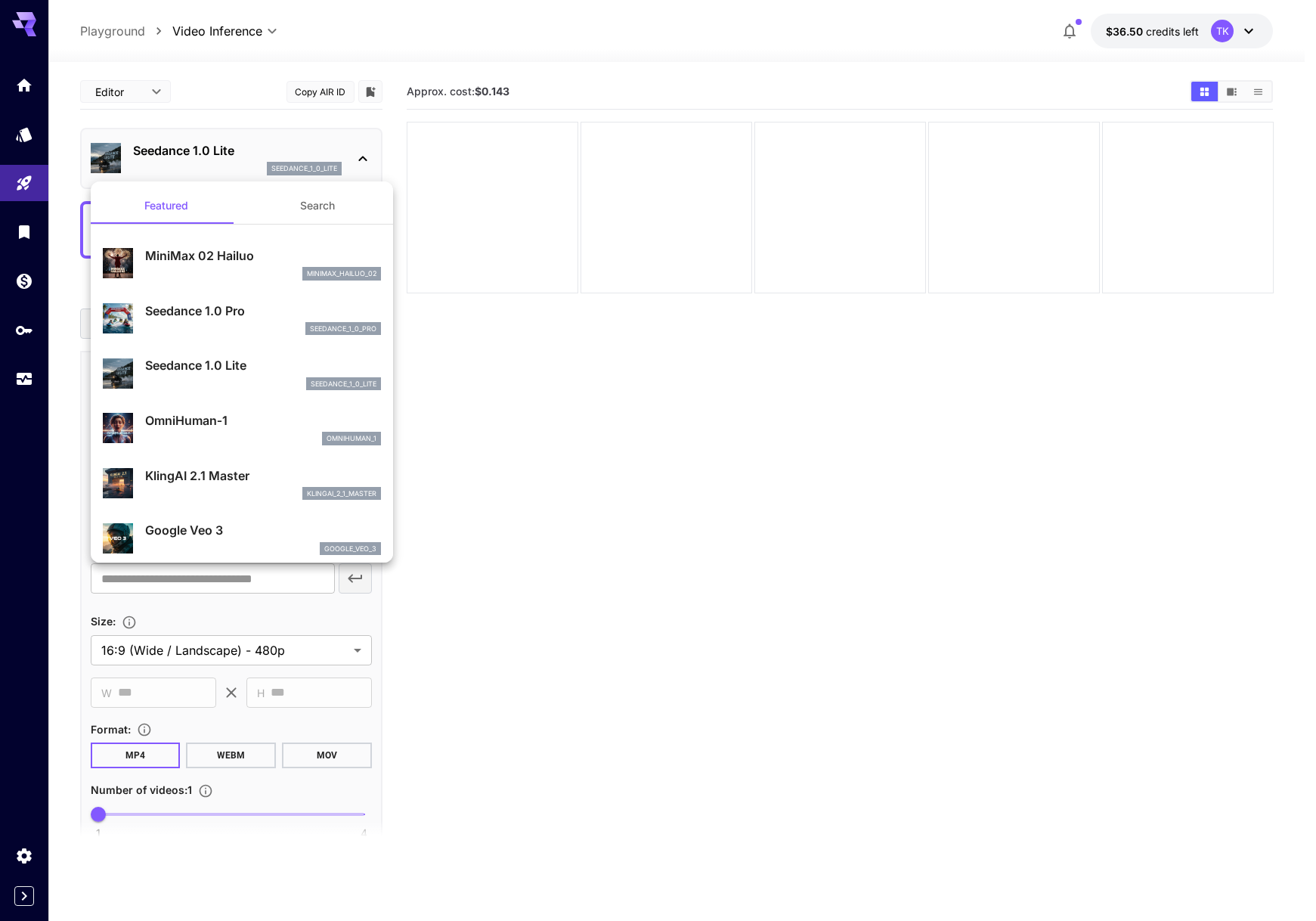
click at [221, 319] on p "Seedance 1.0 Pro" at bounding box center [263, 311] width 236 height 18
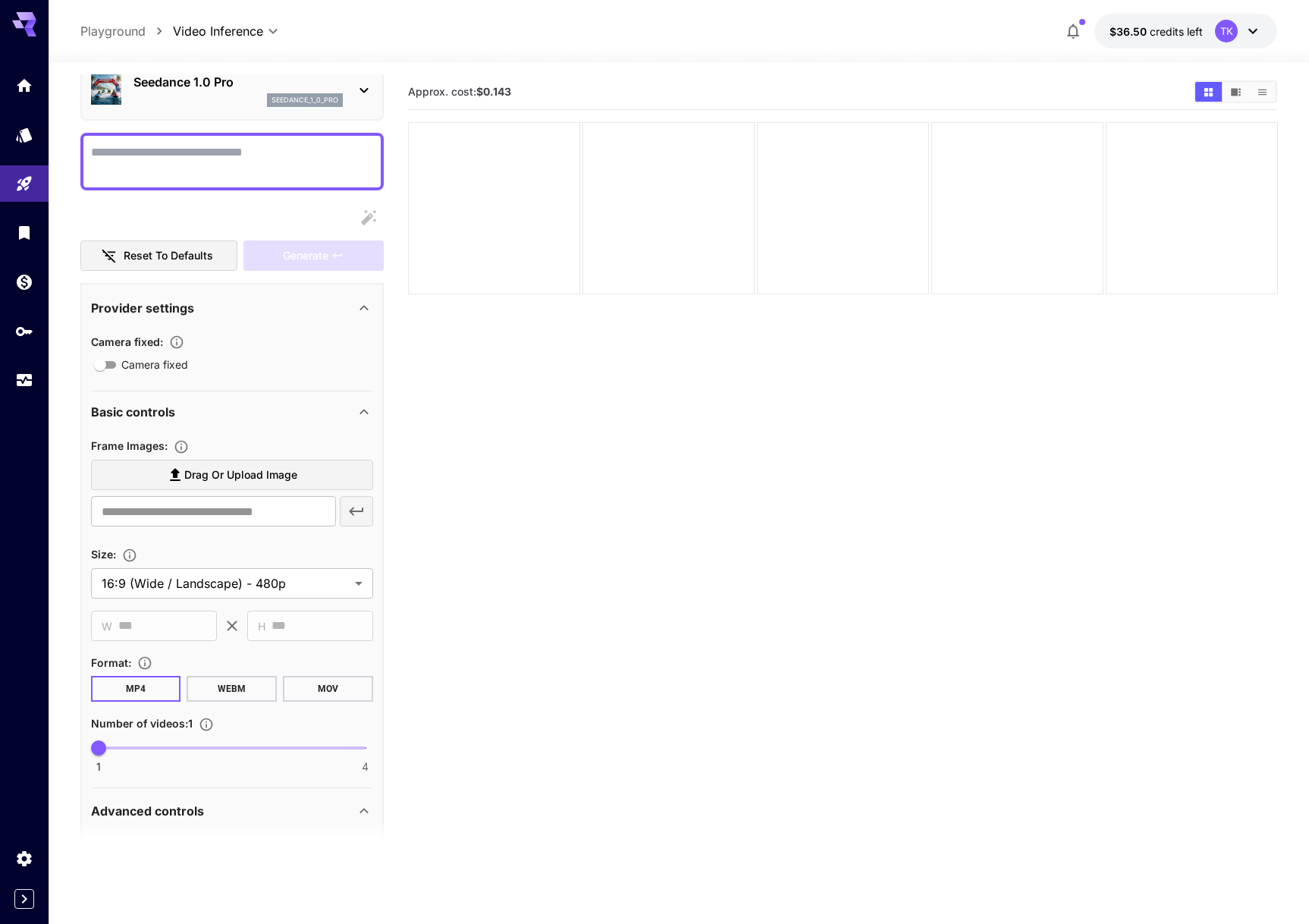
scroll to position [195, 0]
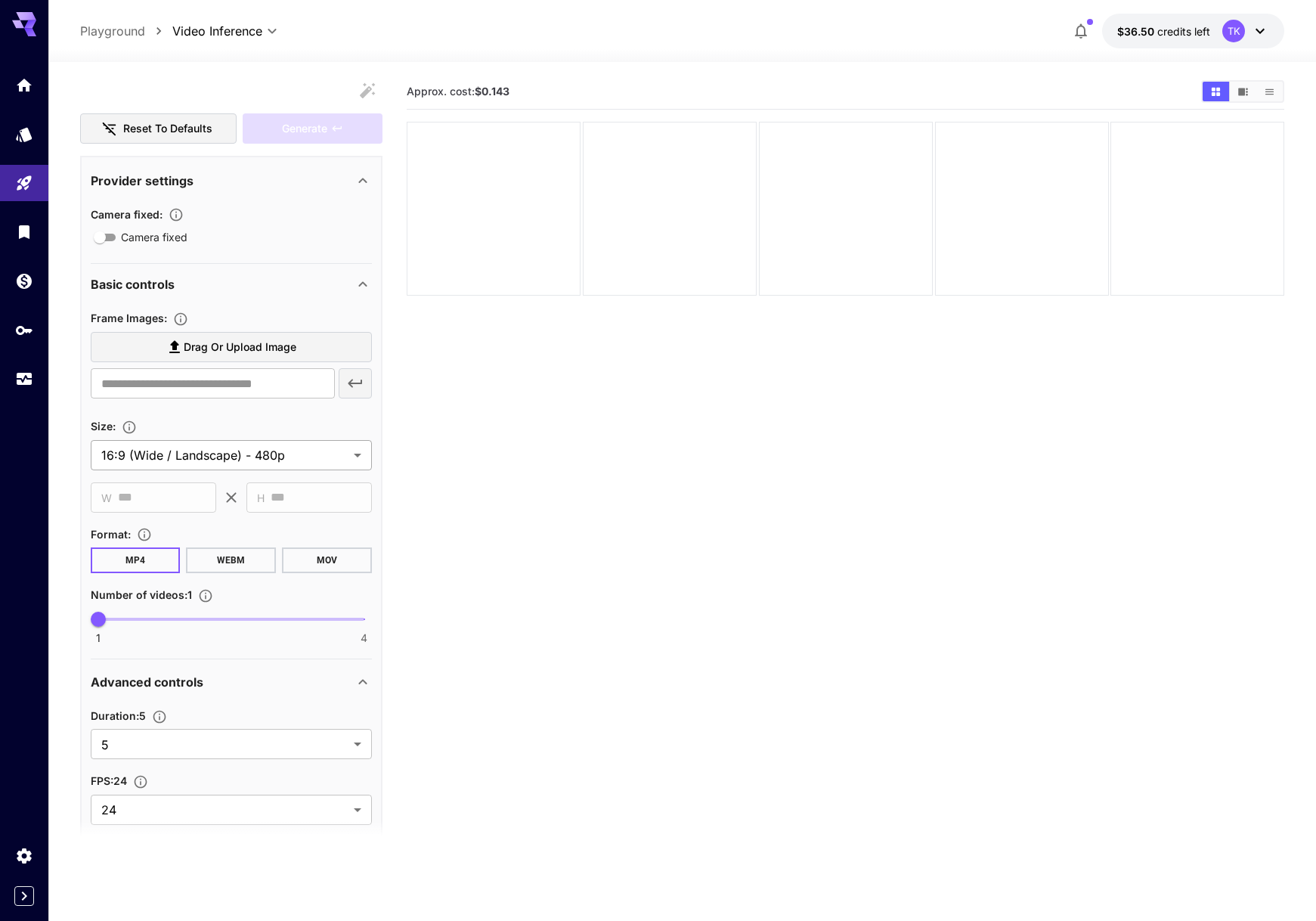
click at [338, 444] on body "**********" at bounding box center [658, 520] width 1316 height 1040
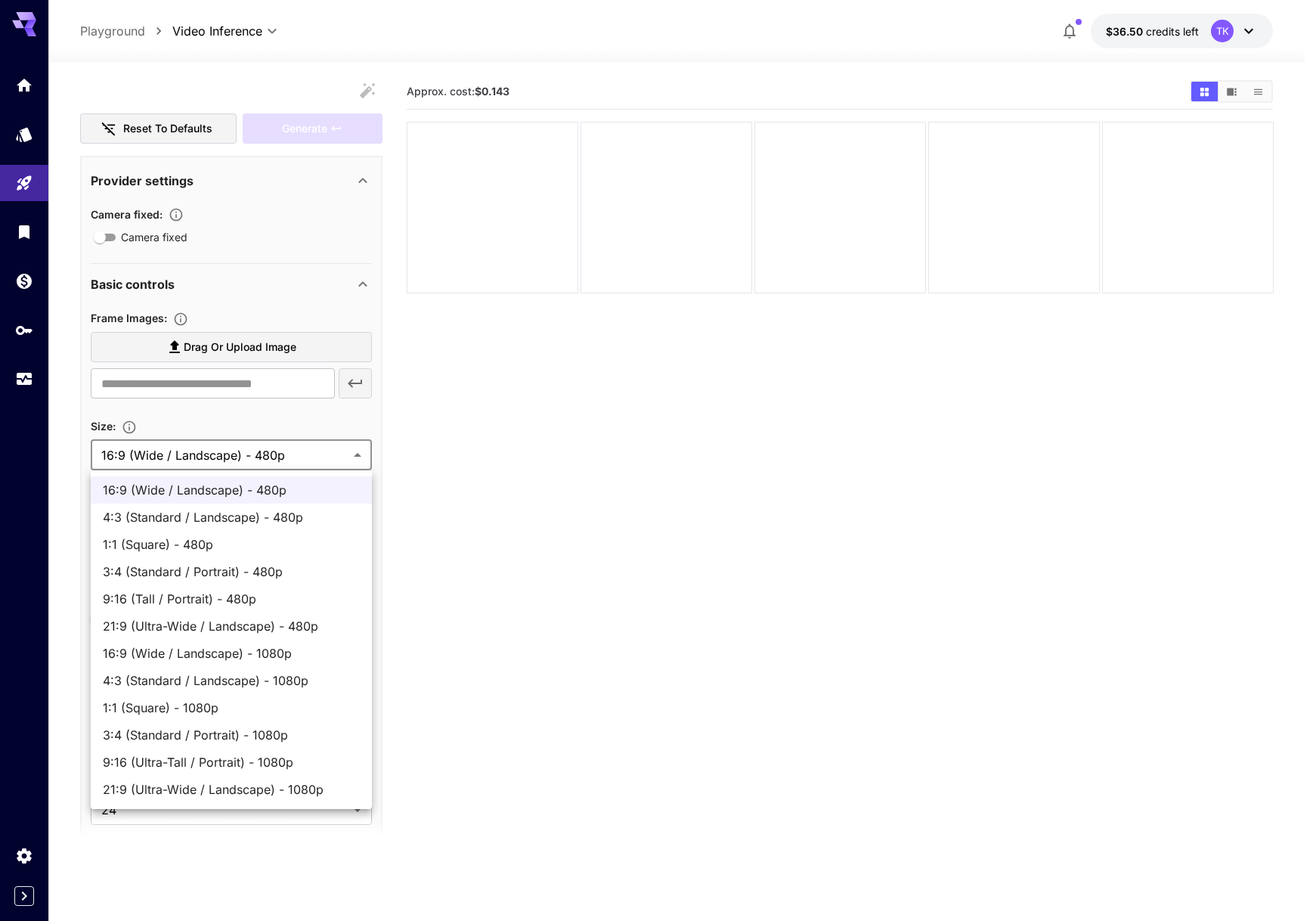
click at [249, 655] on span "16:9 (Wide / Landscape) - 1080p" at bounding box center [231, 653] width 257 height 18
type input "**********"
type input "****"
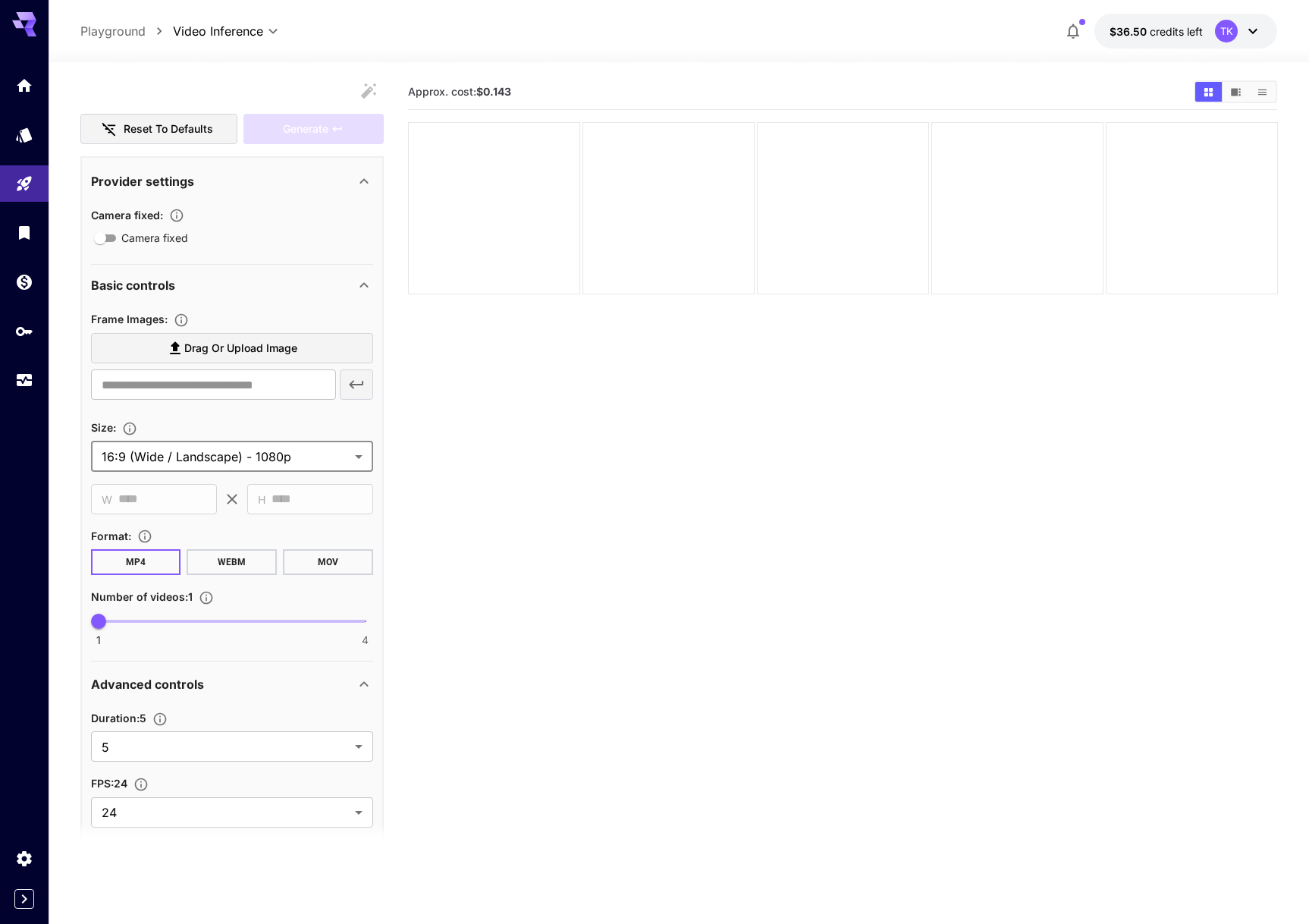
click at [331, 562] on button "MOV" at bounding box center [328, 563] width 90 height 26
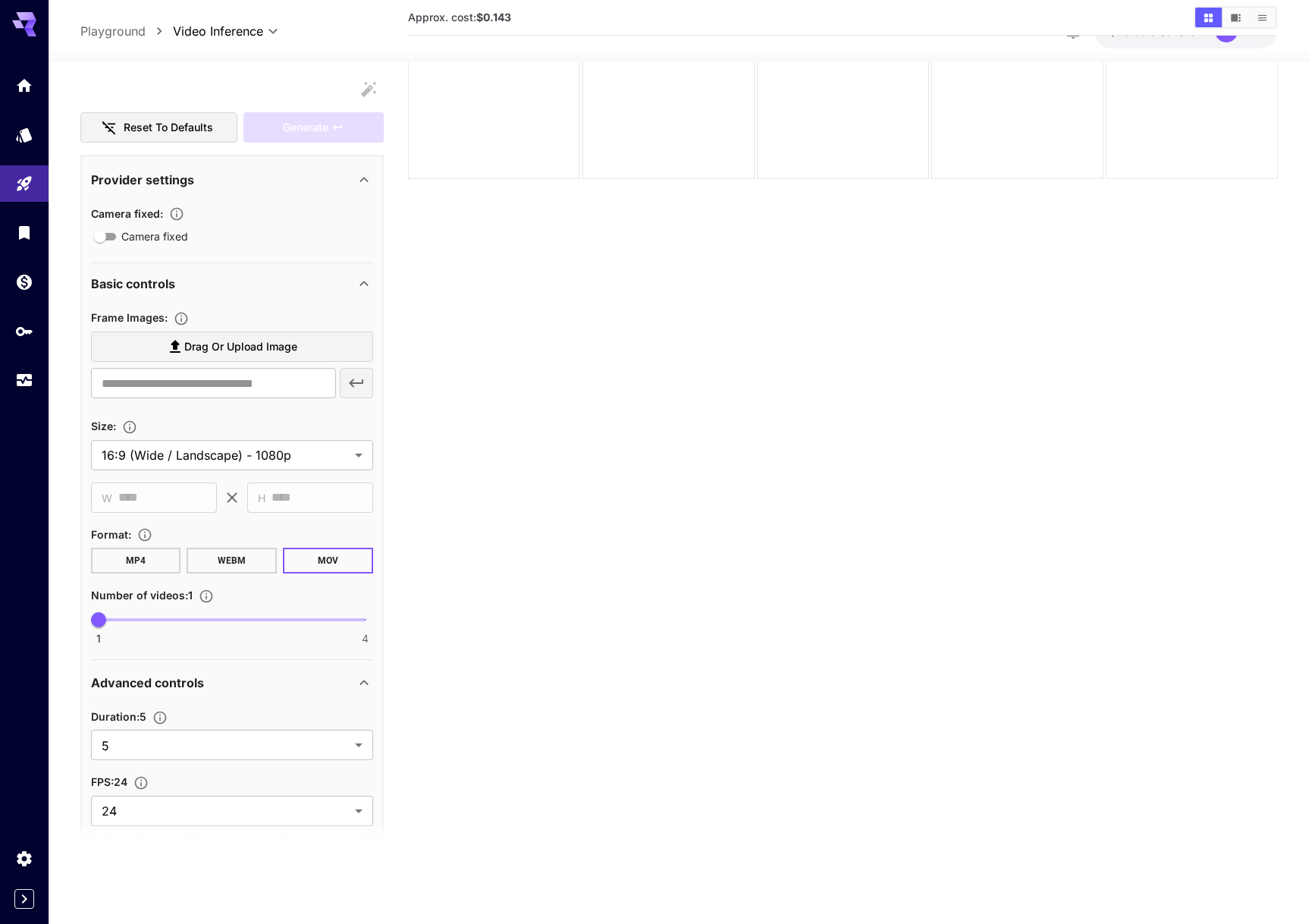
scroll to position [120, 0]
click at [333, 746] on body "**********" at bounding box center [654, 402] width 1309 height 1044
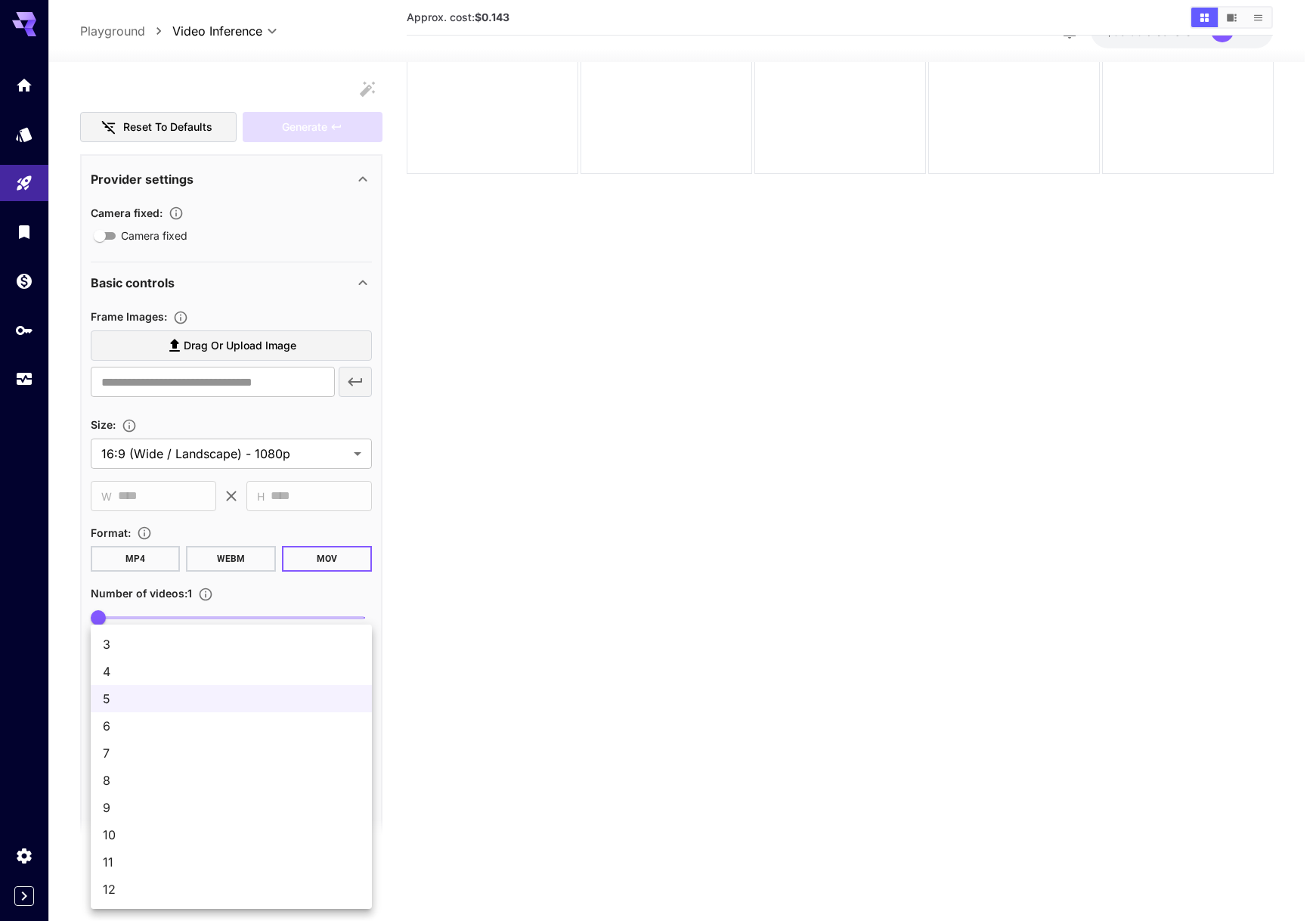
click at [148, 837] on span "10" at bounding box center [231, 835] width 257 height 18
type input "**"
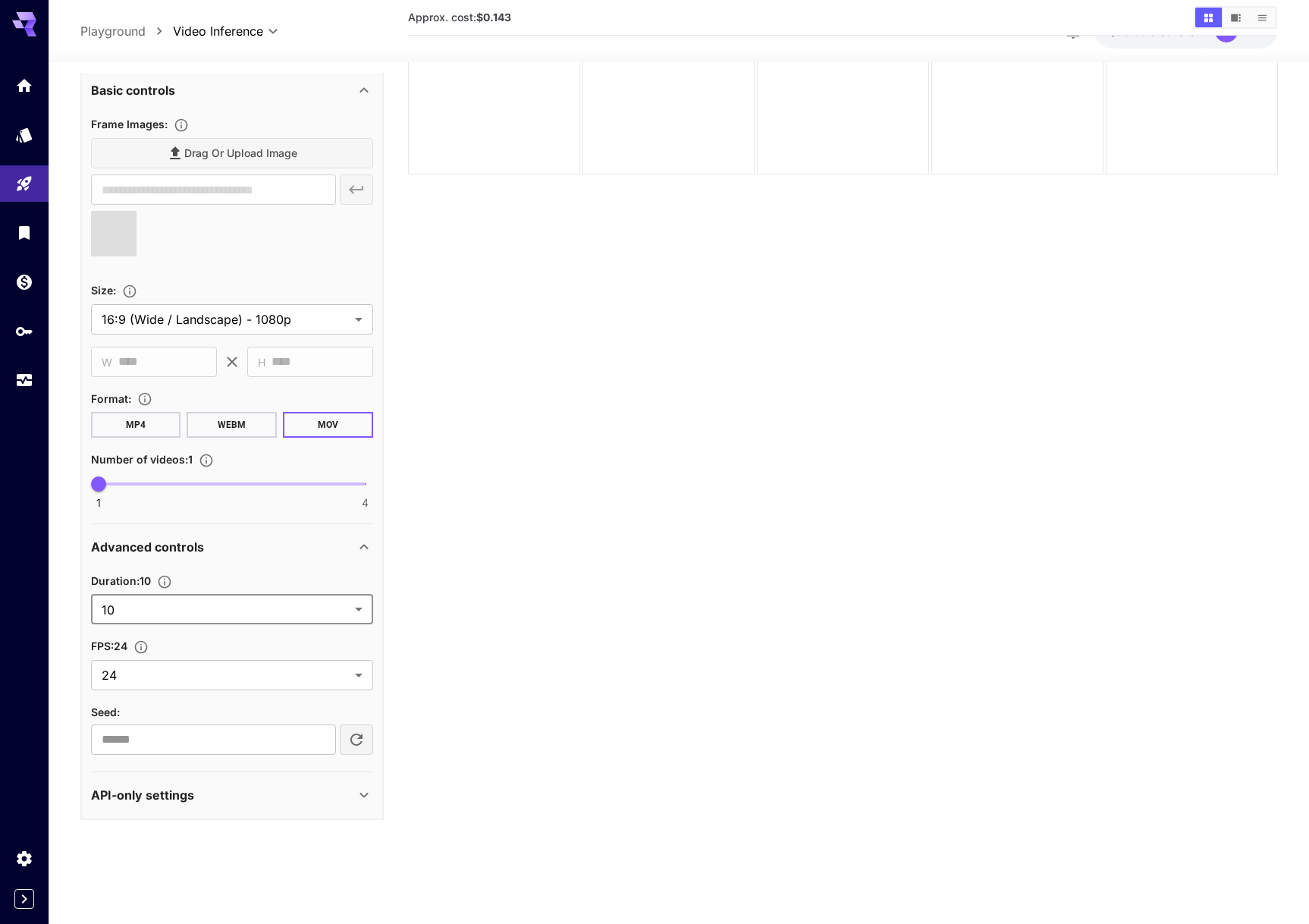
scroll to position [0, 0]
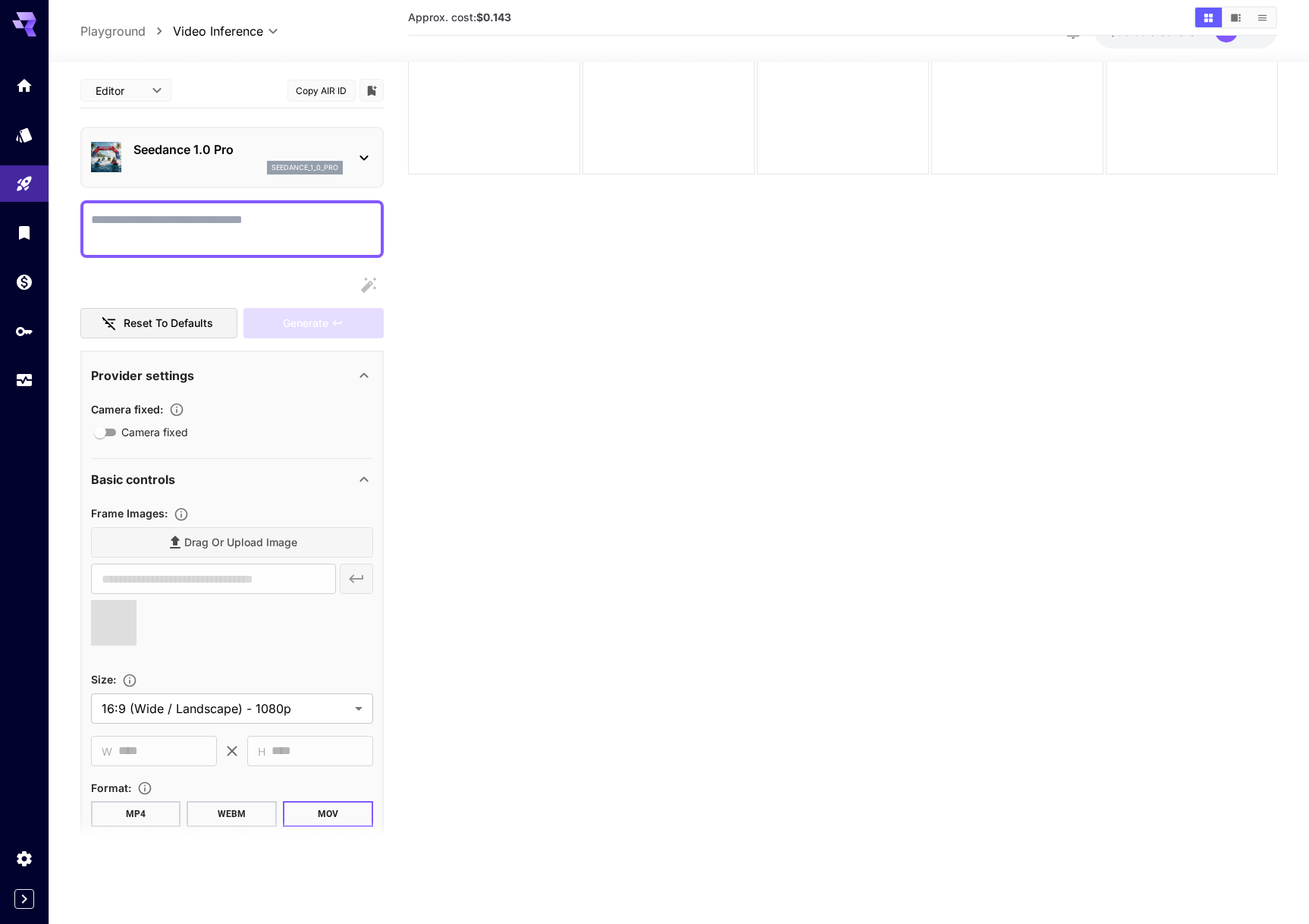
click at [239, 239] on textarea "Camera fixed" at bounding box center [232, 229] width 282 height 37
paste textarea "**********"
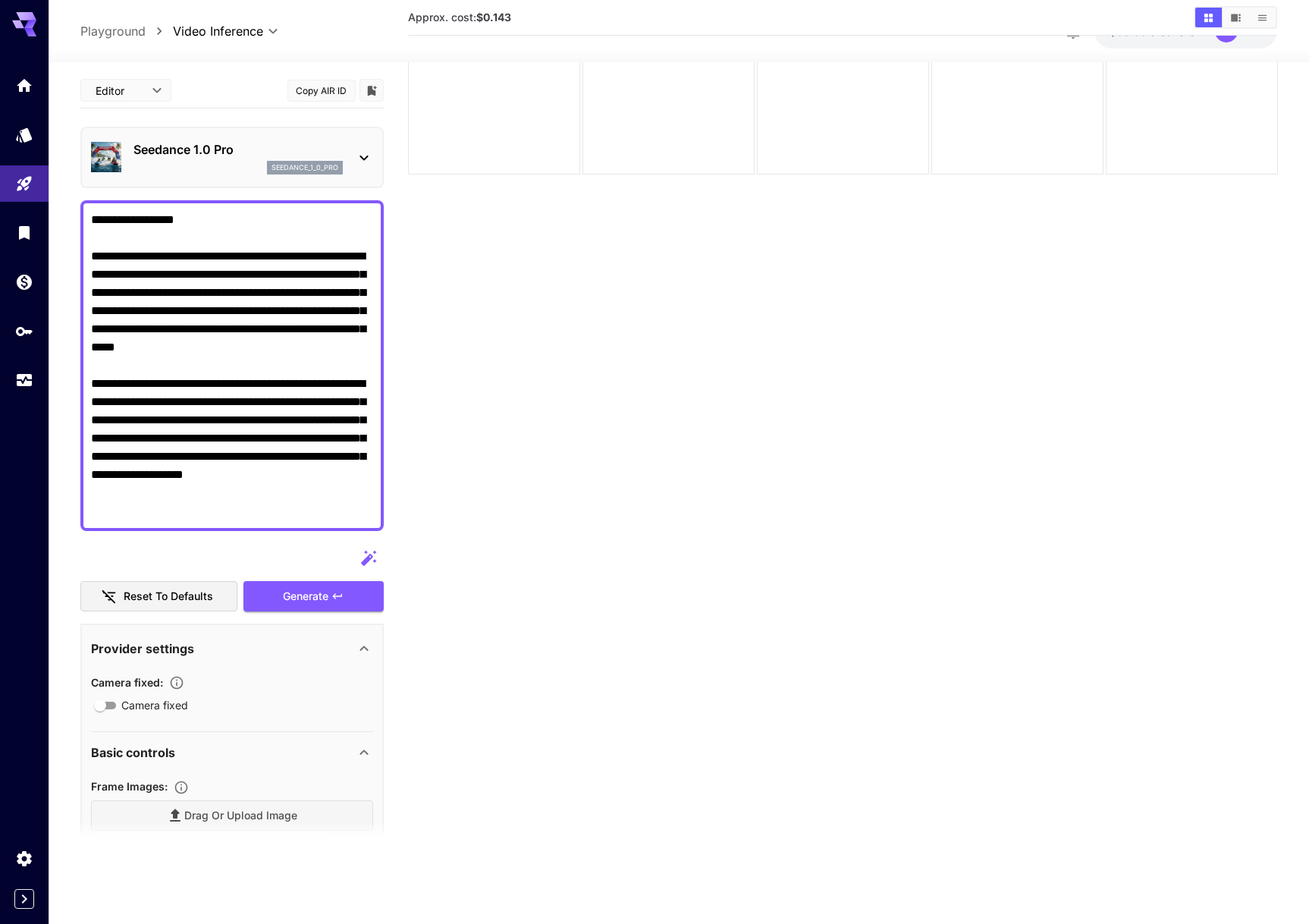
drag, startPoint x: 233, startPoint y: 503, endPoint x: 226, endPoint y: 459, distance: 44.6
click at [226, 459] on textarea "**********" at bounding box center [232, 366] width 282 height 309
paste textarea
click at [232, 459] on textarea "**********" at bounding box center [232, 366] width 282 height 309
click at [299, 458] on textarea "**********" at bounding box center [232, 366] width 282 height 309
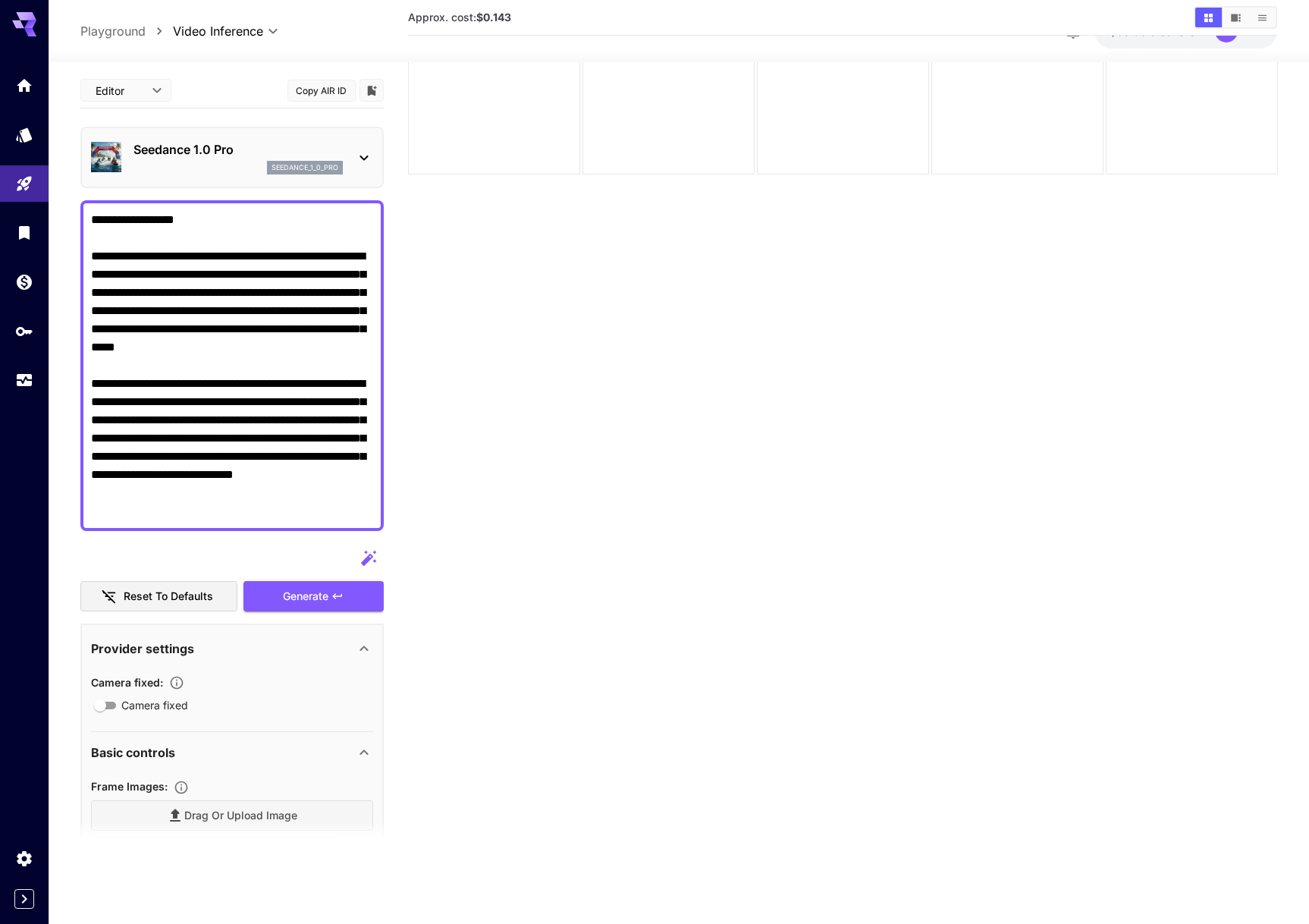
click at [243, 512] on textarea "**********" at bounding box center [232, 366] width 282 height 309
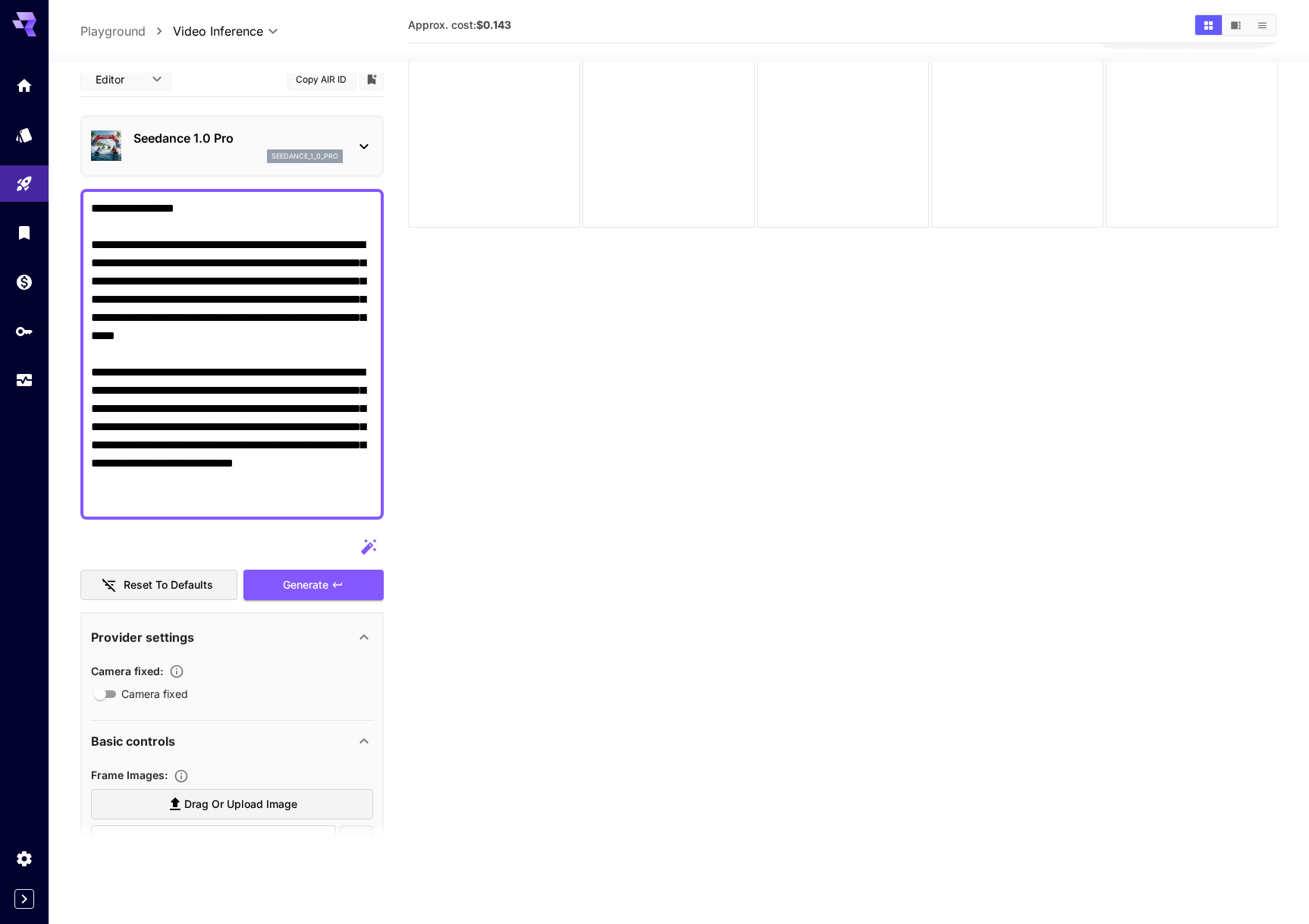
scroll to position [11, 0]
click at [133, 321] on textarea "**********" at bounding box center [232, 355] width 282 height 309
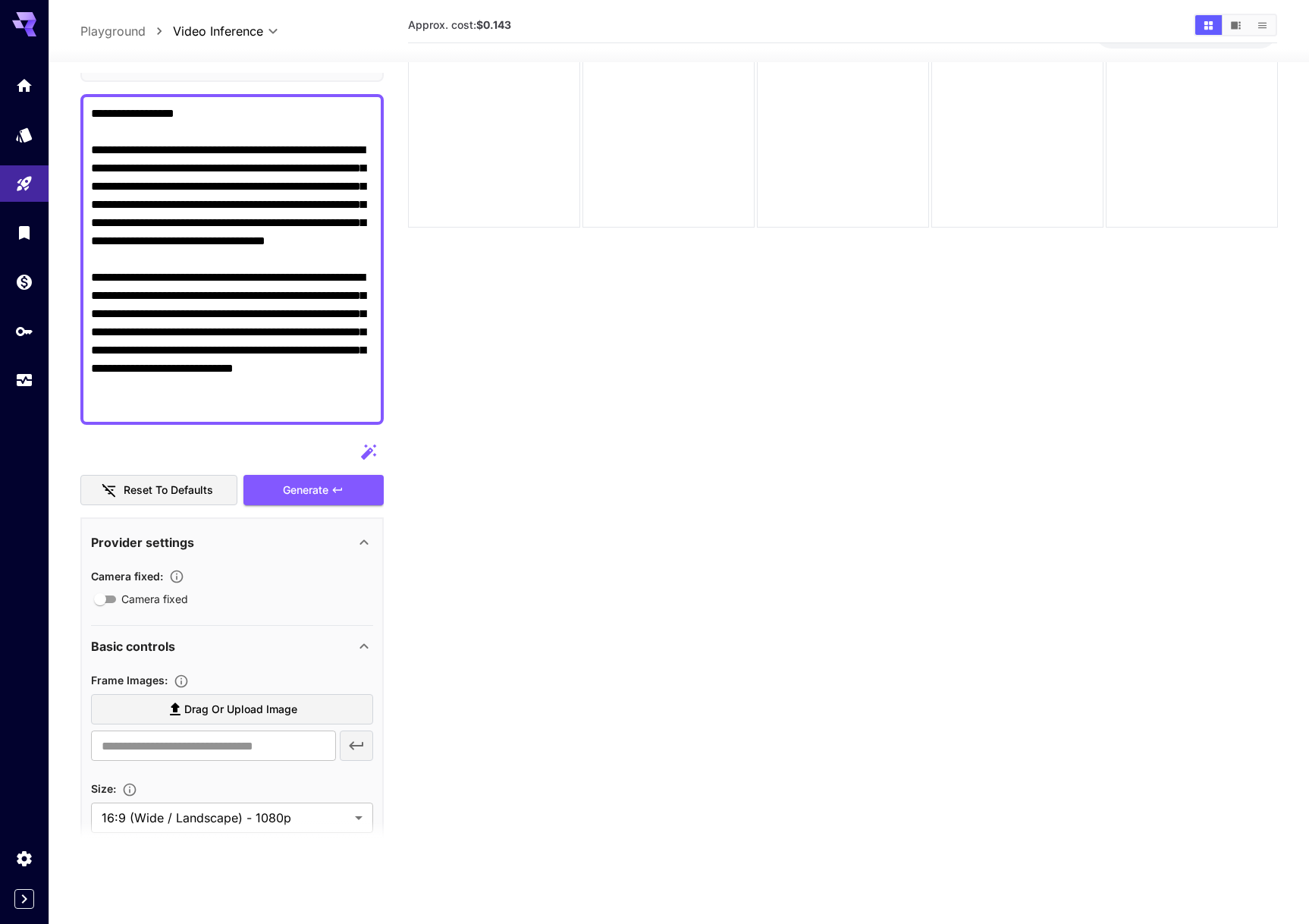
scroll to position [105, 0]
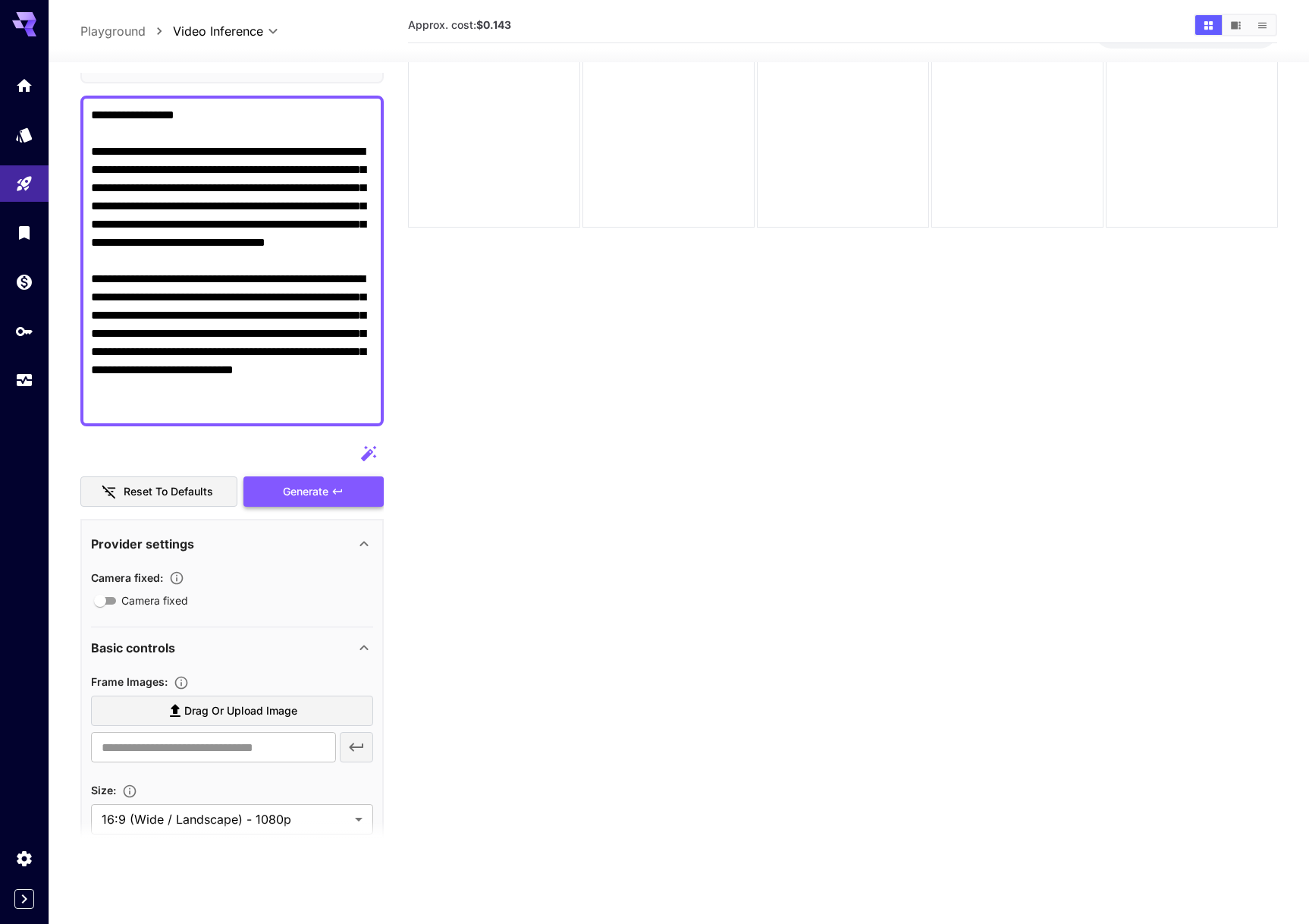
type textarea "**********"
click at [309, 497] on div "Generate" at bounding box center [313, 492] width 139 height 31
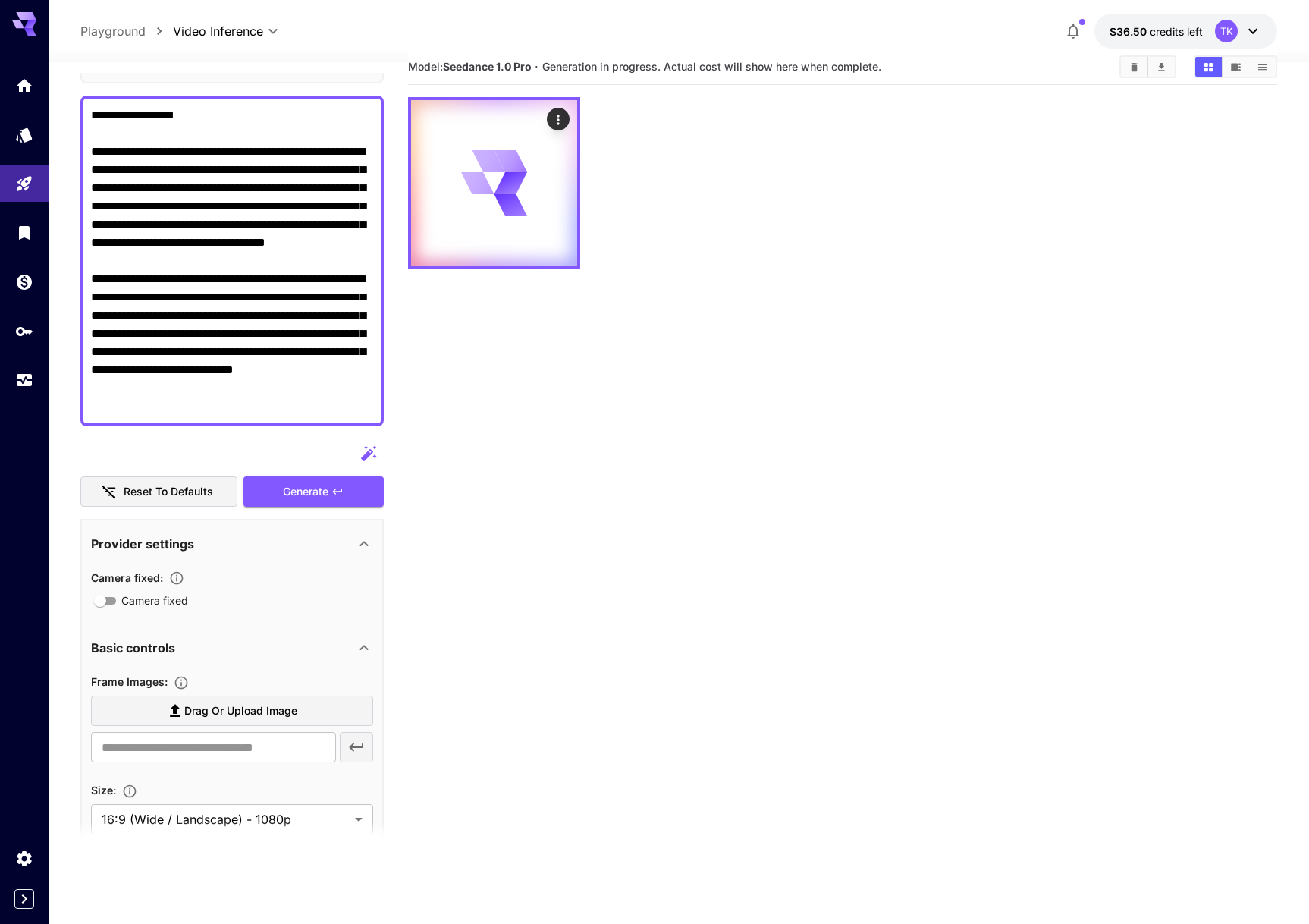
scroll to position [0, 0]
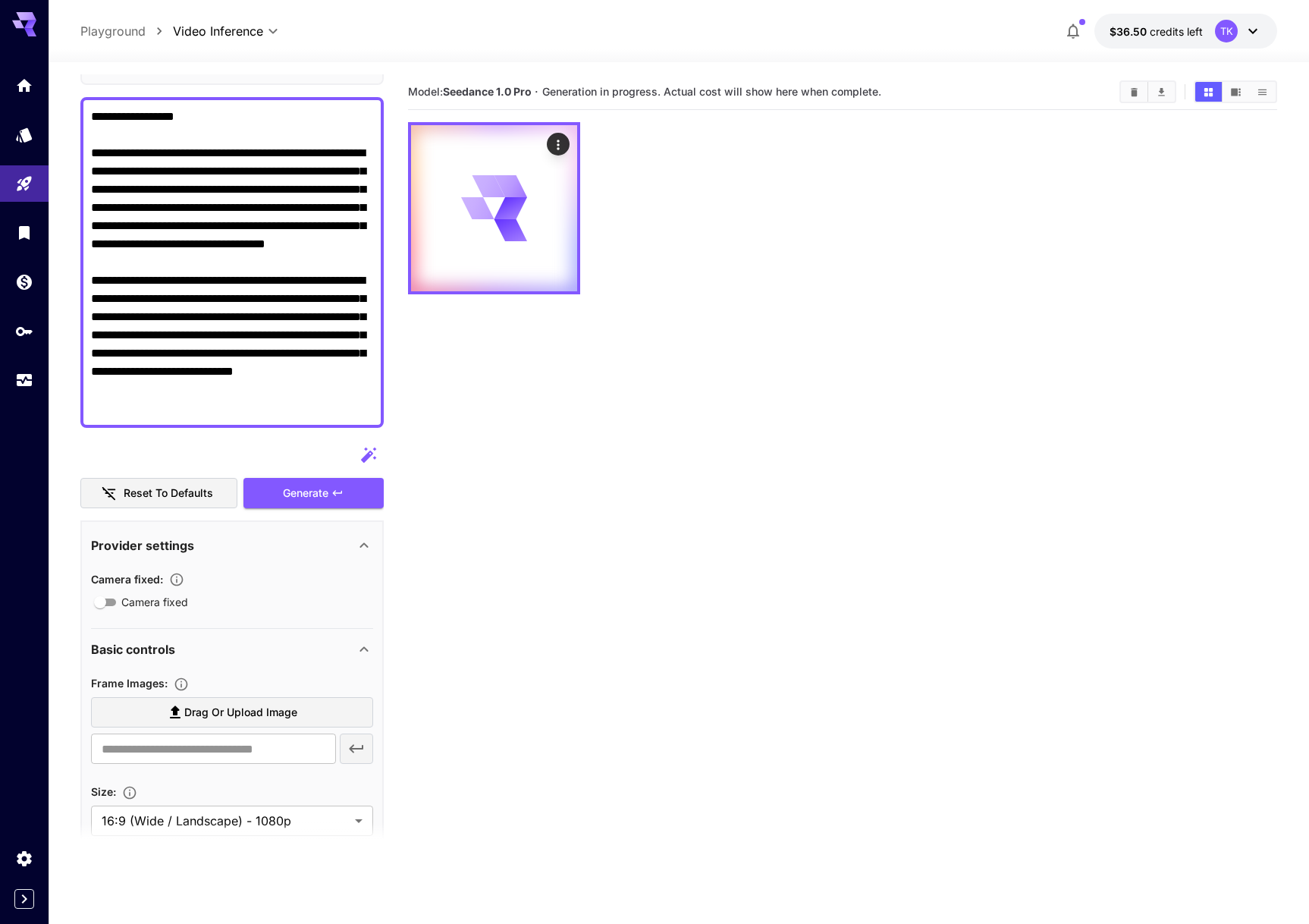
drag, startPoint x: 245, startPoint y: 317, endPoint x: 250, endPoint y: 410, distance: 93.1
click at [250, 410] on textarea "**********" at bounding box center [232, 262] width 282 height 309
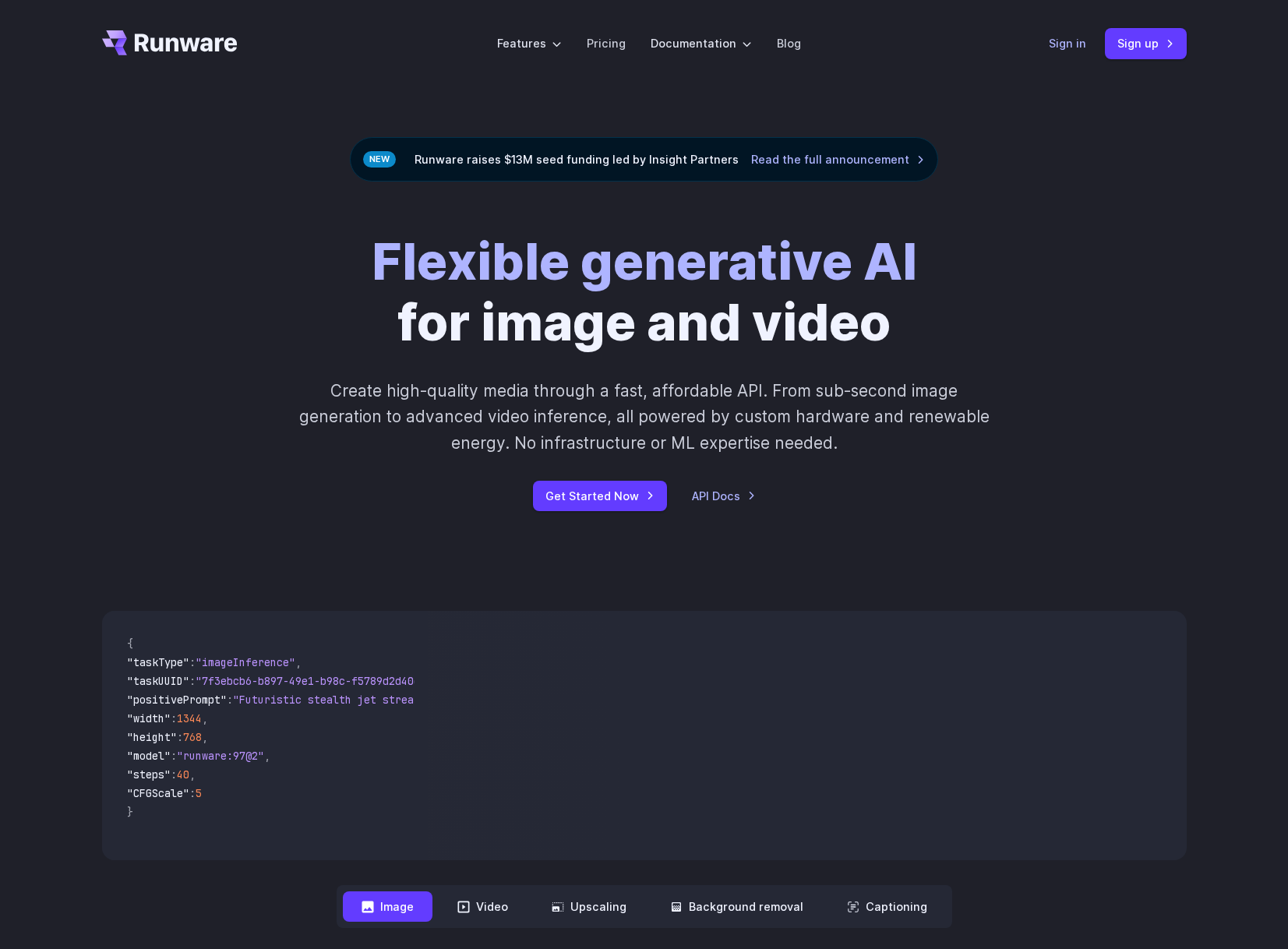
drag, startPoint x: 0, startPoint y: 0, endPoint x: 1076, endPoint y: 44, distance: 1076.9
click at [1076, 44] on link "Sign in" at bounding box center [1067, 43] width 38 height 18
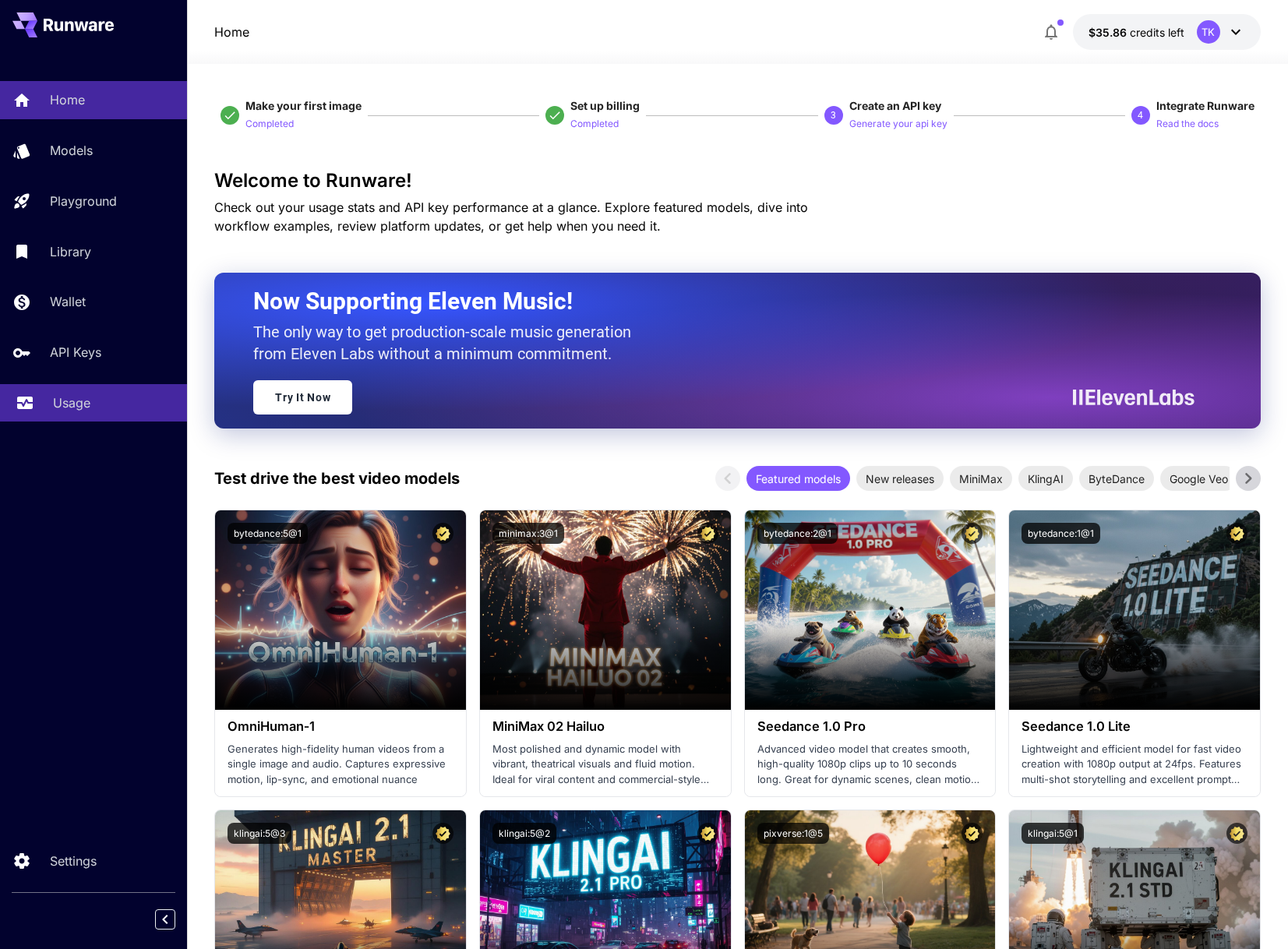
click at [89, 412] on link "Usage" at bounding box center [94, 403] width 187 height 38
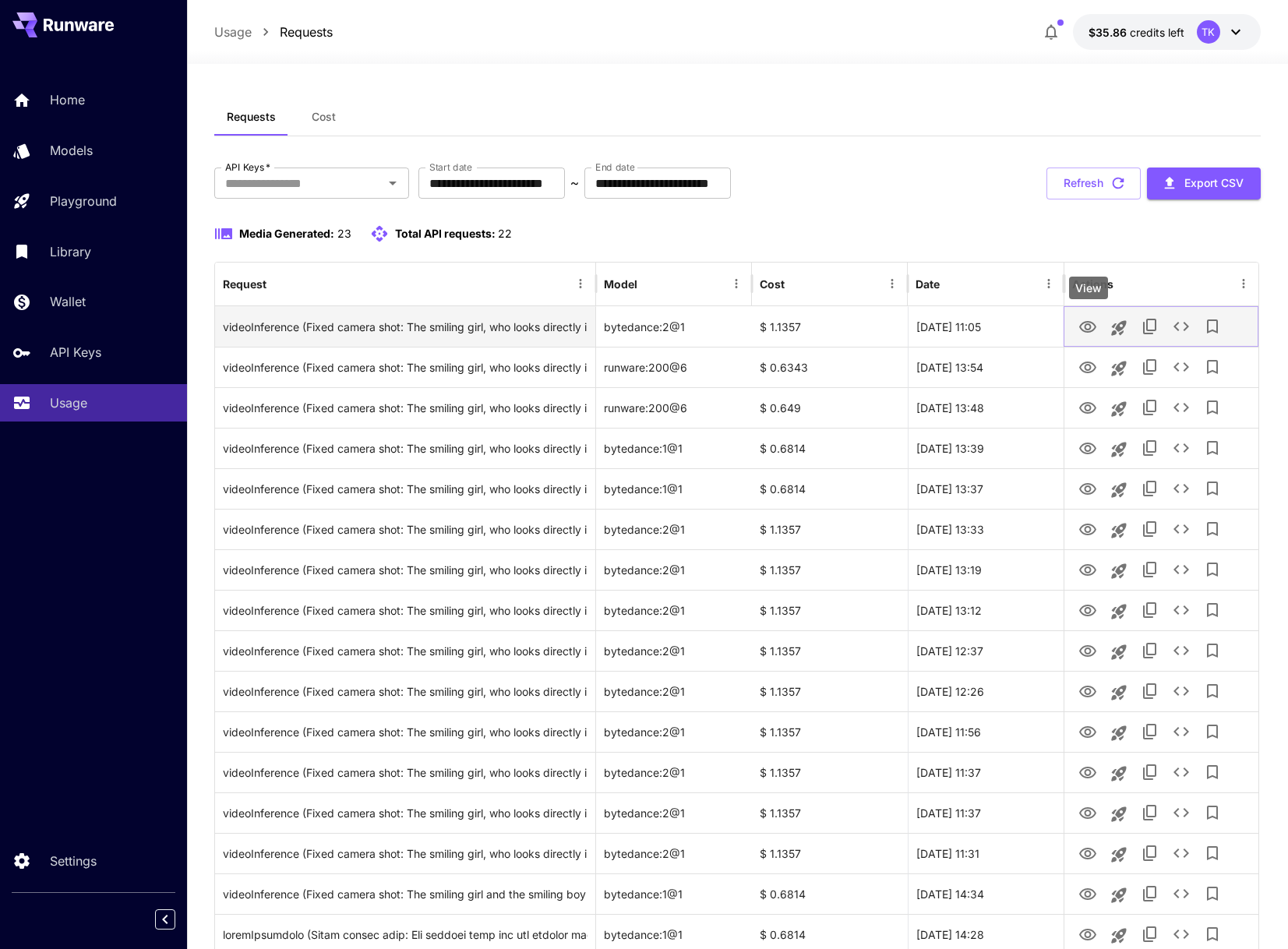
click at [1087, 332] on icon "View" at bounding box center [1088, 327] width 17 height 12
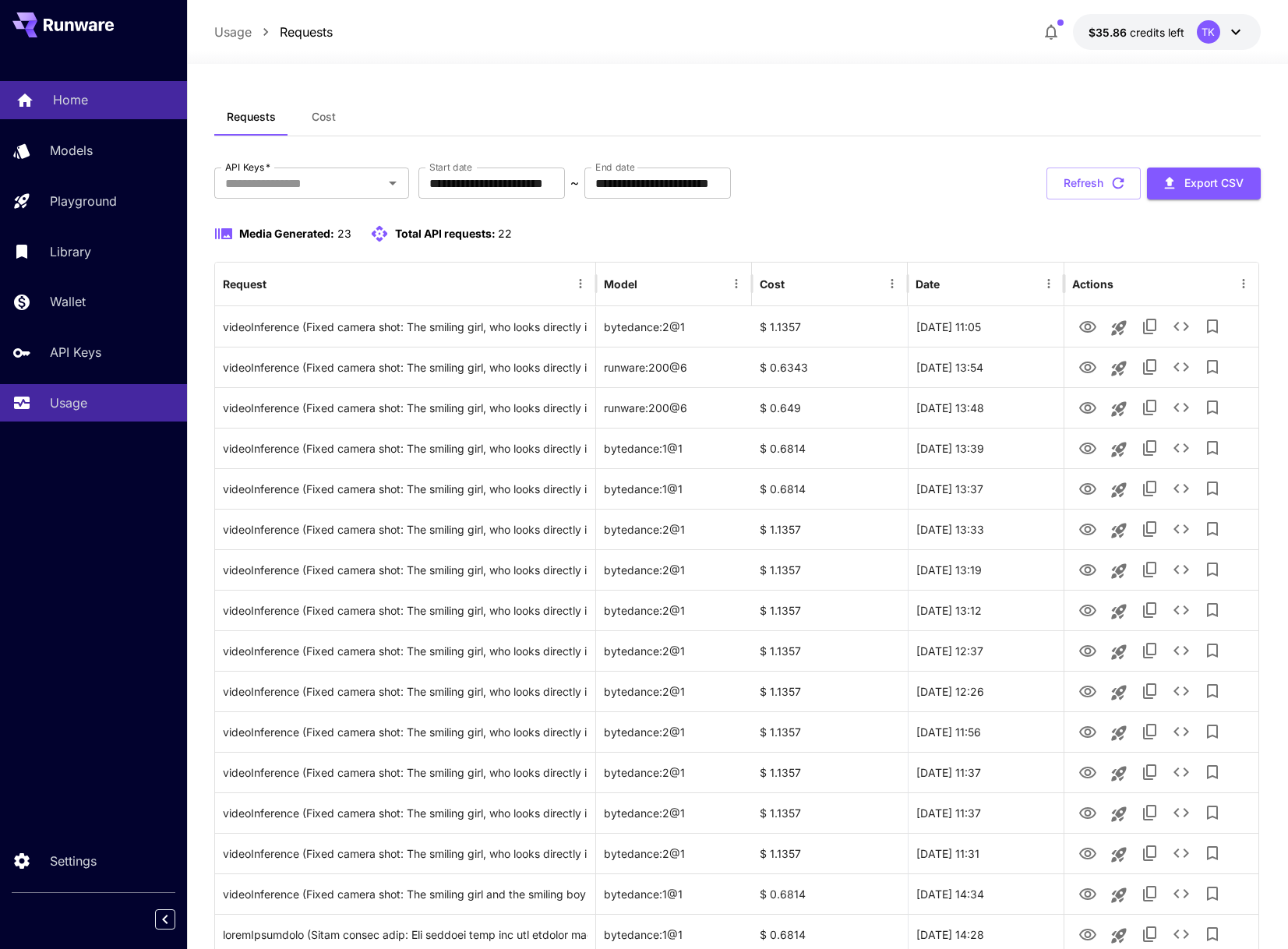
click at [97, 98] on div "Home" at bounding box center [113, 99] width 121 height 18
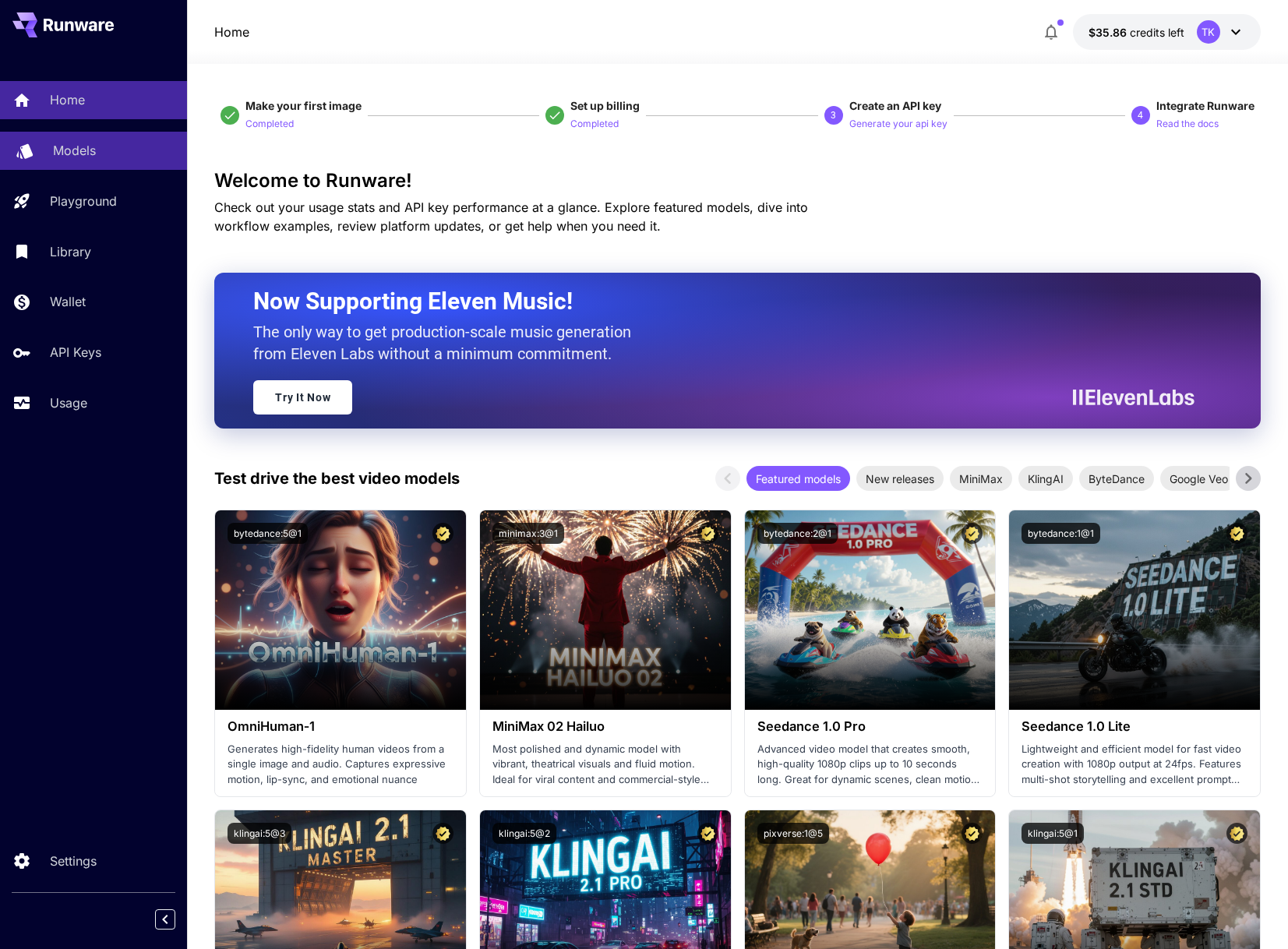
click at [84, 151] on p "Models" at bounding box center [74, 151] width 43 height 18
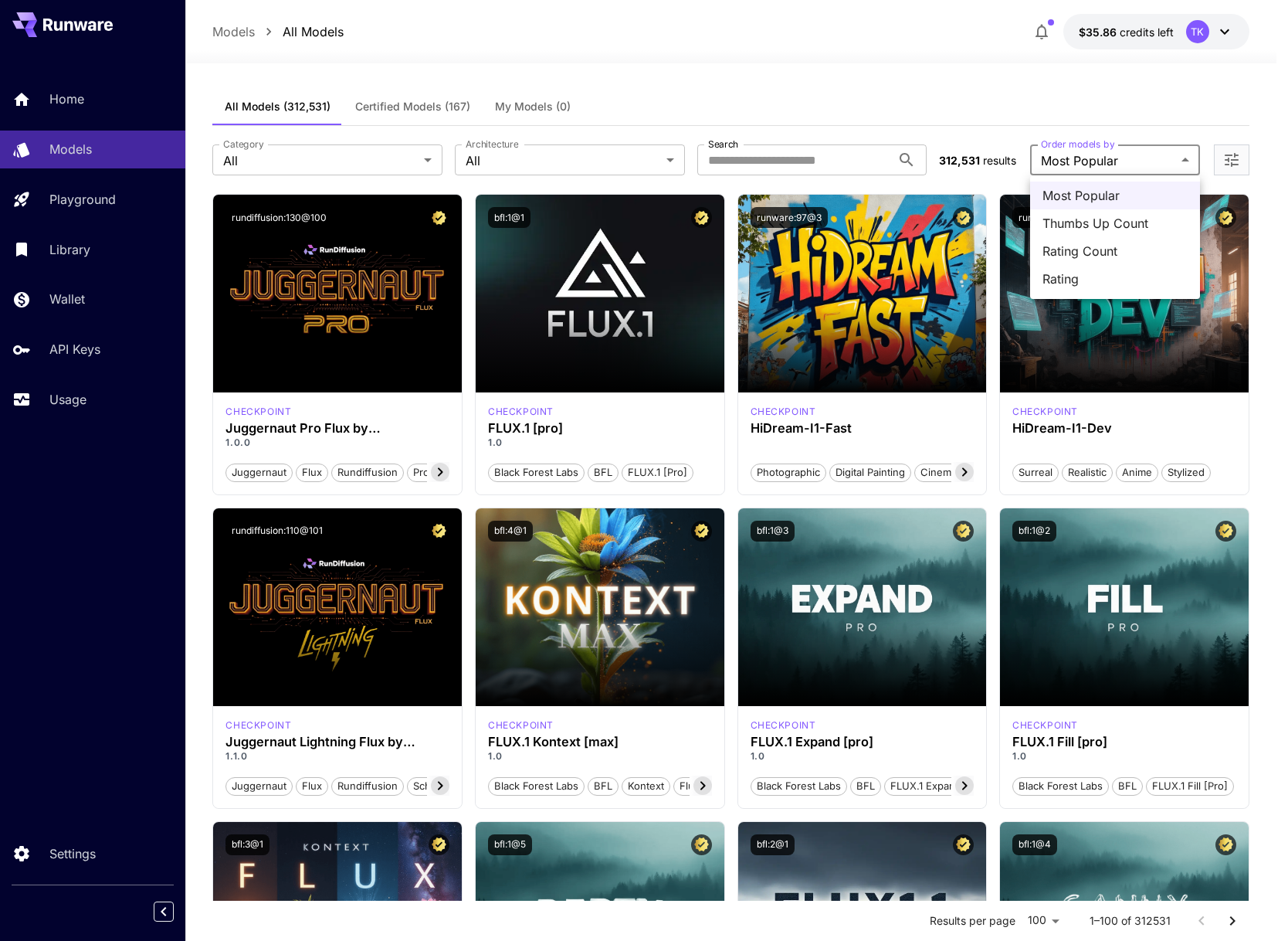
click at [1133, 158] on div at bounding box center [644, 470] width 1288 height 941
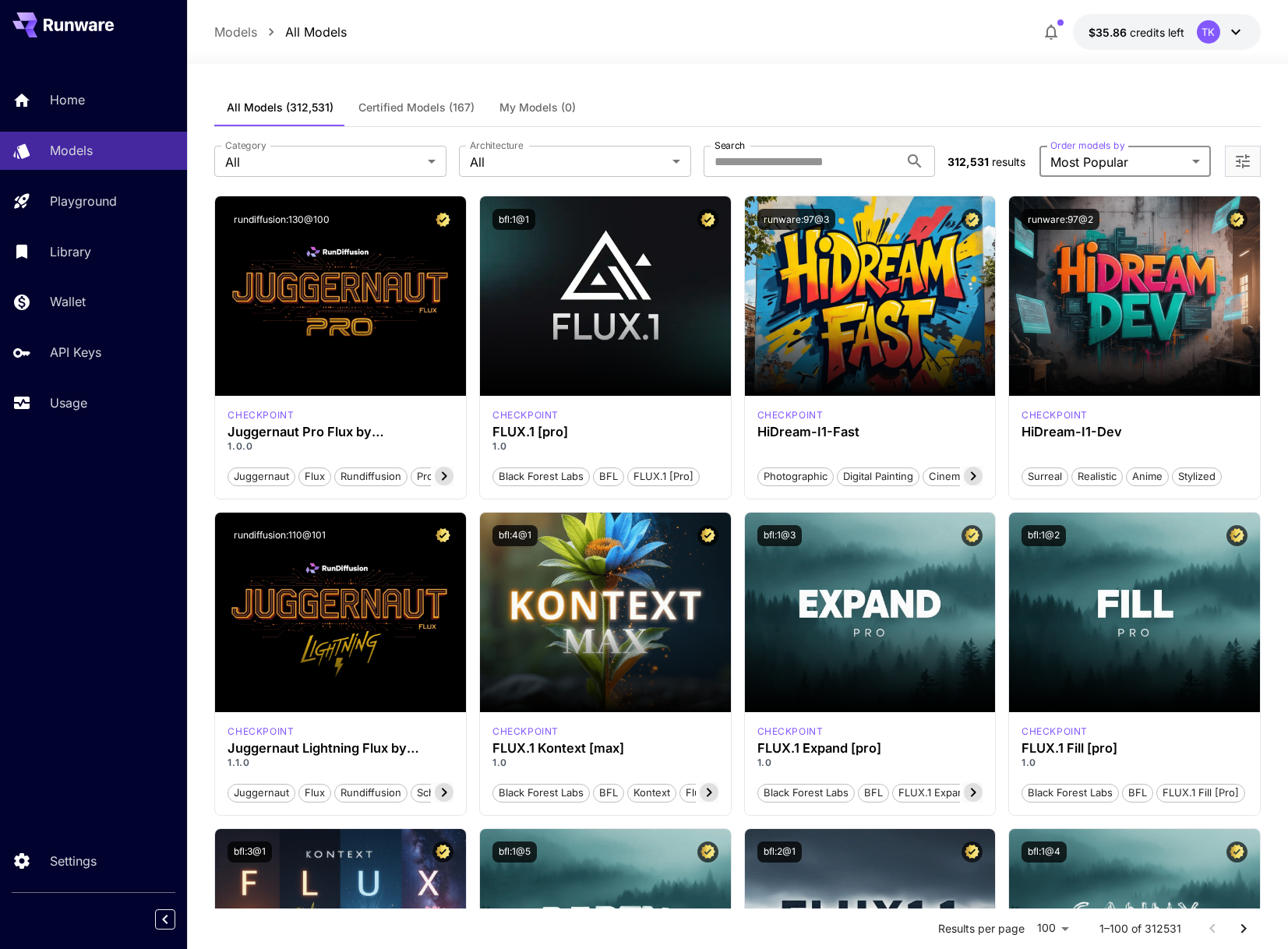
click at [442, 111] on span "Certified Models (167)" at bounding box center [417, 107] width 116 height 14
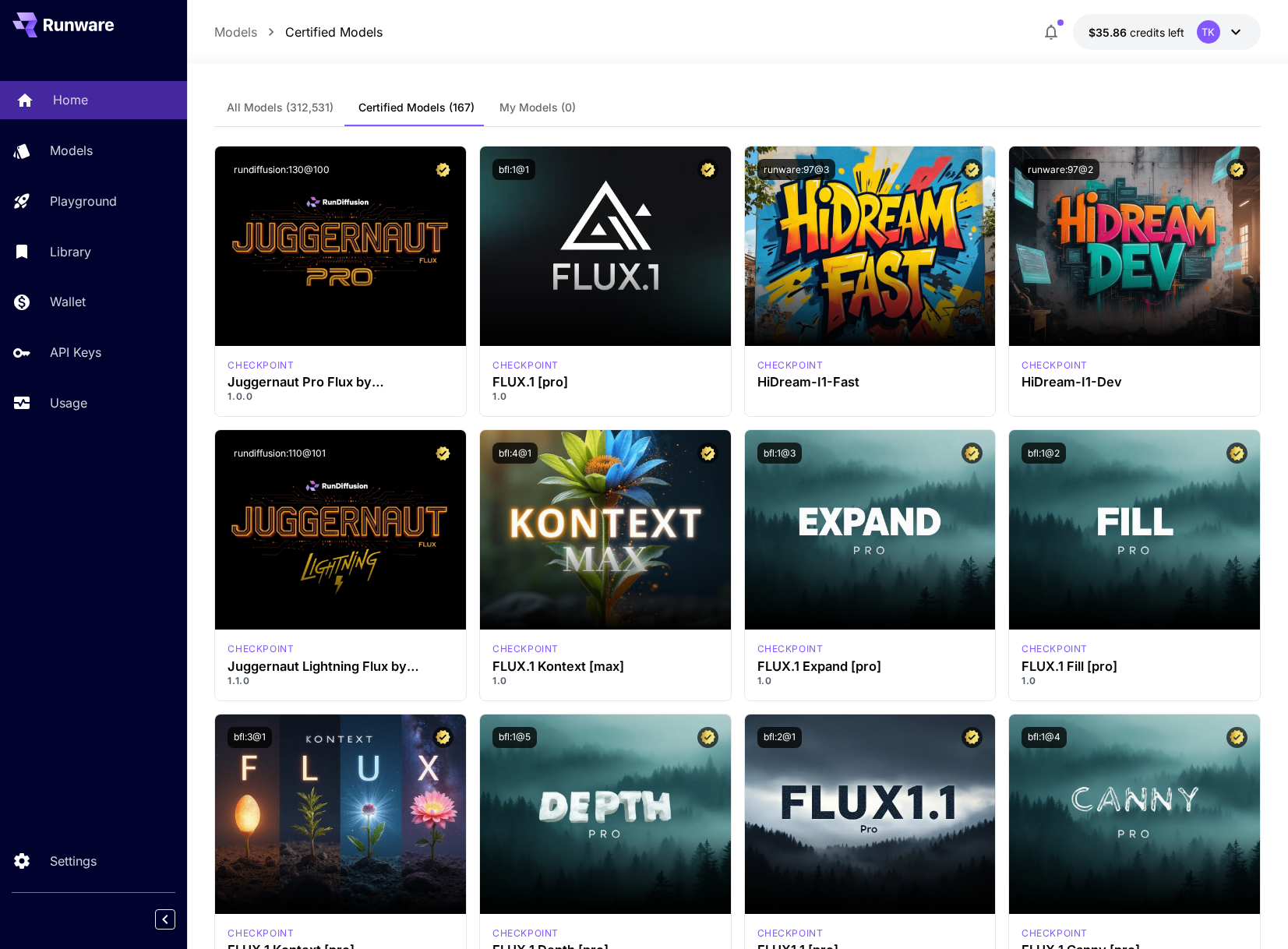
click at [68, 103] on p "Home" at bounding box center [70, 99] width 35 height 18
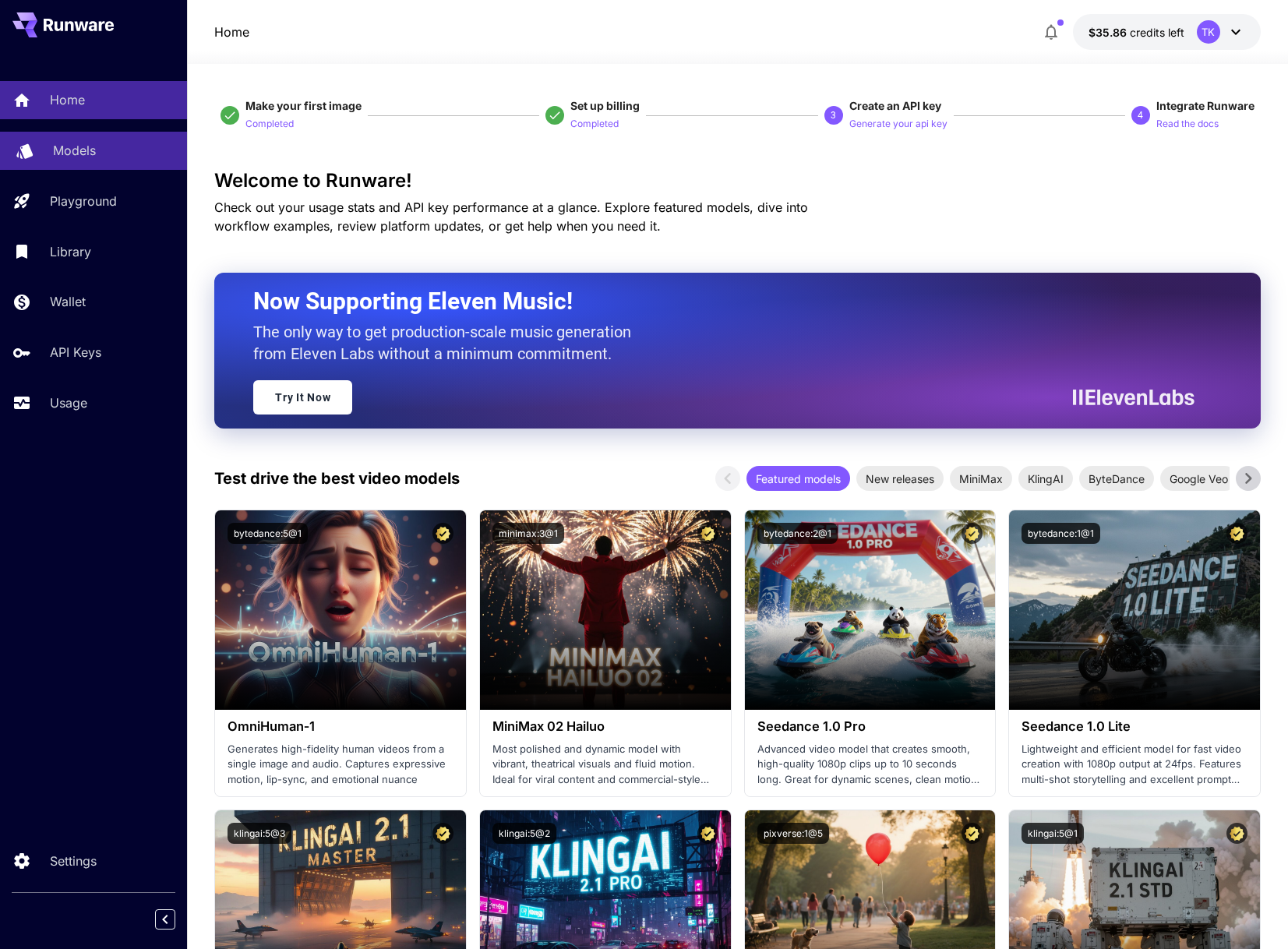
click at [77, 151] on p "Models" at bounding box center [74, 151] width 43 height 18
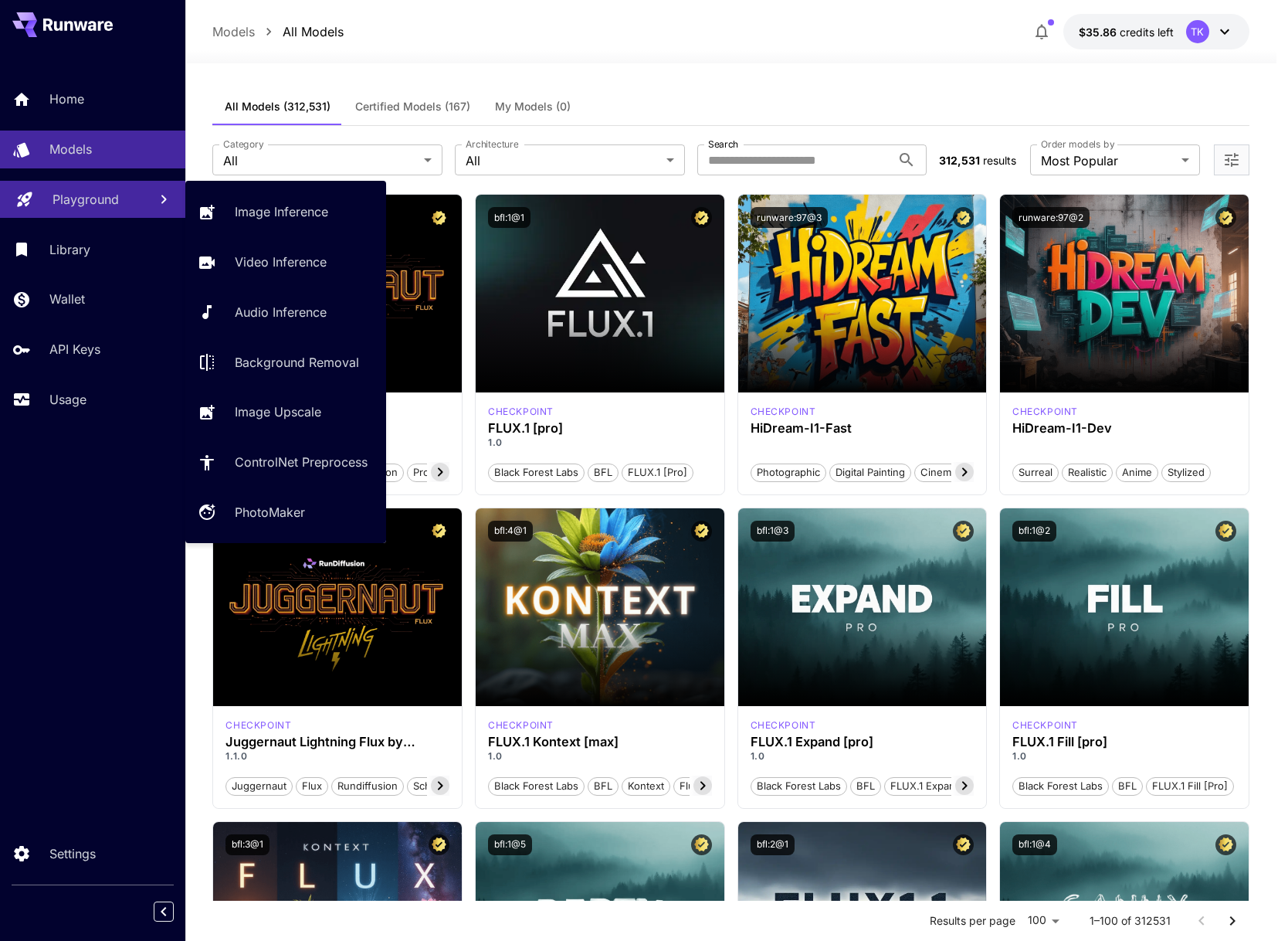
click at [88, 201] on p "Playground" at bounding box center [85, 199] width 66 height 18
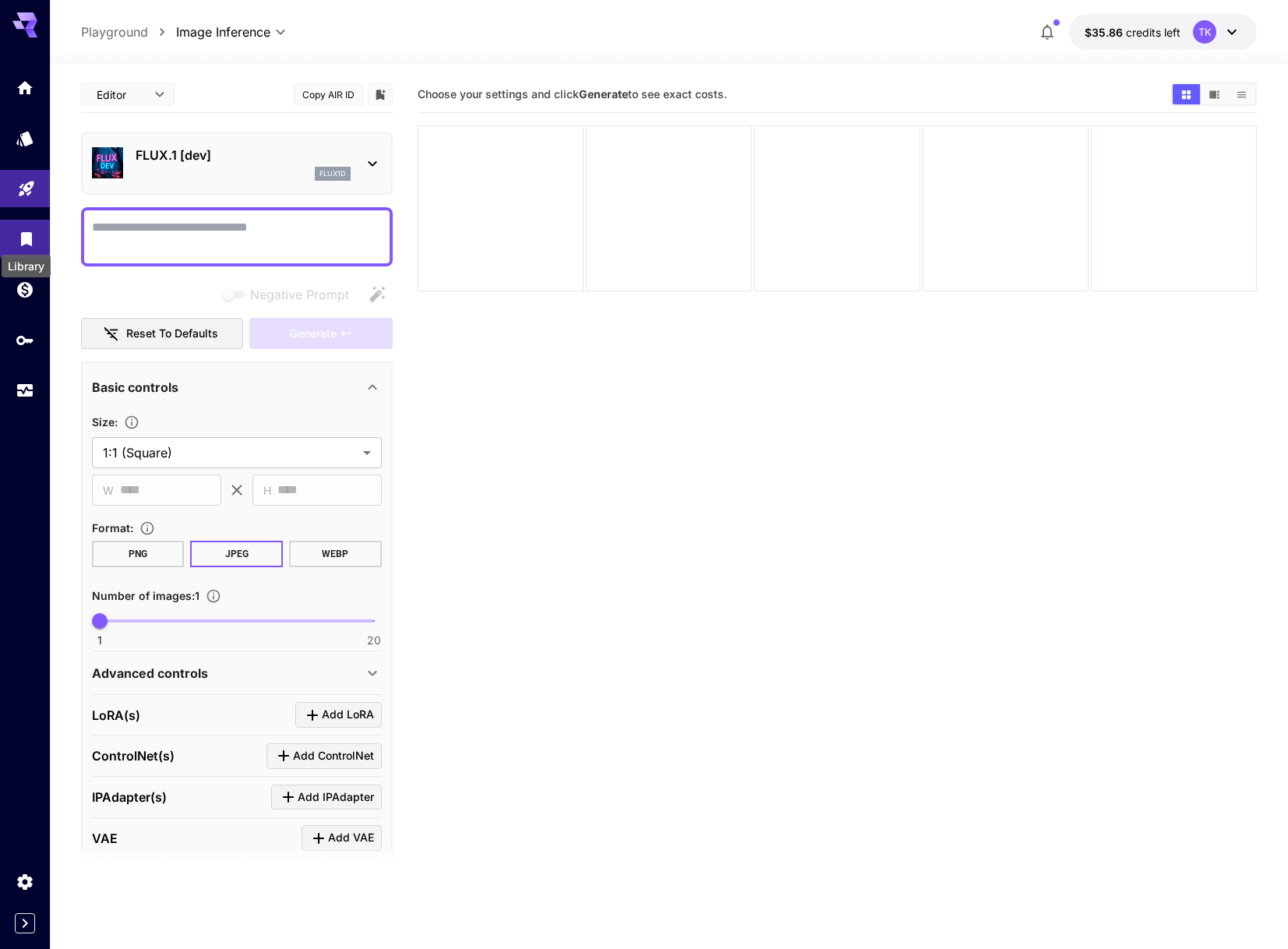
click at [28, 237] on icon "Library" at bounding box center [26, 234] width 11 height 14
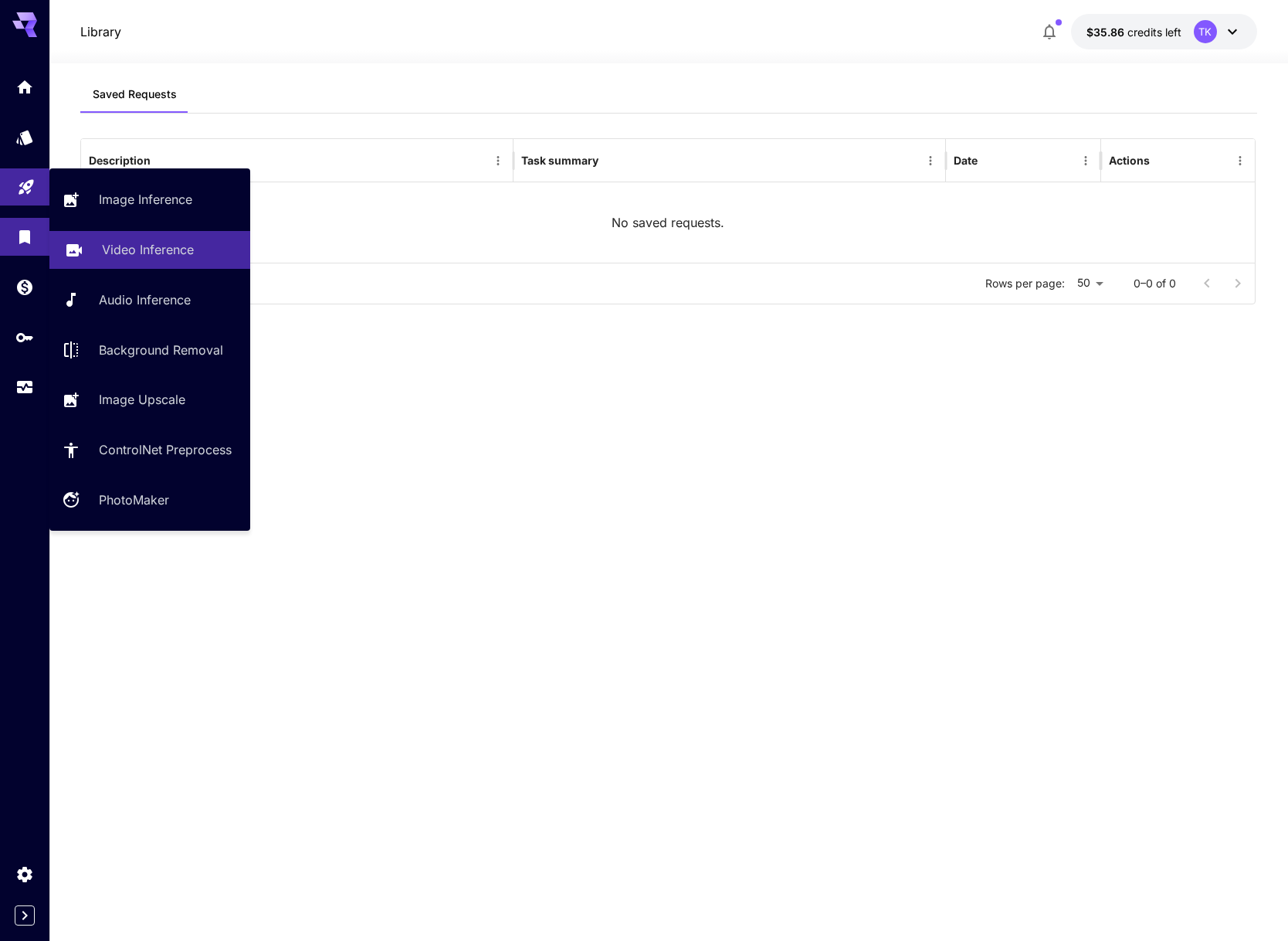
click at [153, 245] on p "Video Inference" at bounding box center [148, 250] width 92 height 18
